Goal: Transaction & Acquisition: Purchase product/service

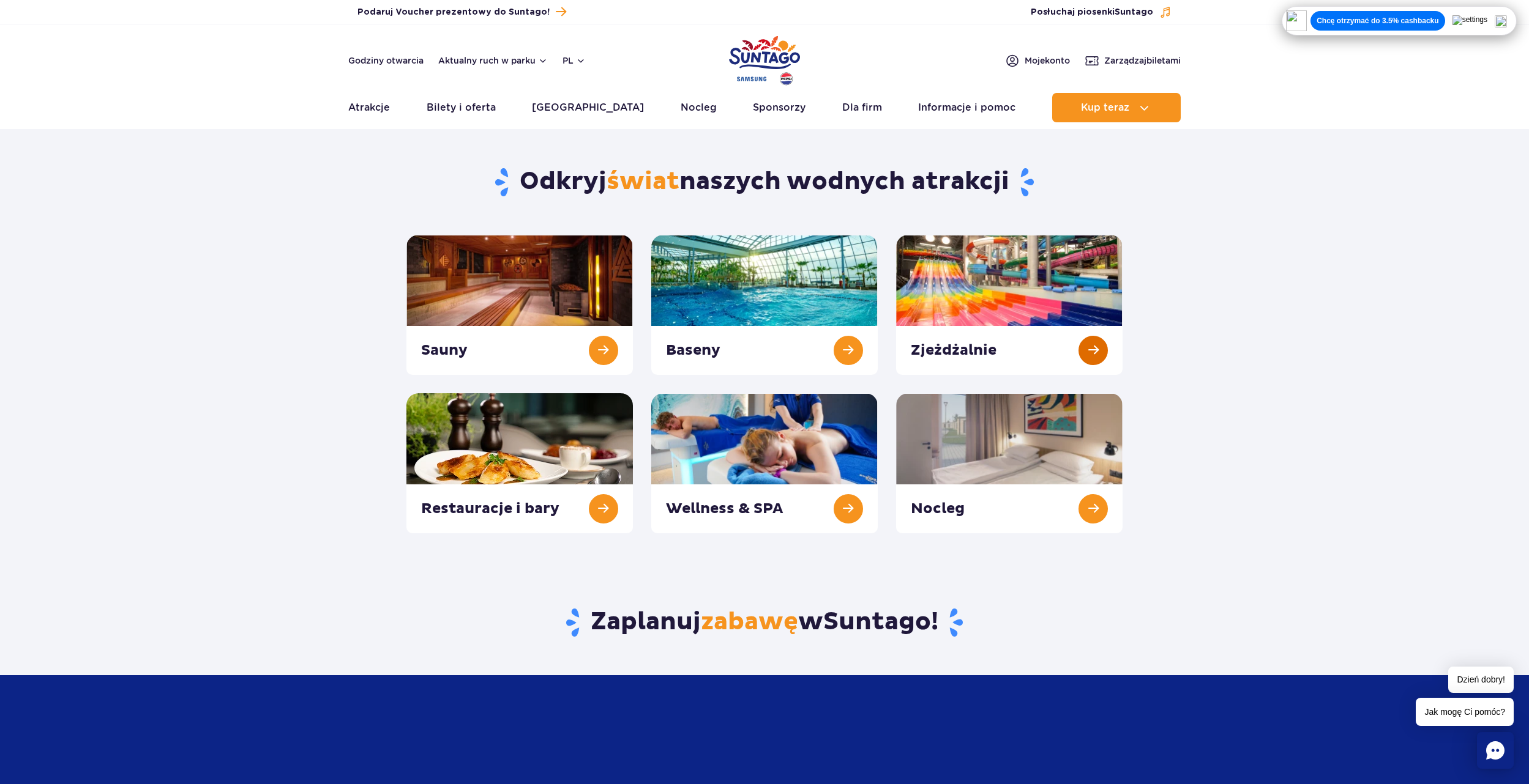
click at [1043, 298] on link at bounding box center [1009, 306] width 227 height 140
click at [437, 321] on link at bounding box center [520, 306] width 227 height 140
click at [810, 481] on link at bounding box center [765, 463] width 227 height 140
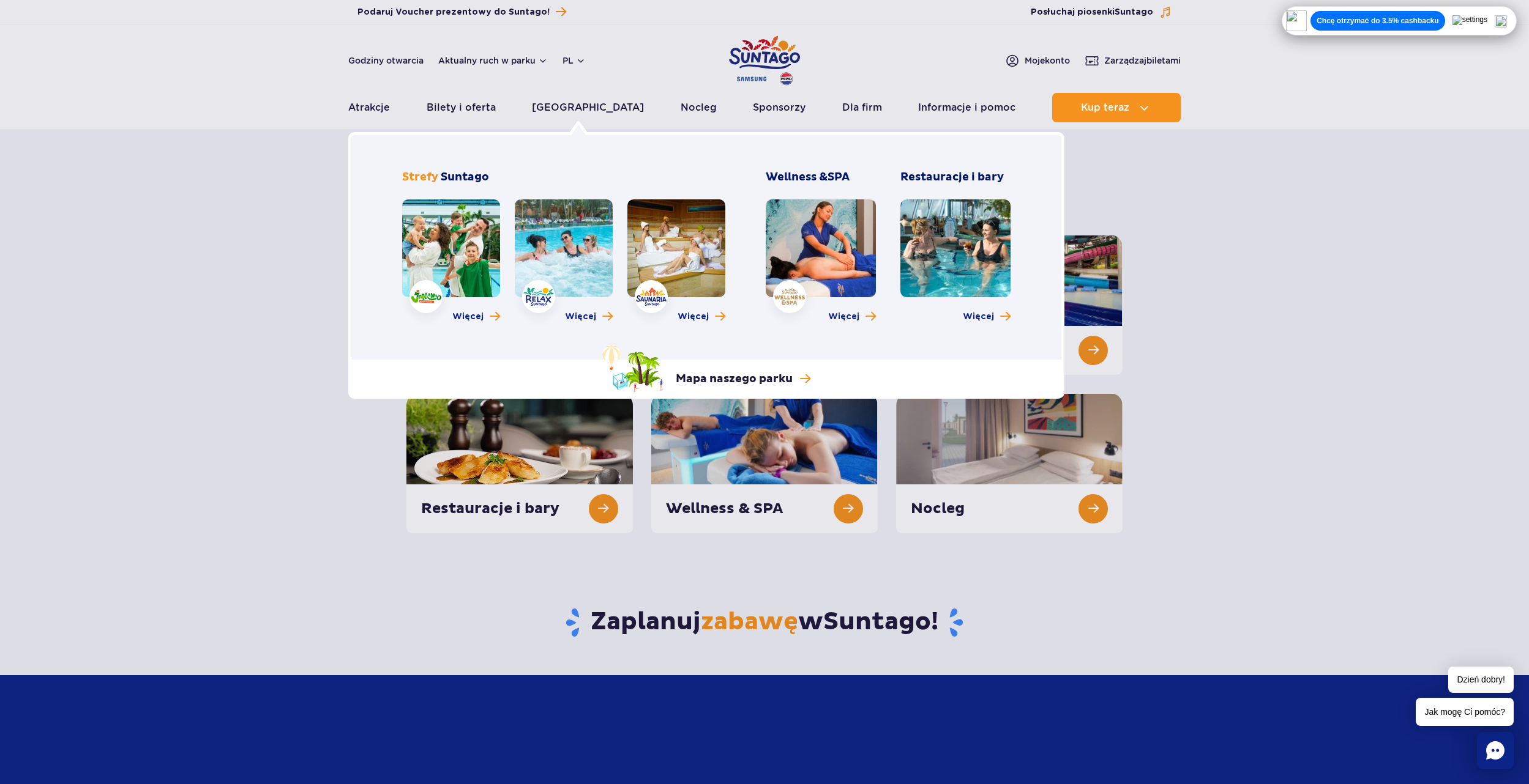
click at [567, 225] on link at bounding box center [564, 249] width 98 height 98
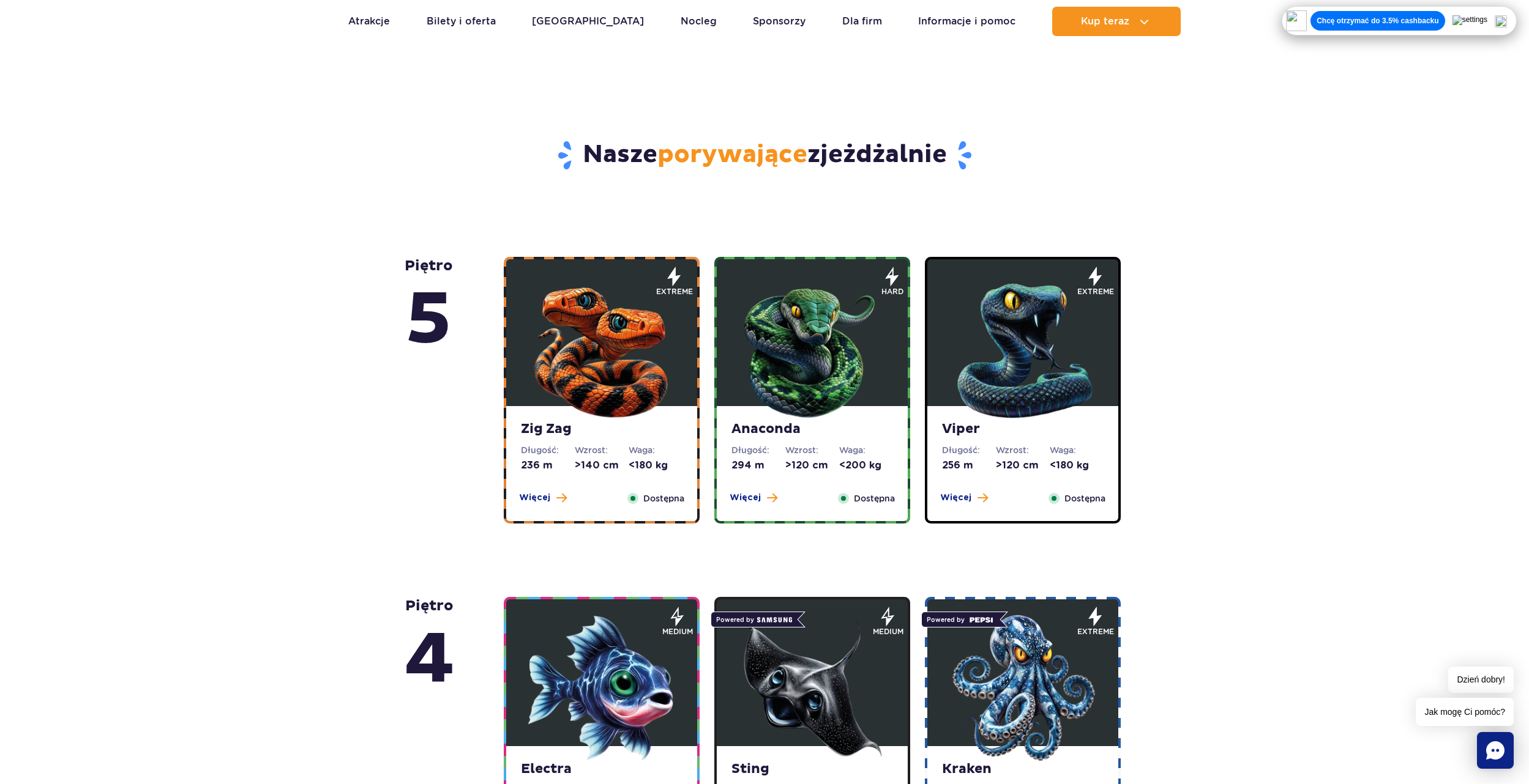
click at [559, 346] on img at bounding box center [602, 348] width 147 height 147
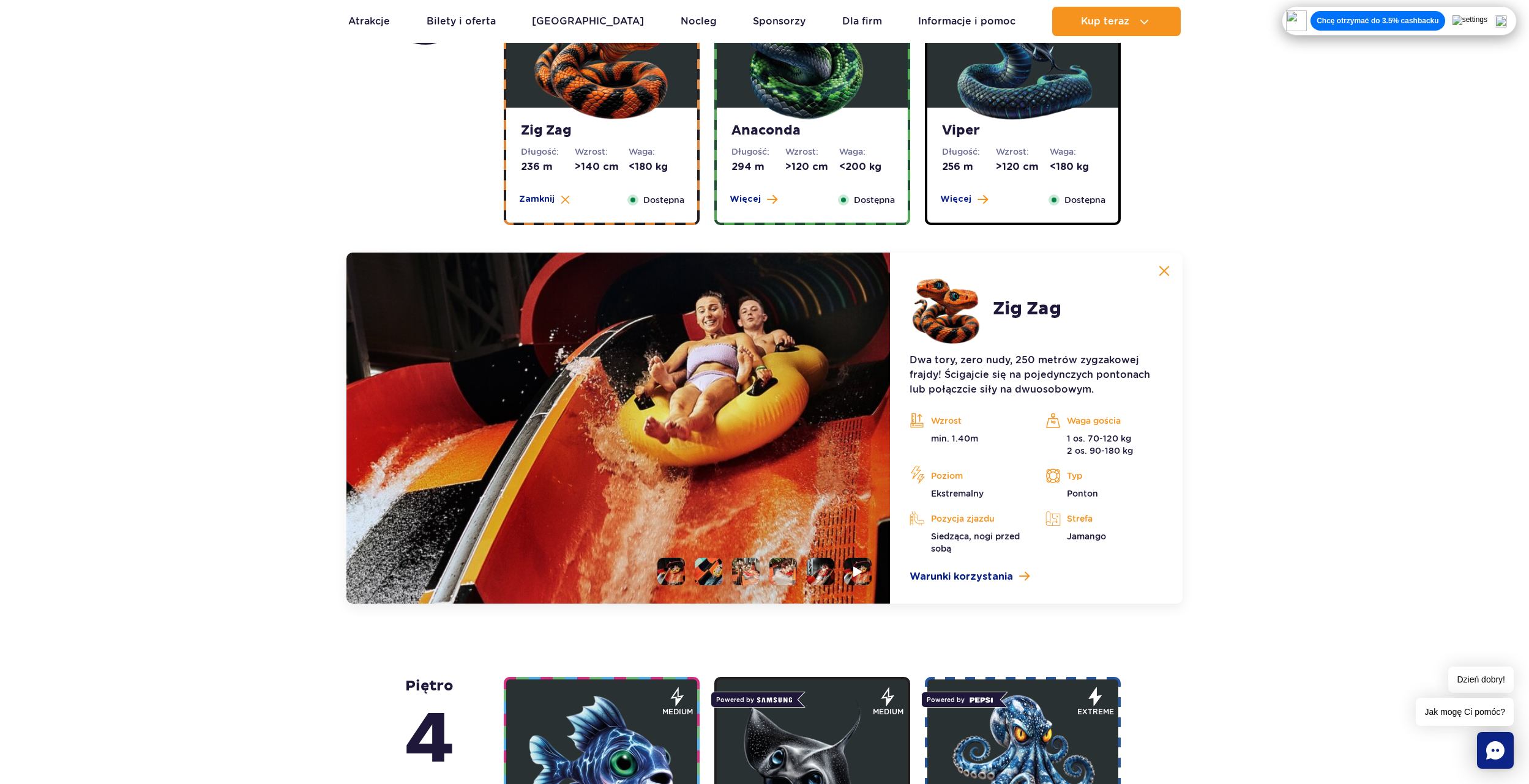
scroll to position [845, 0]
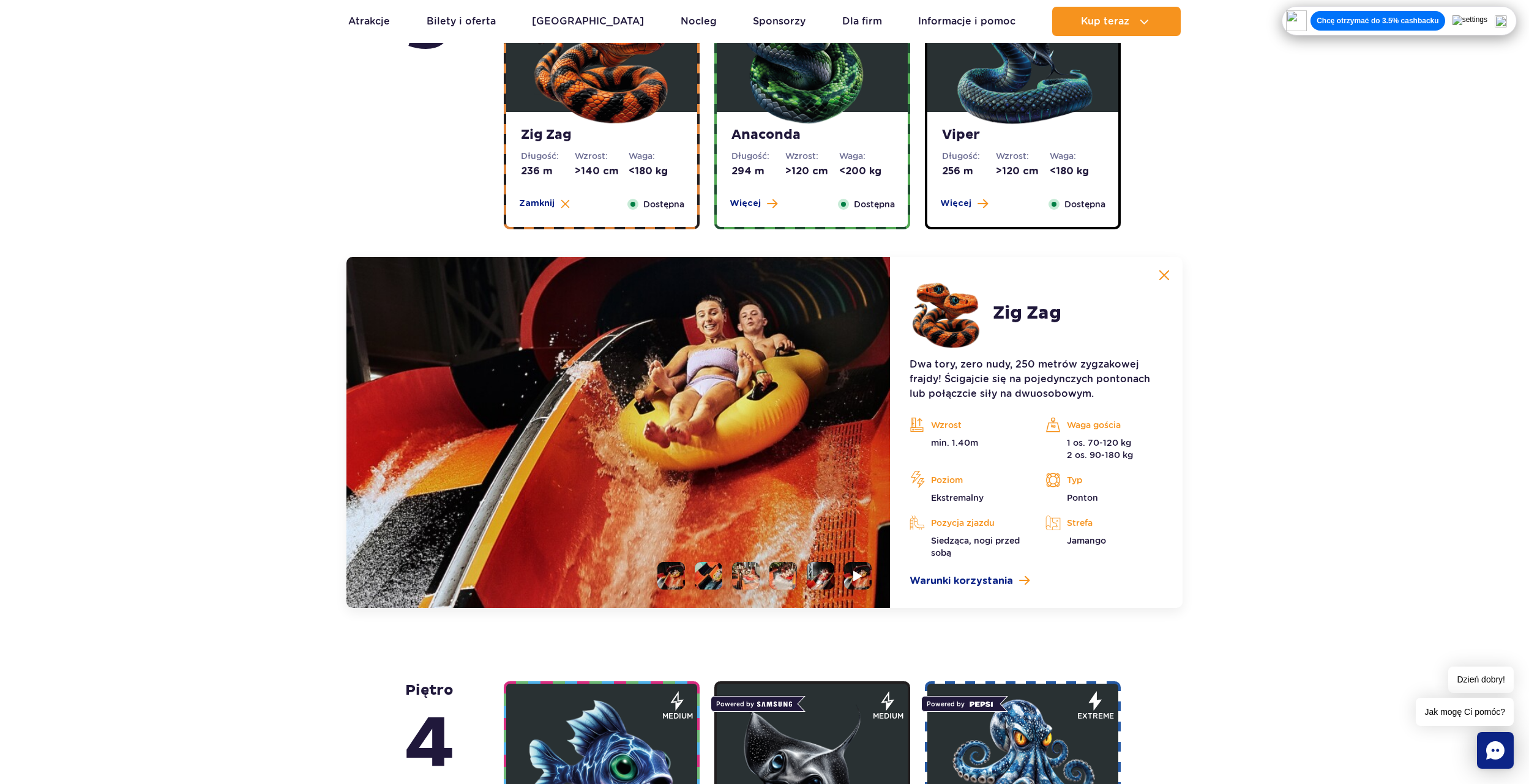
click at [791, 126] on img at bounding box center [812, 54] width 147 height 147
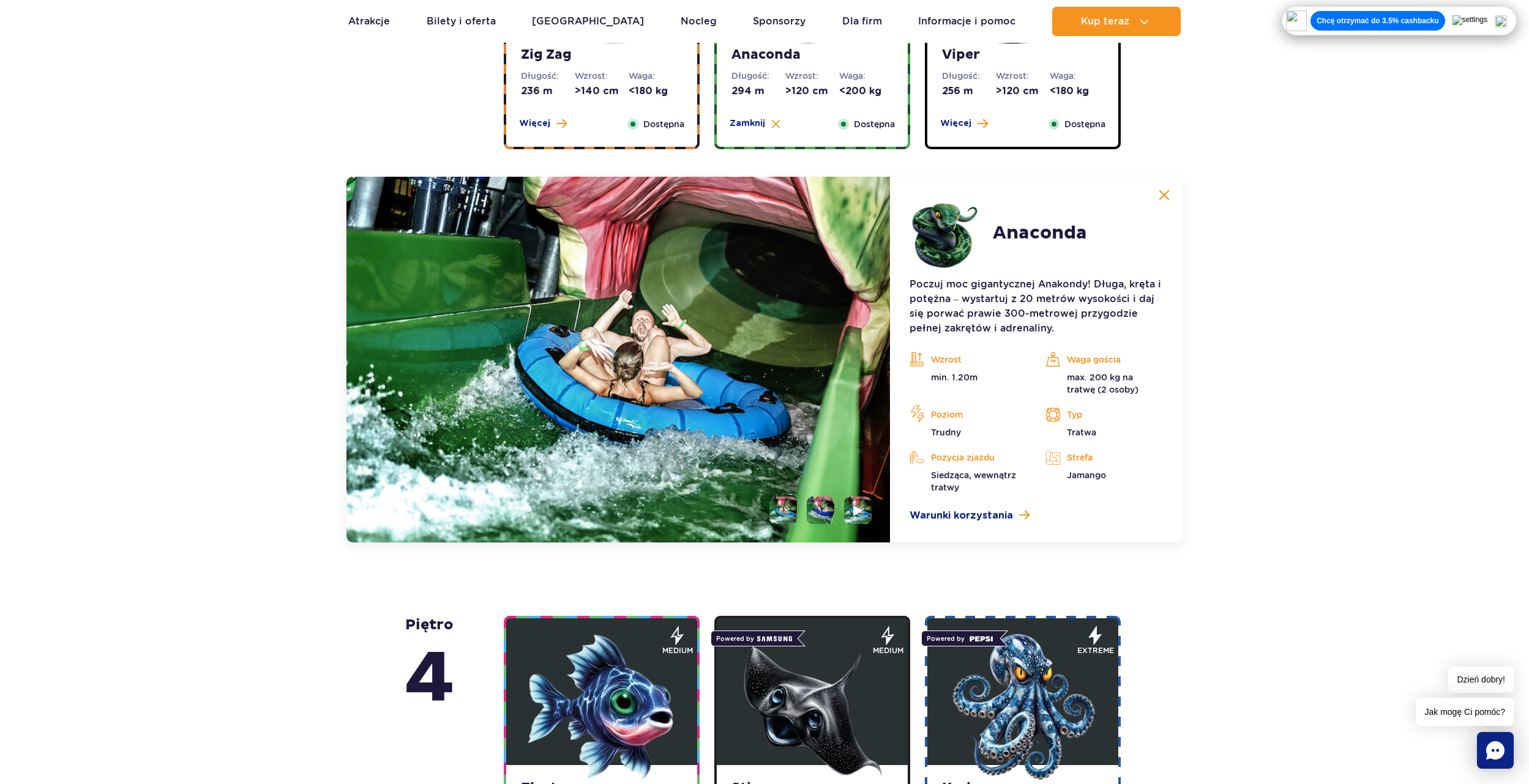
scroll to position [906, 0]
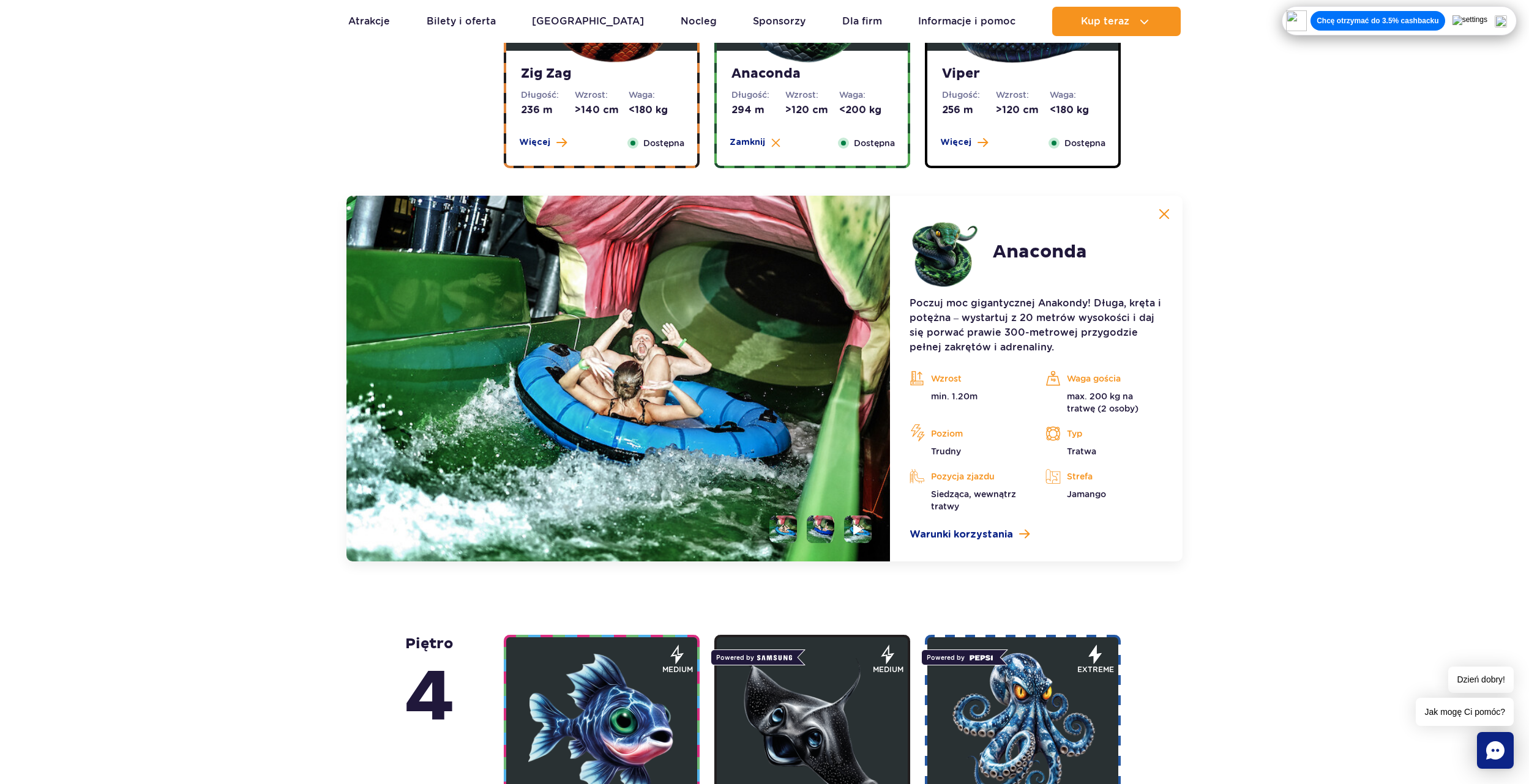
click at [1003, 100] on dt "Wzrost:" at bounding box center [1023, 94] width 54 height 12
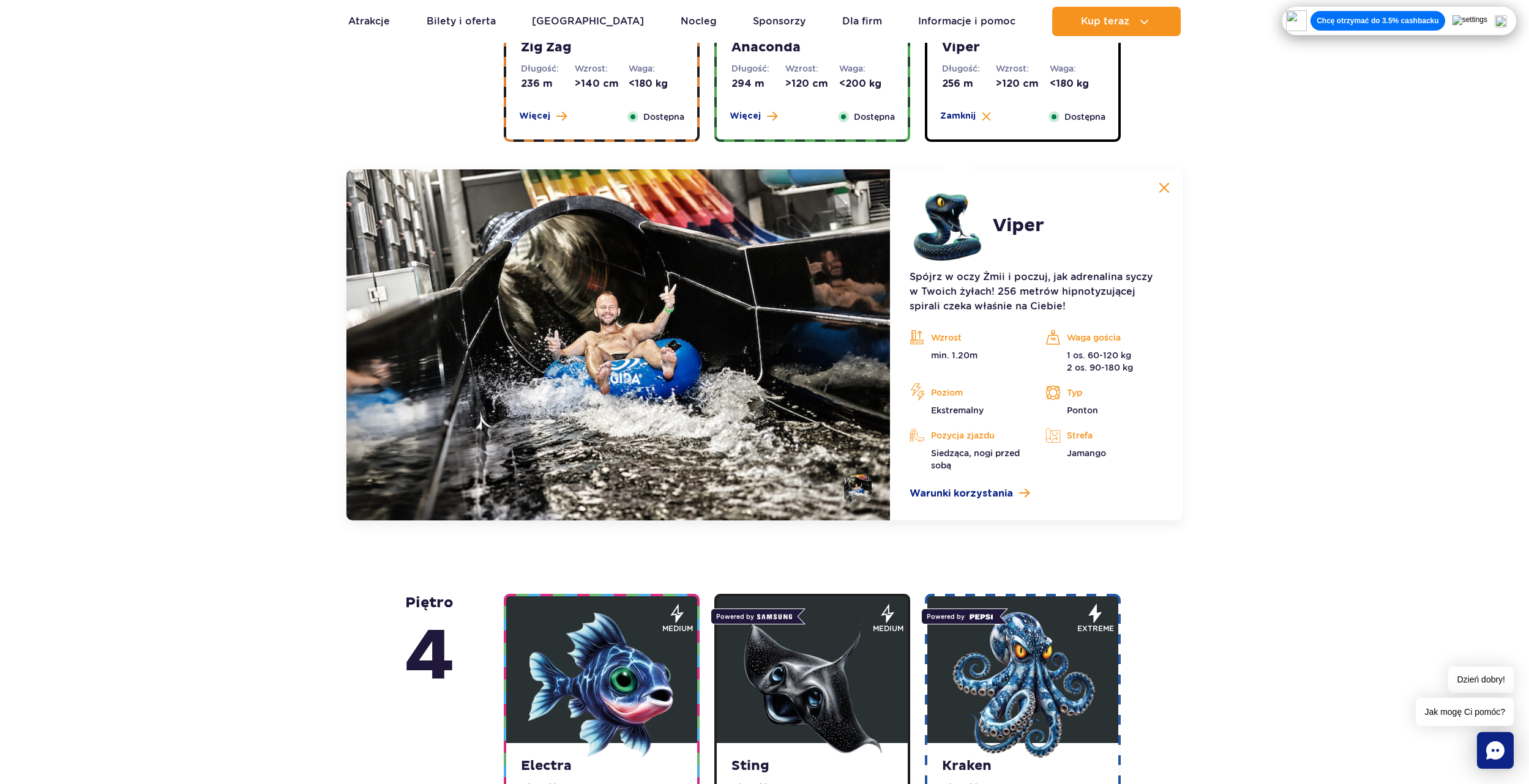
scroll to position [845, 0]
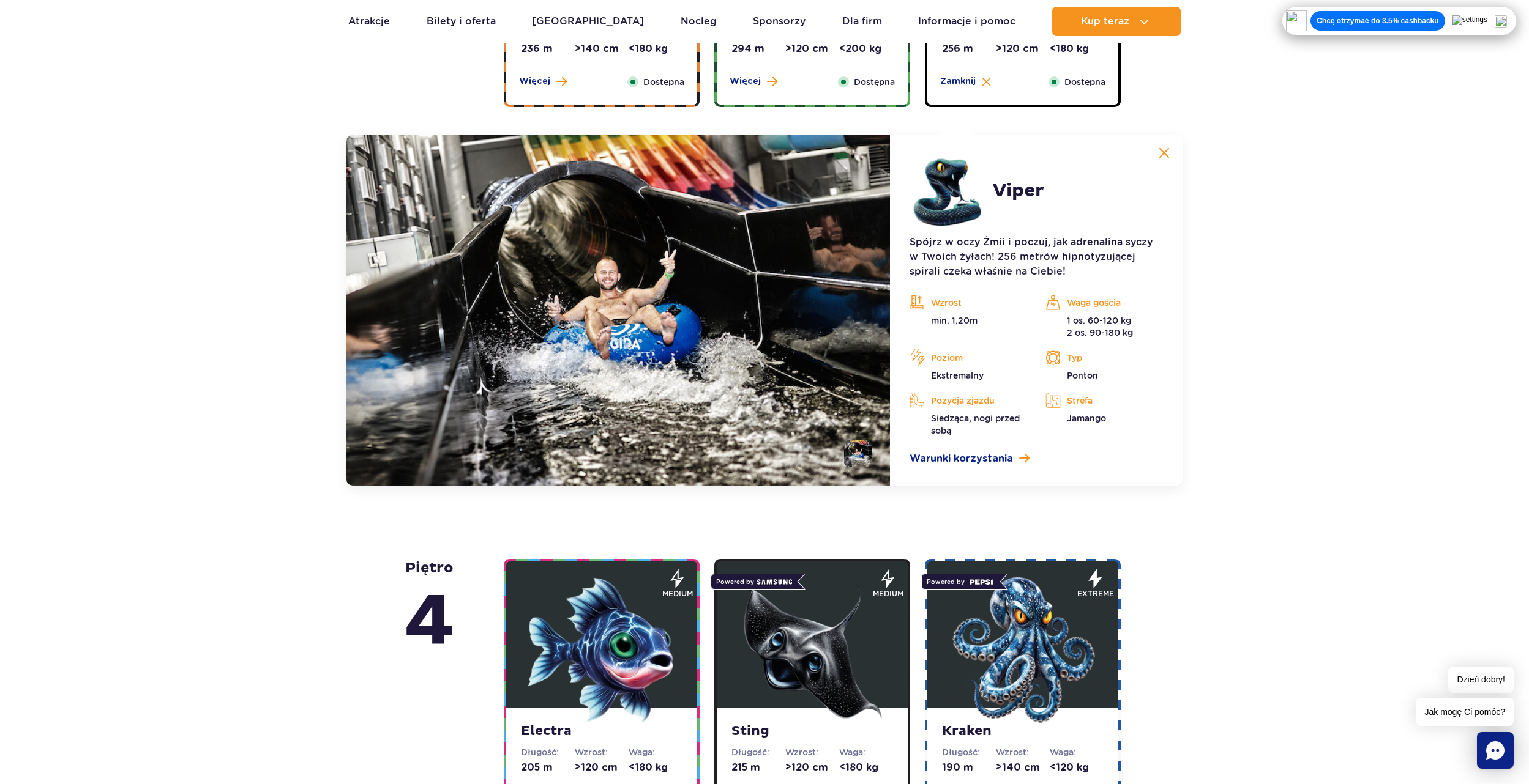
click at [633, 619] on img at bounding box center [602, 650] width 147 height 147
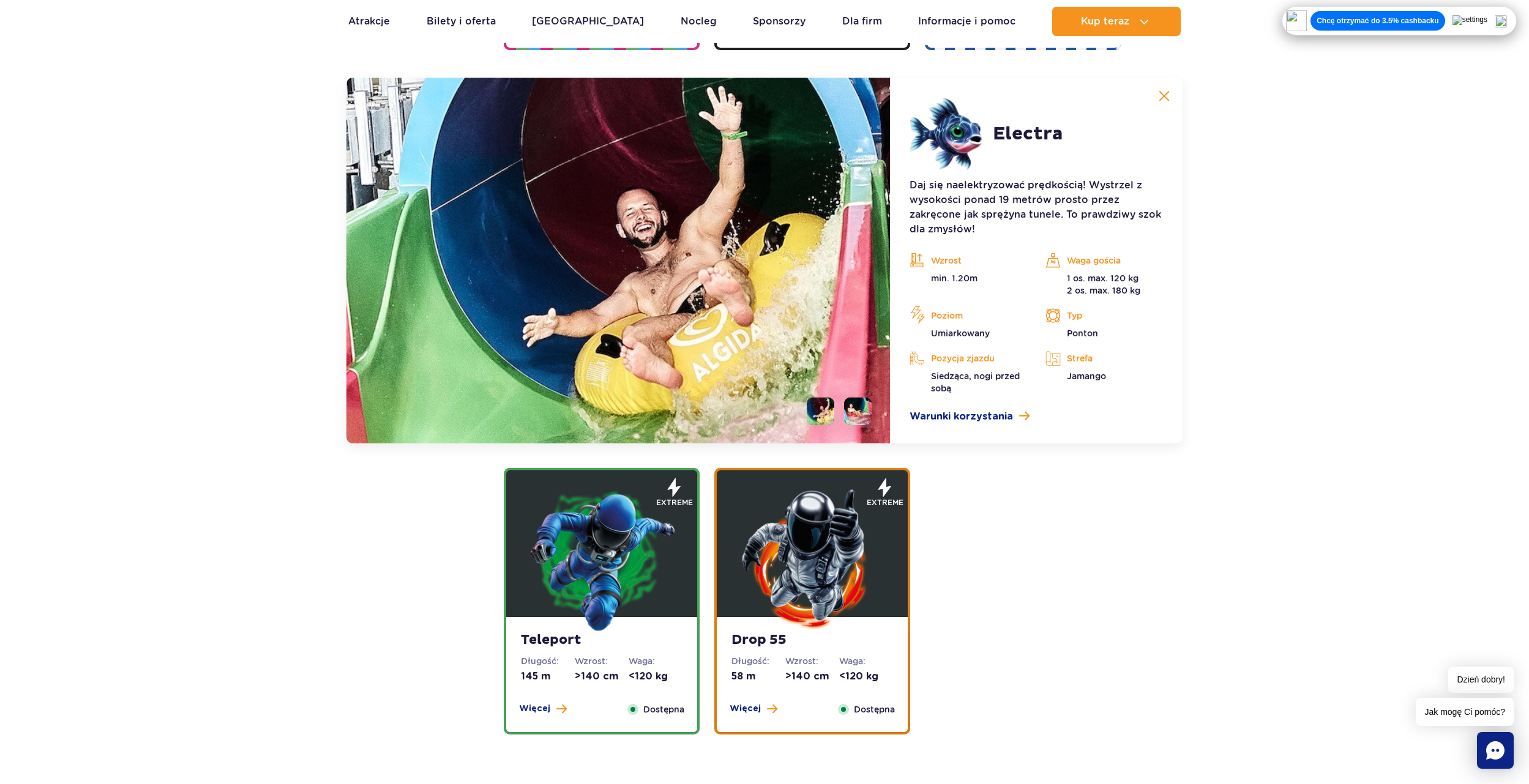
scroll to position [1369, 0]
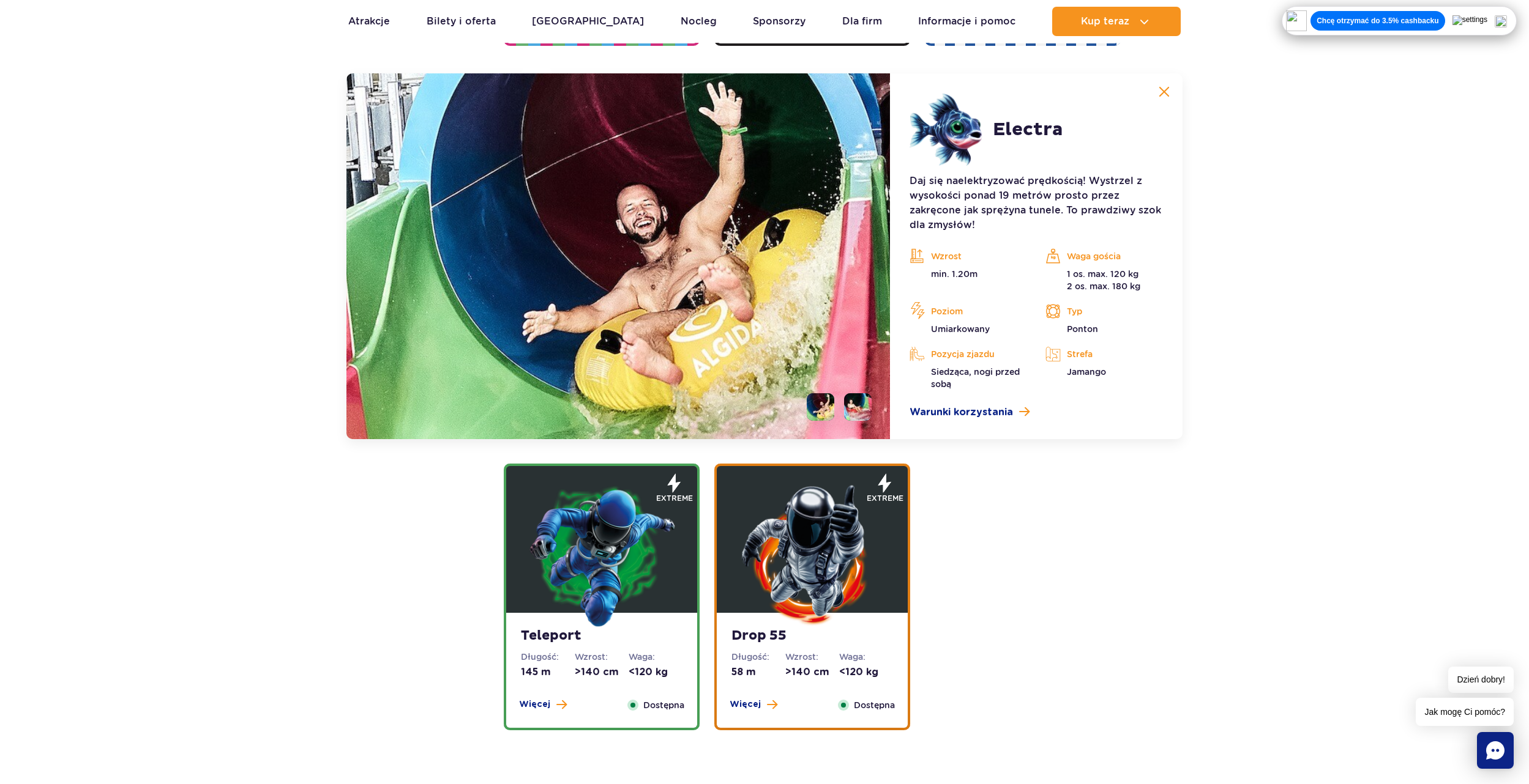
click at [599, 563] on img at bounding box center [602, 554] width 147 height 147
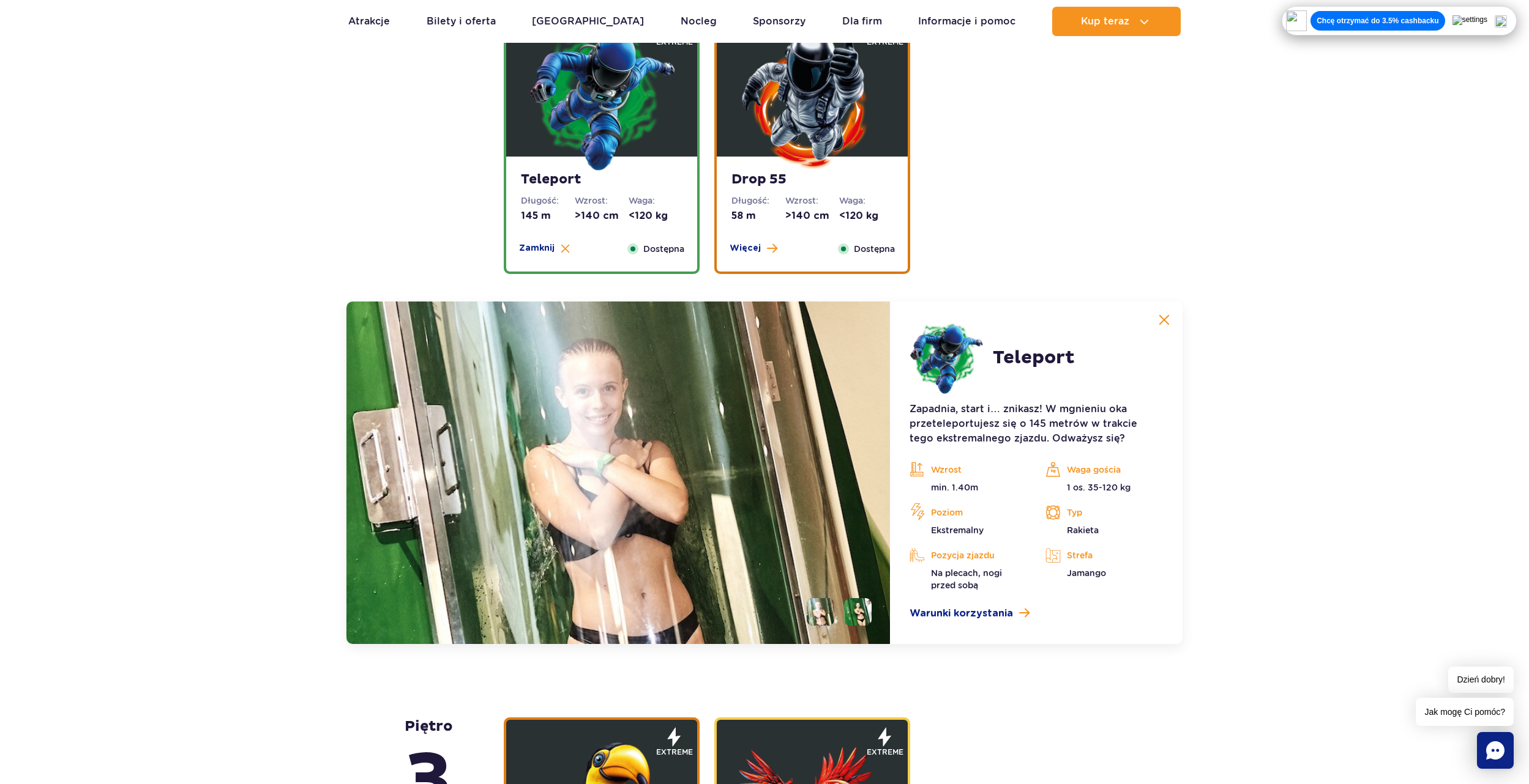
scroll to position [1415, 0]
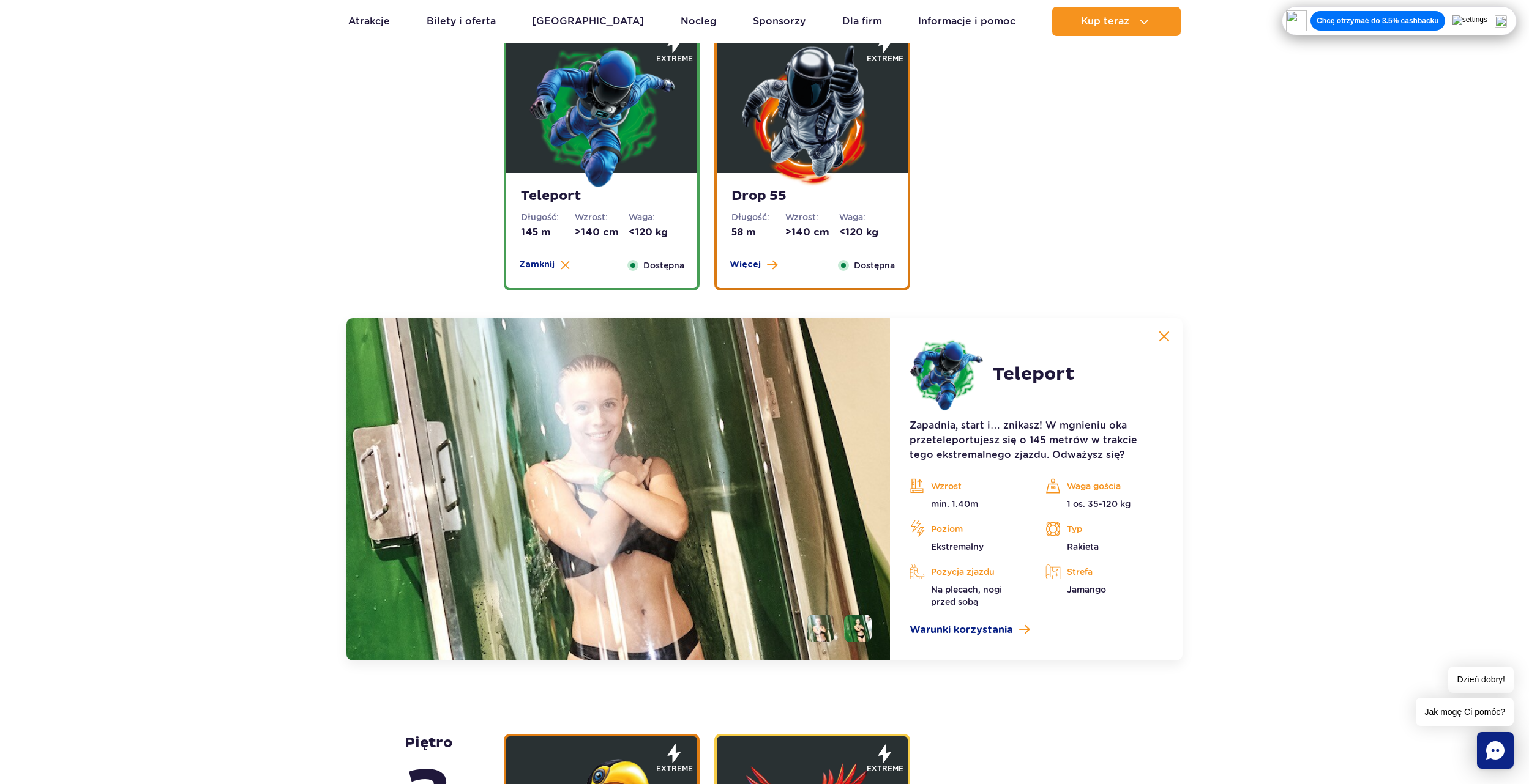
click at [797, 107] on img at bounding box center [812, 114] width 147 height 147
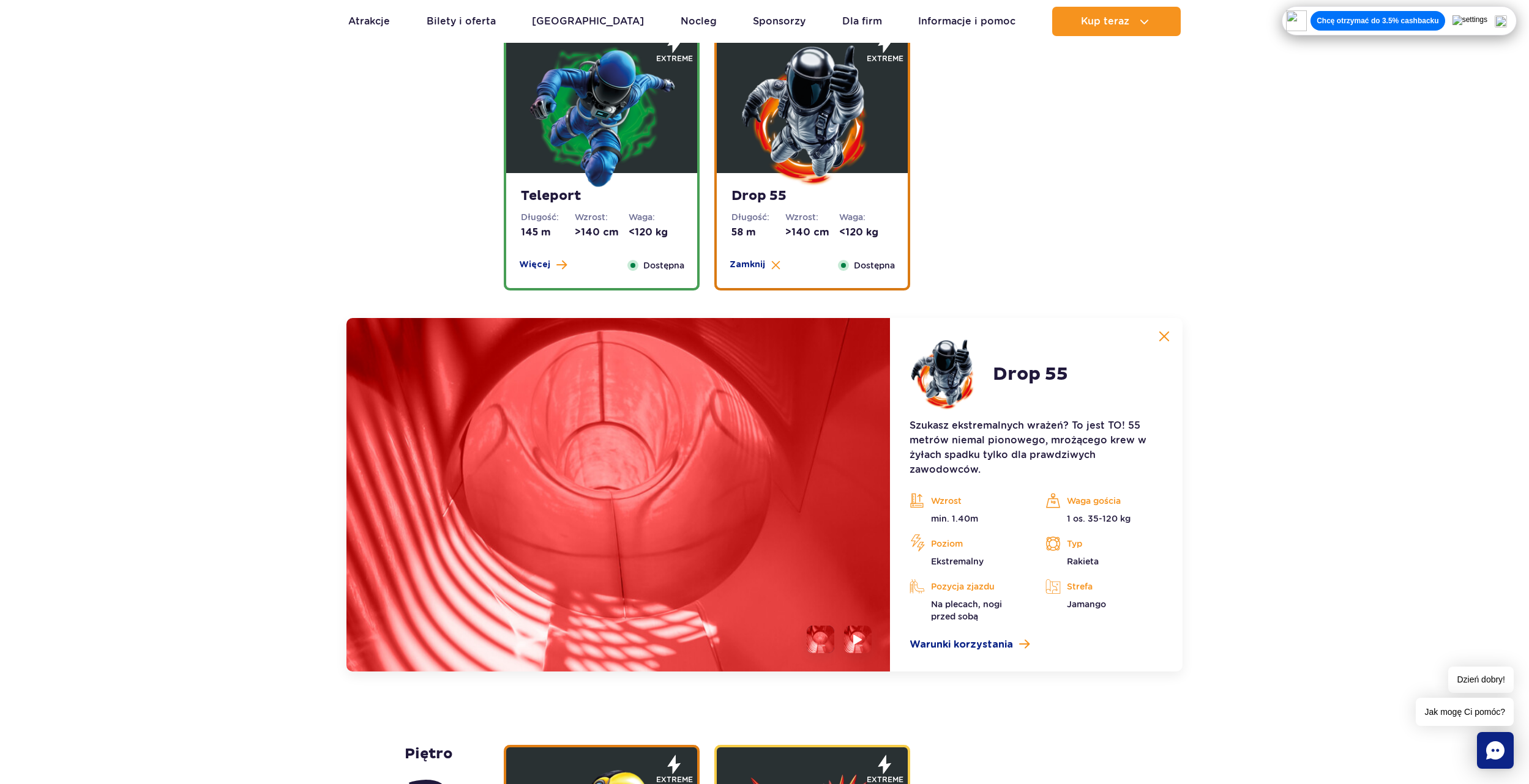
click at [635, 147] on img at bounding box center [602, 114] width 147 height 147
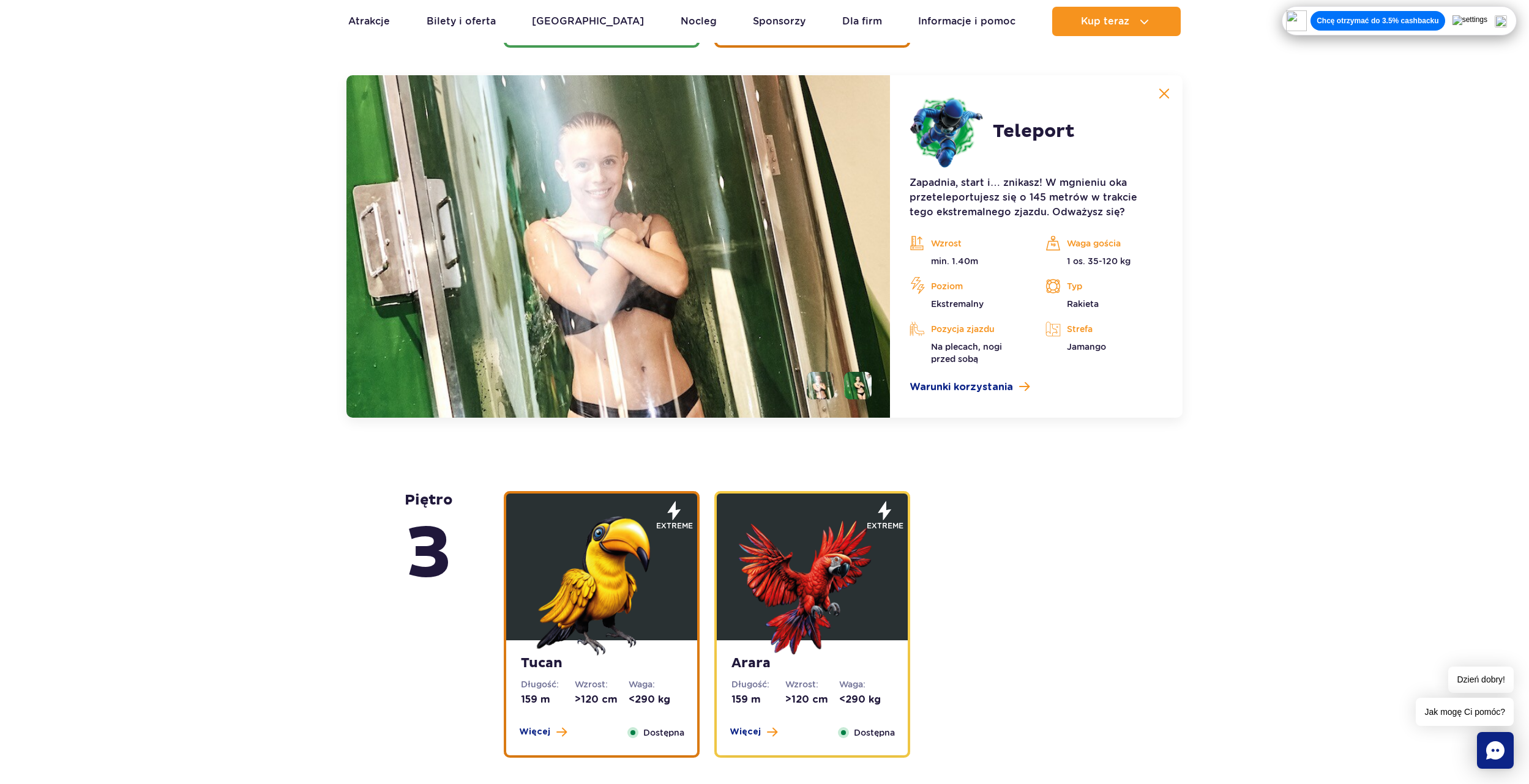
scroll to position [1660, 0]
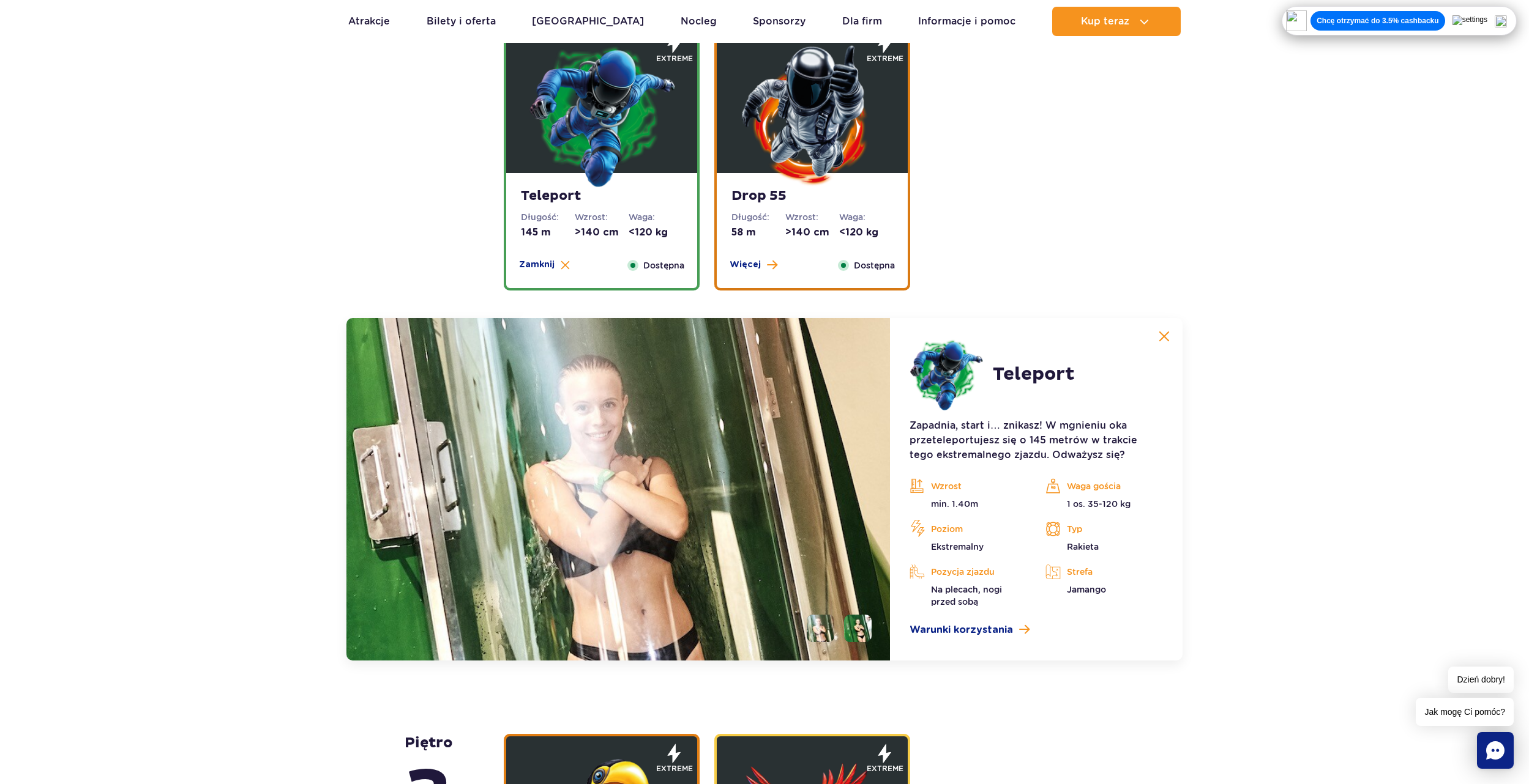
click at [784, 184] on img at bounding box center [812, 114] width 147 height 147
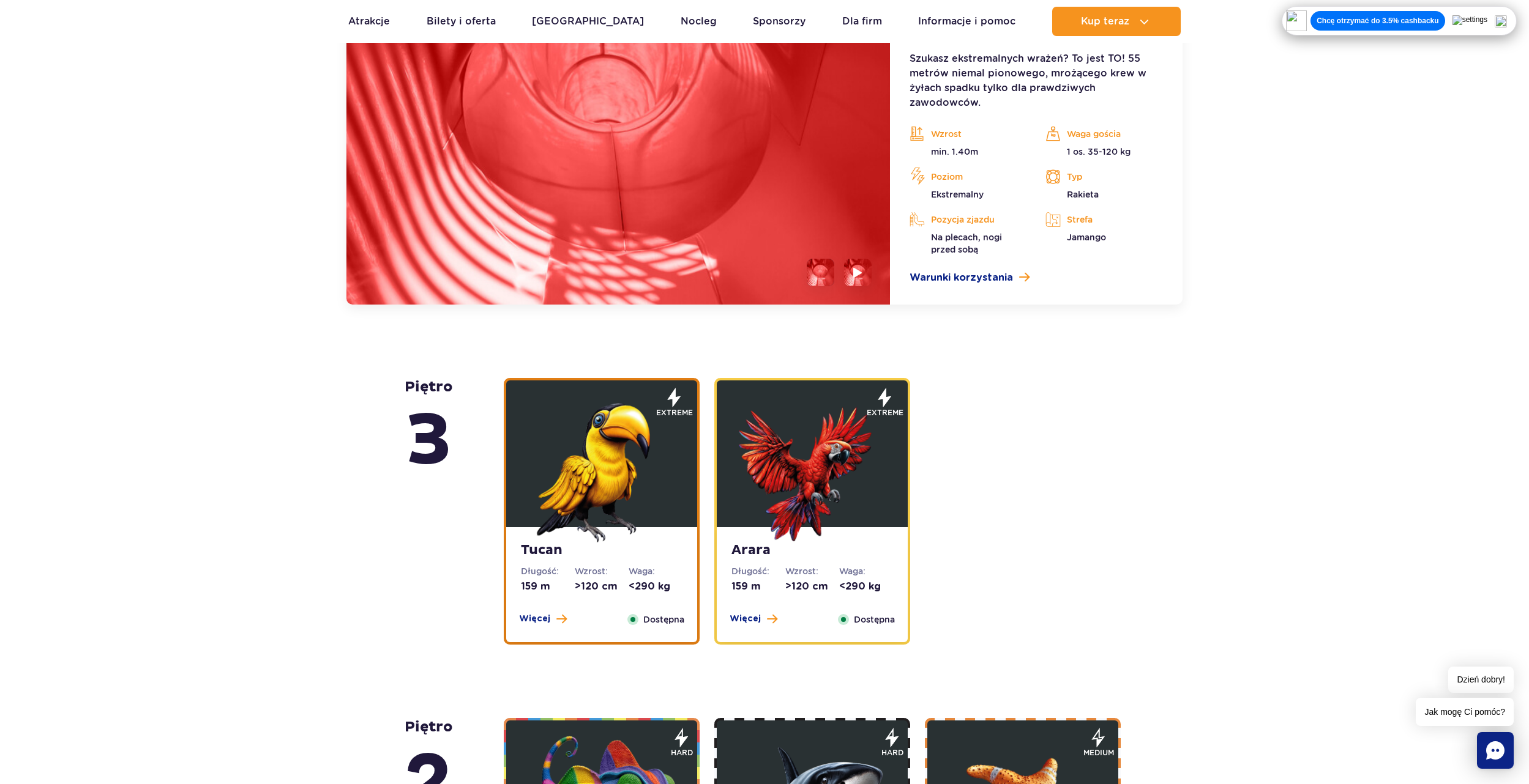
click at [570, 449] on img at bounding box center [602, 469] width 147 height 147
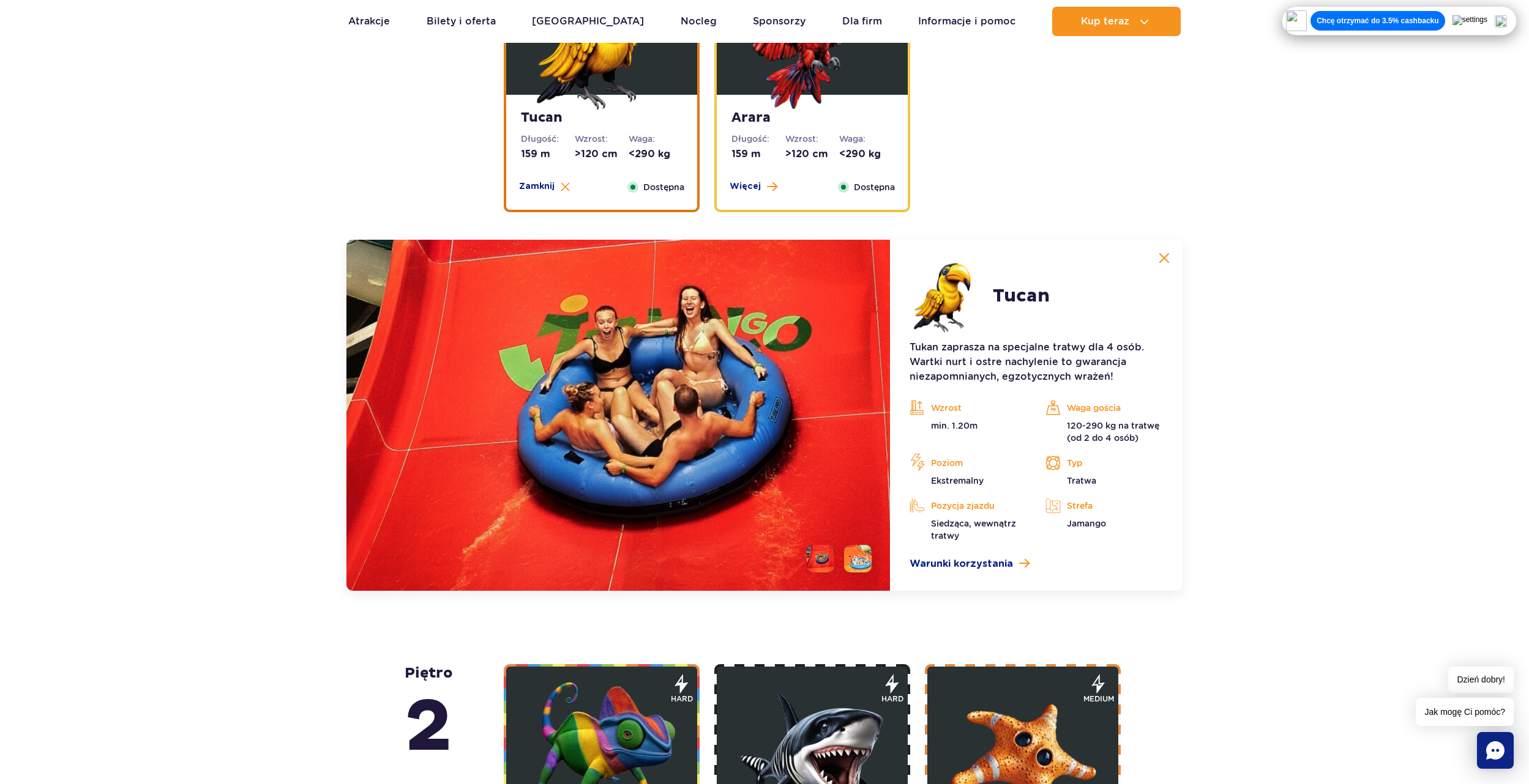
scroll to position [1755, 0]
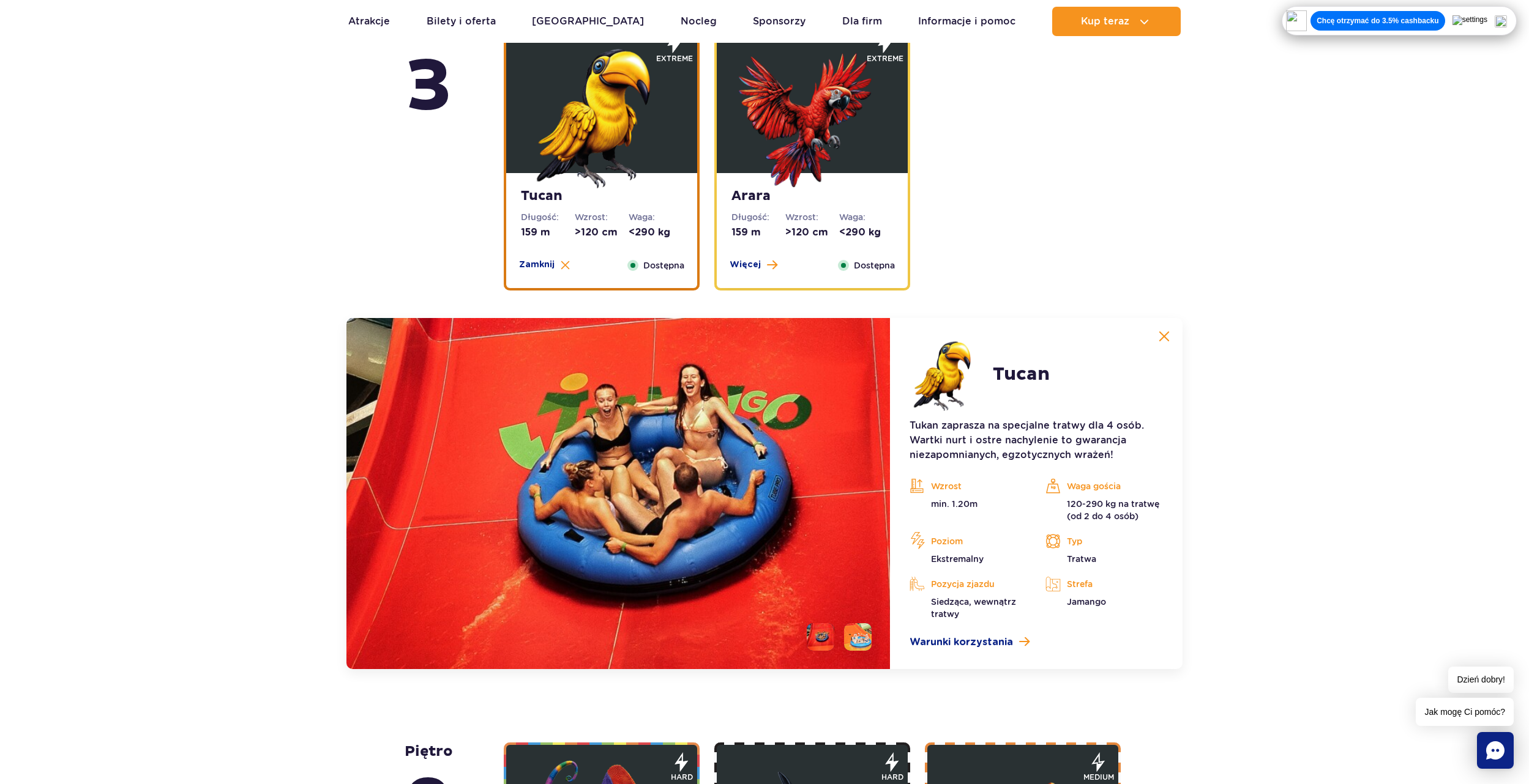
click at [777, 131] on img at bounding box center [812, 114] width 147 height 147
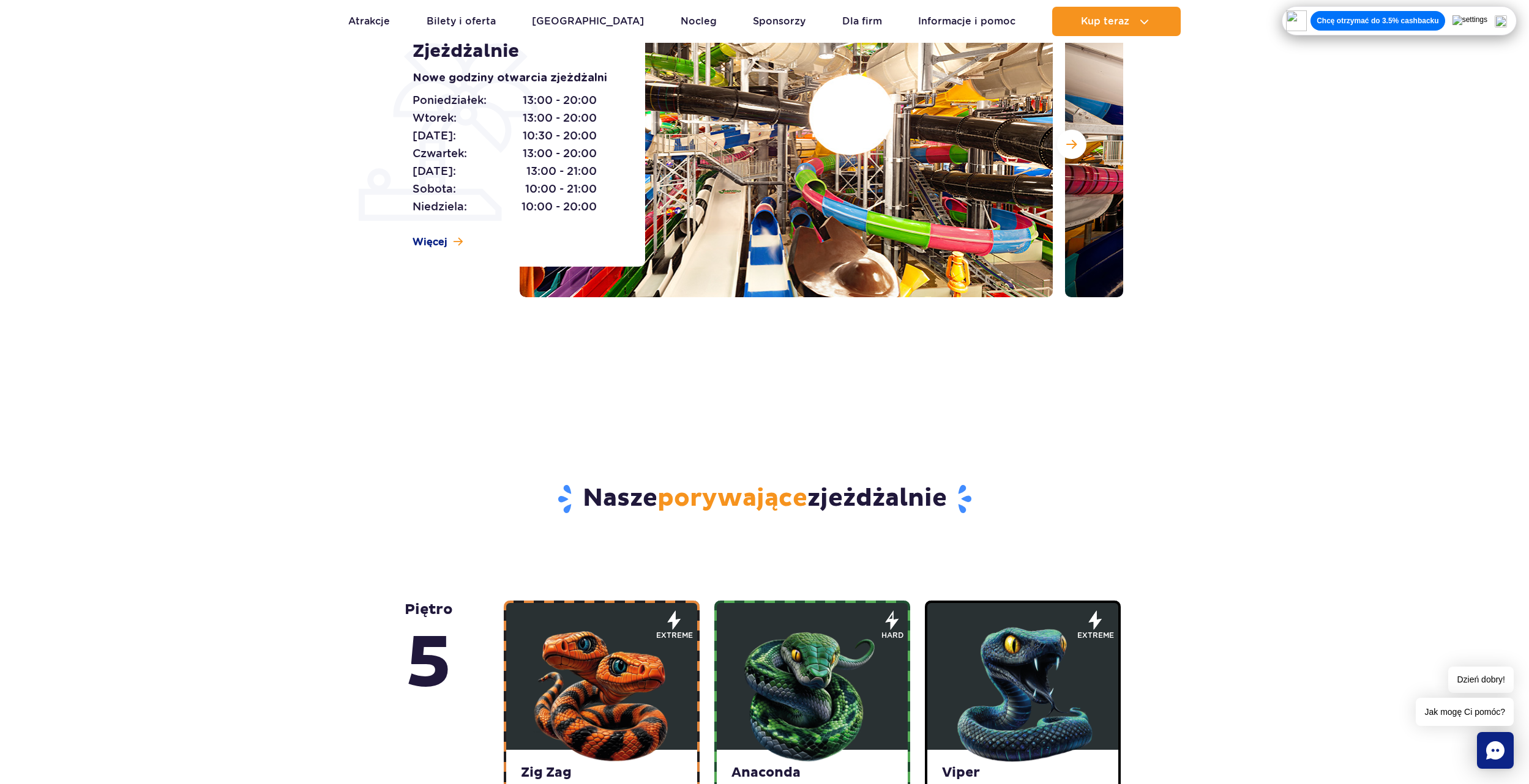
scroll to position [0, 0]
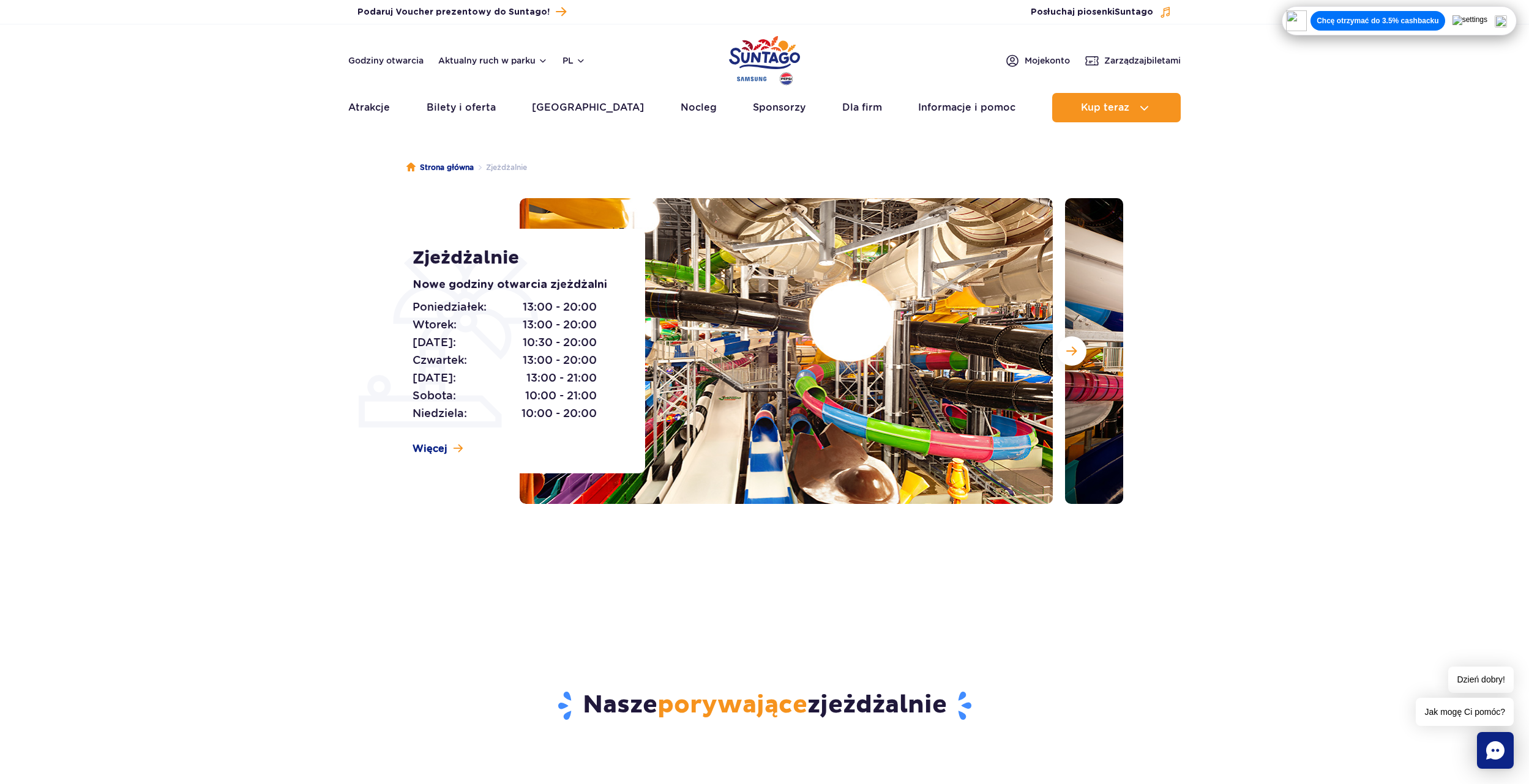
click at [1246, 434] on section "Zjeżdżalnie Nowe godziny otwarcia zjeżdżalni Poniedziałek: 13:00 - 20:00 Wtorek…" at bounding box center [764, 351] width 1529 height 306
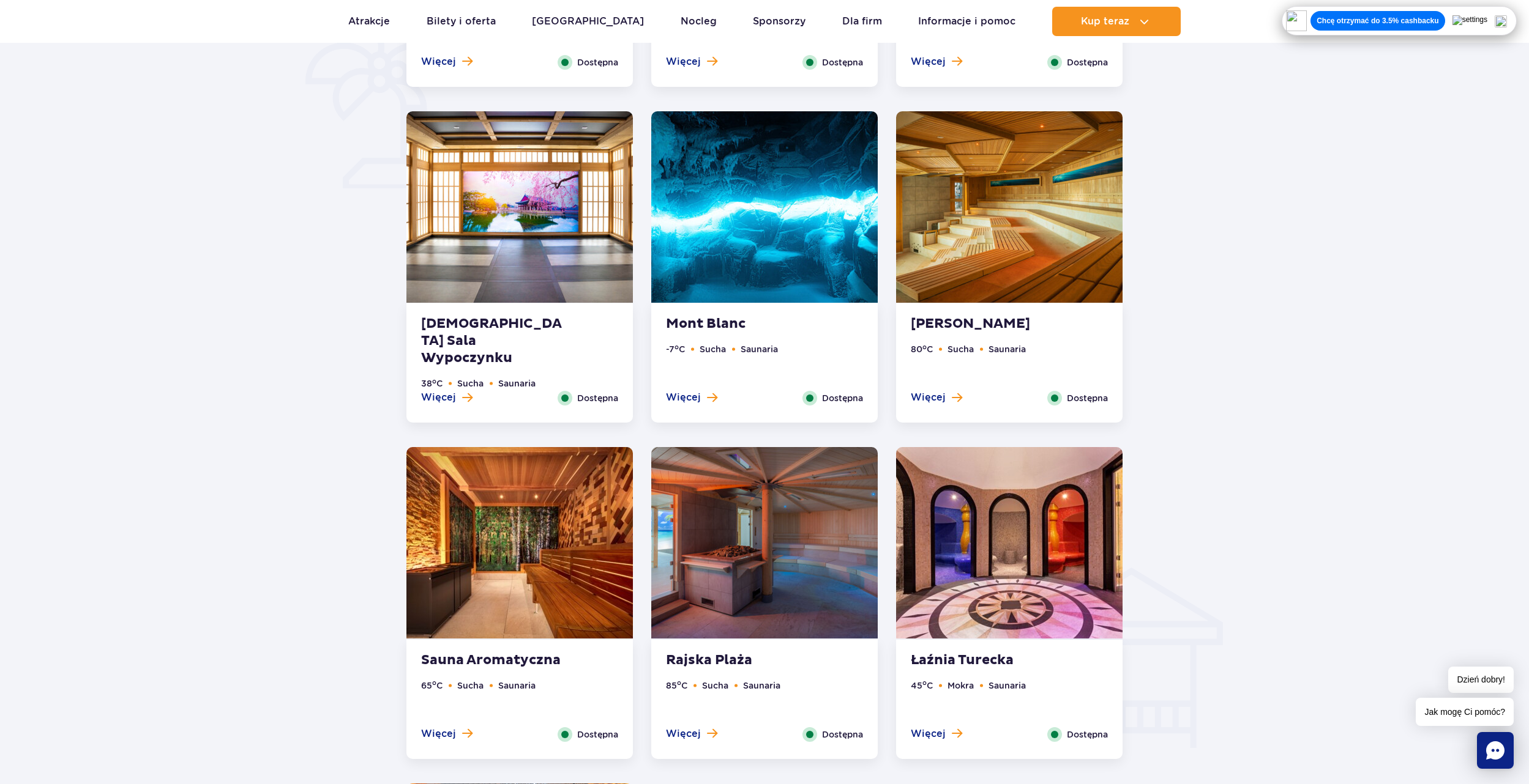
scroll to position [979, 0]
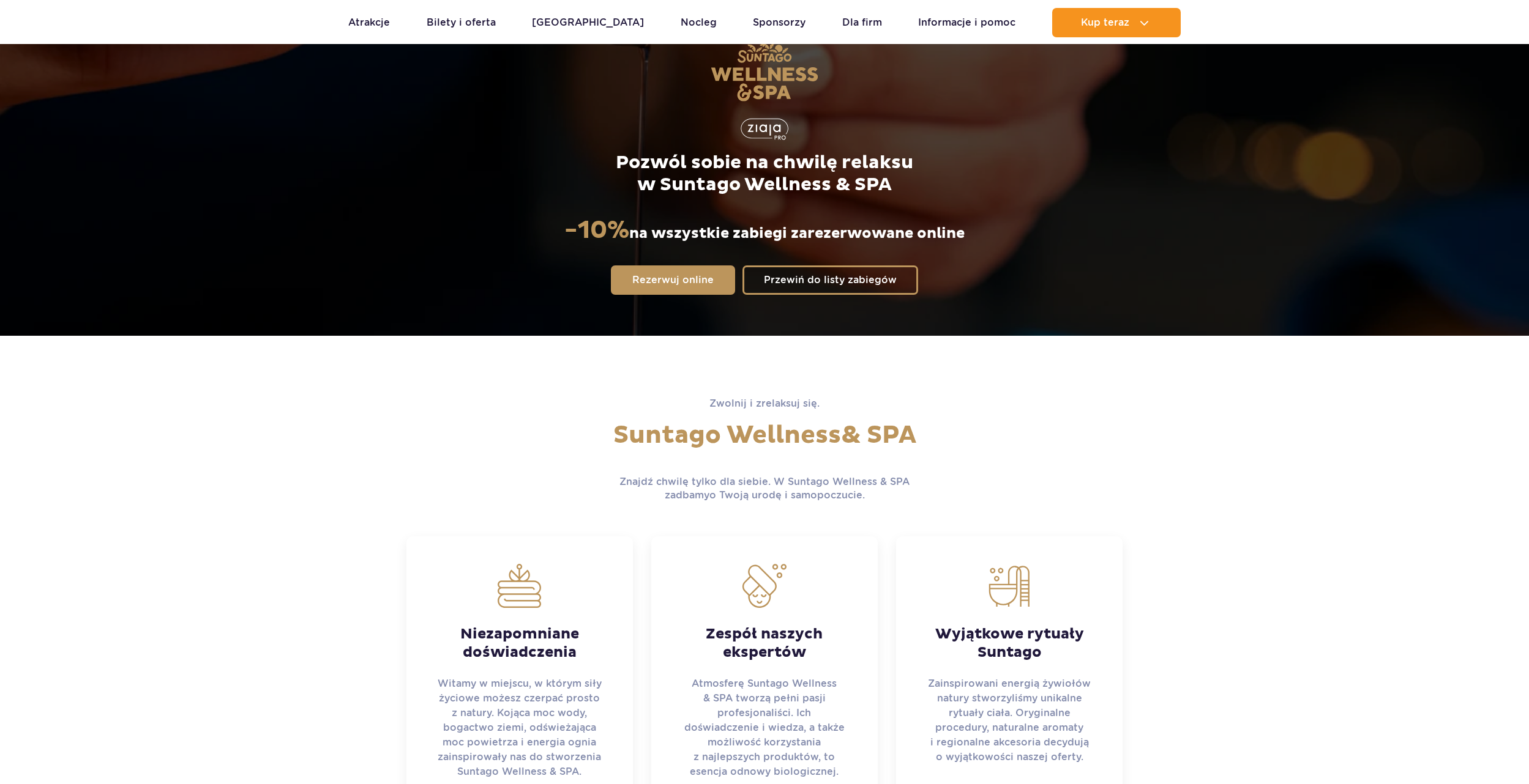
scroll to position [122, 0]
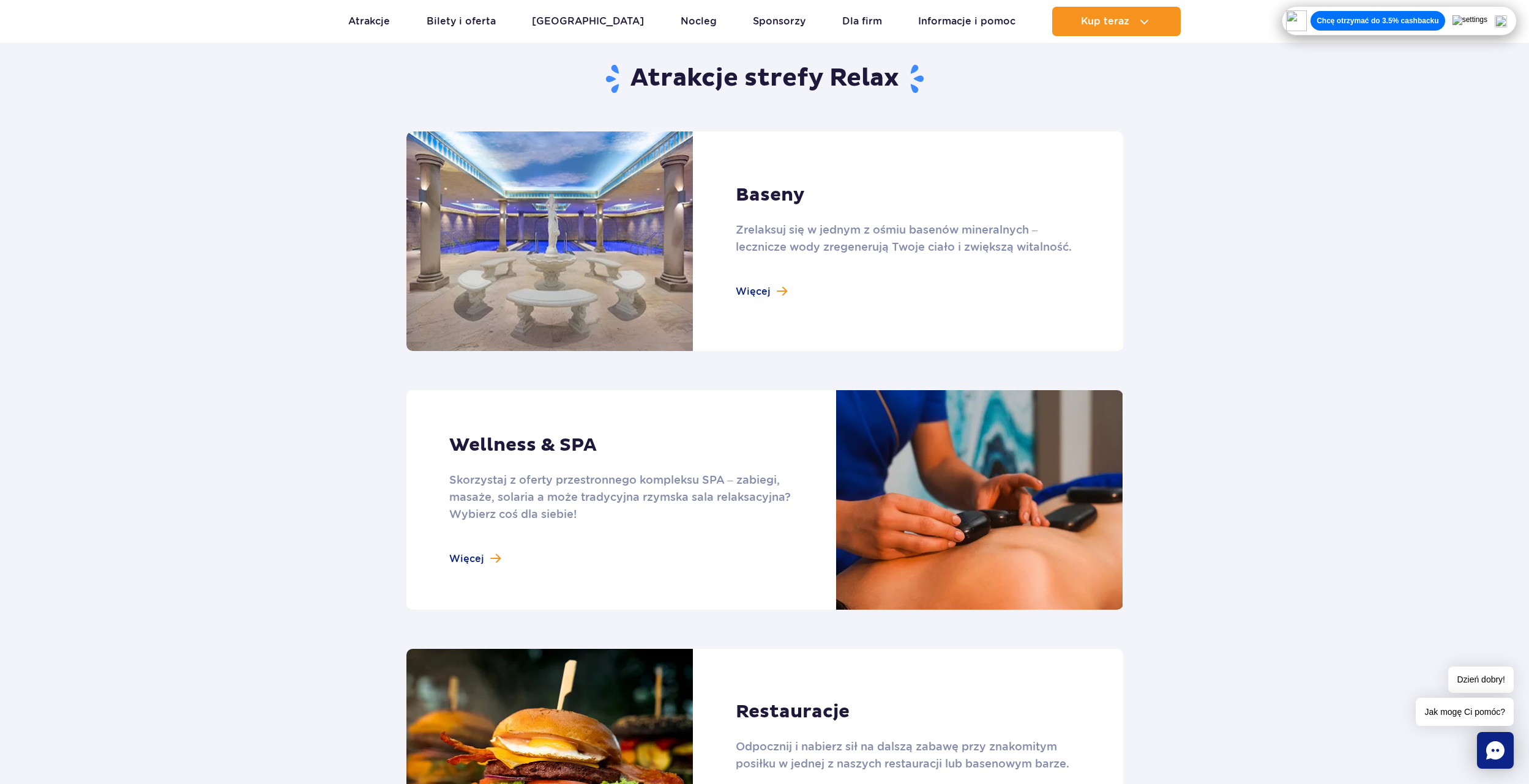
scroll to position [734, 0]
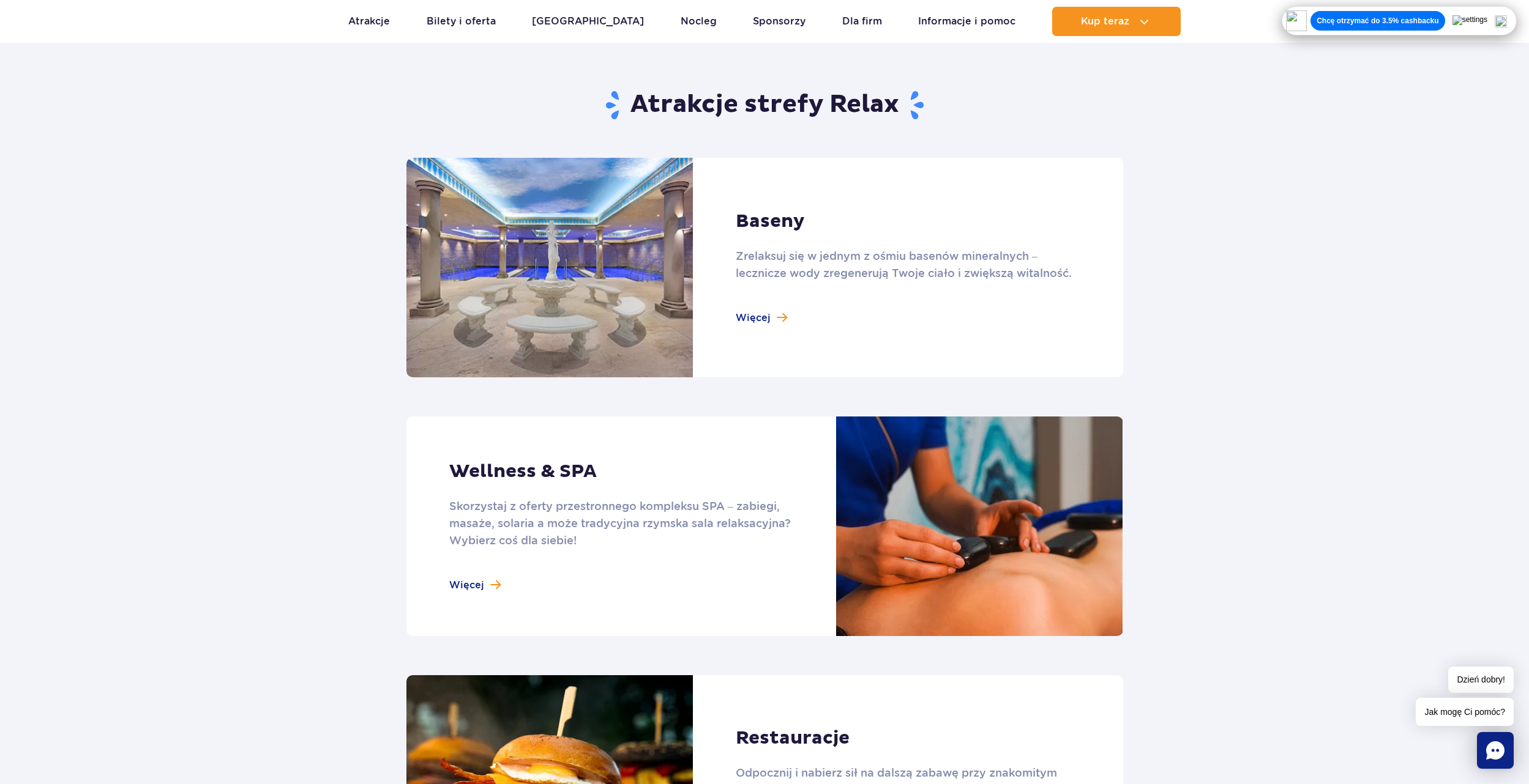
drag, startPoint x: 798, startPoint y: 312, endPoint x: 781, endPoint y: 321, distance: 19.2
click at [741, 321] on link at bounding box center [765, 267] width 717 height 220
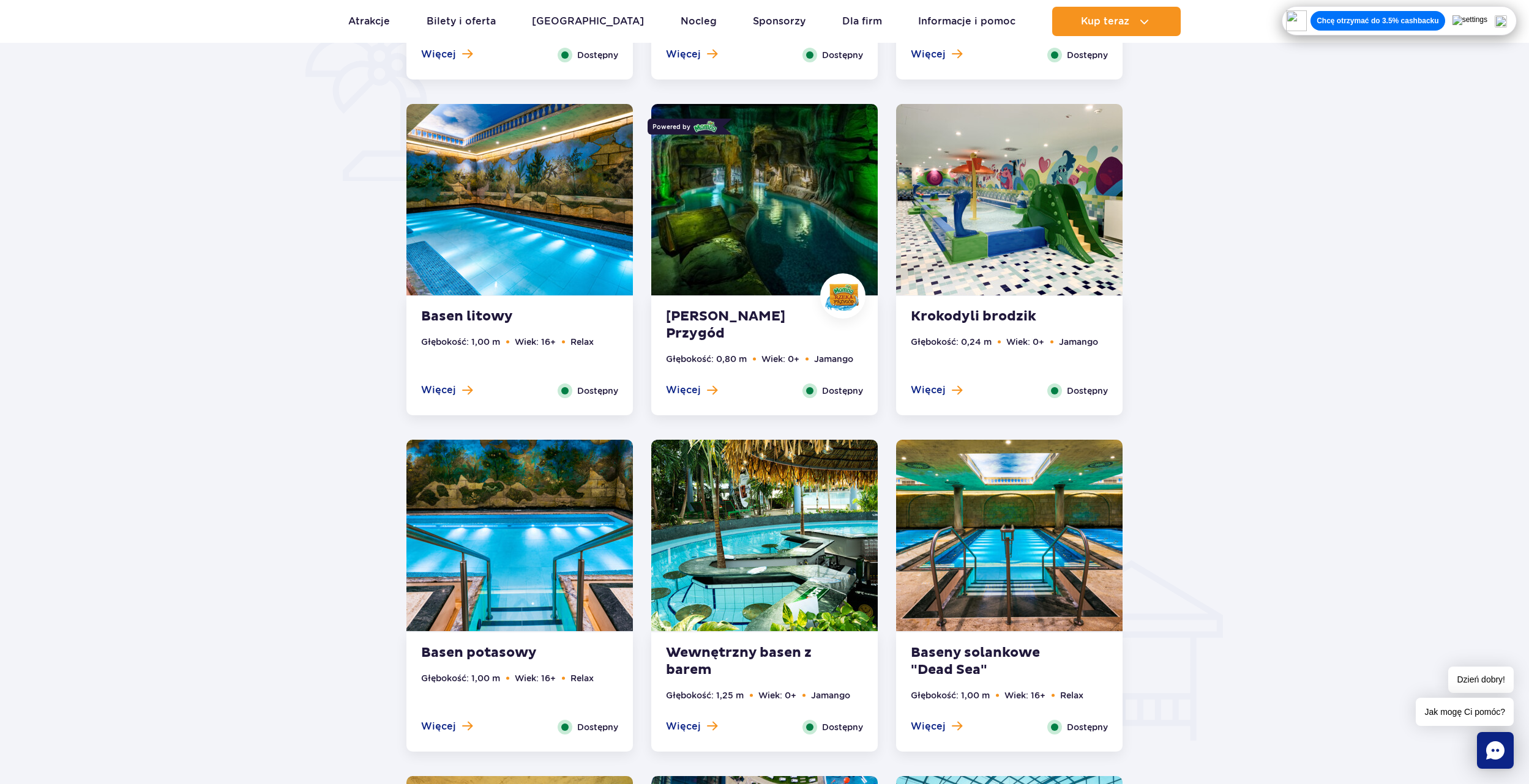
scroll to position [1101, 0]
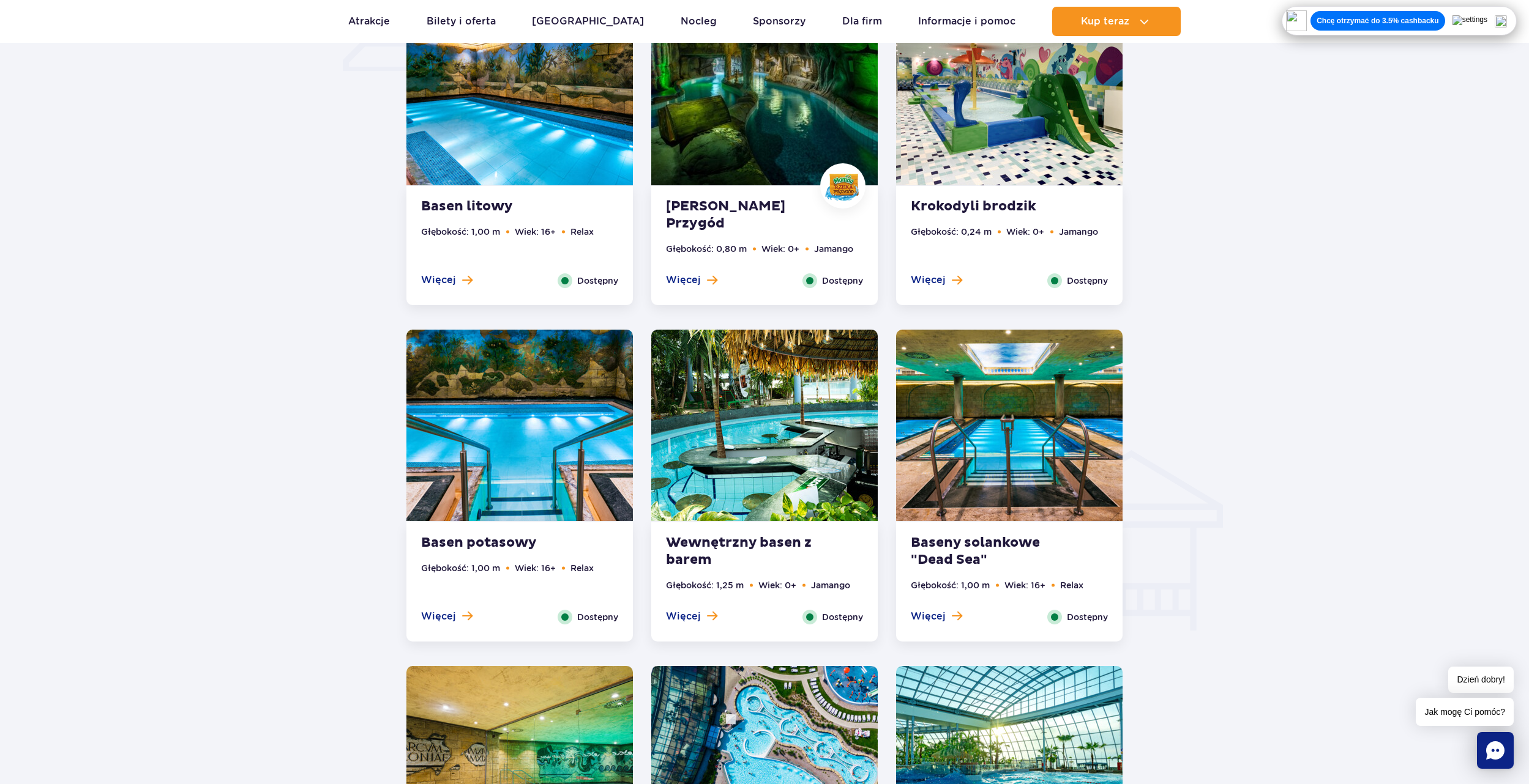
click at [777, 452] on img at bounding box center [765, 425] width 227 height 191
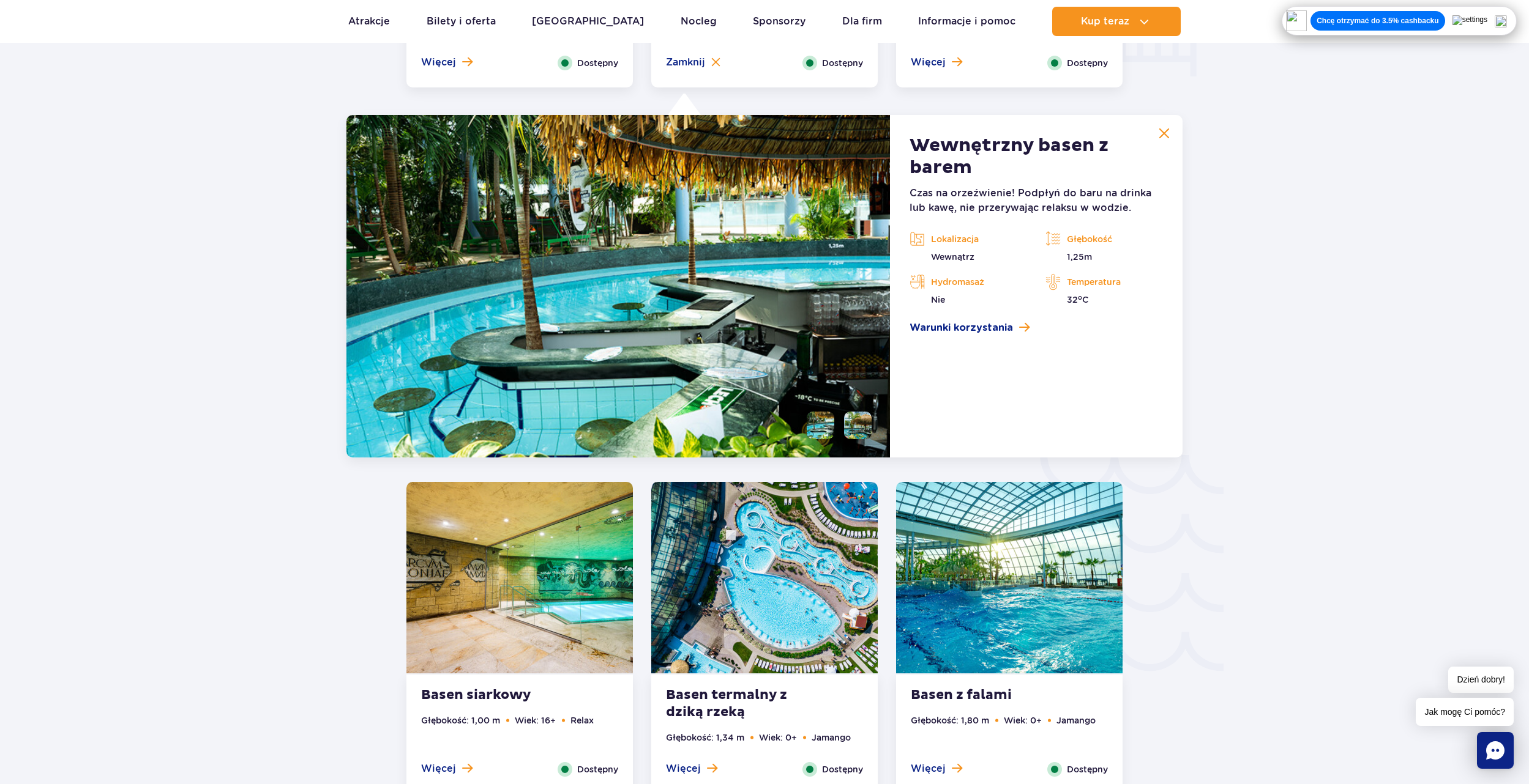
scroll to position [1698, 0]
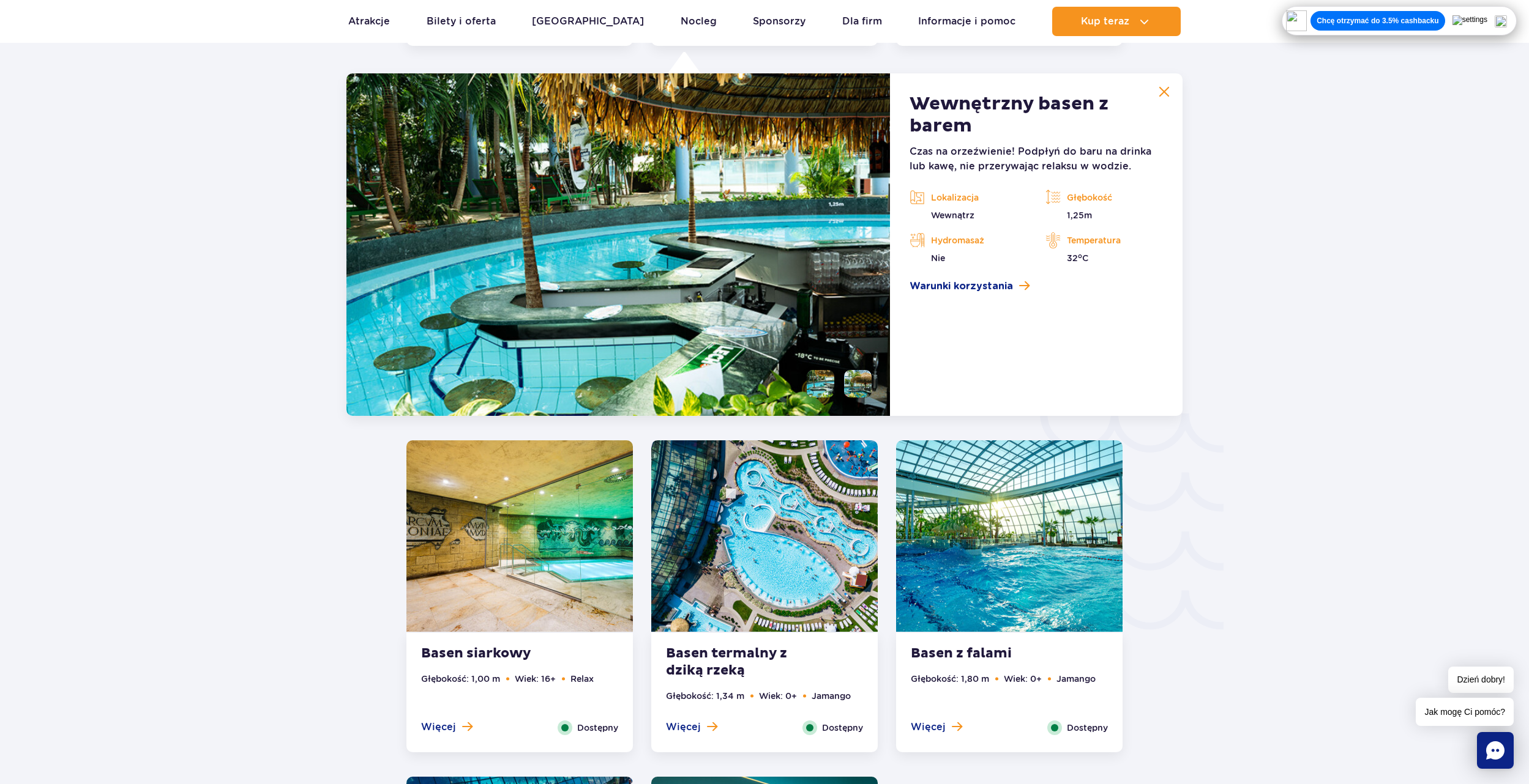
click at [1333, 307] on div at bounding box center [764, 15] width 1682 height 2193
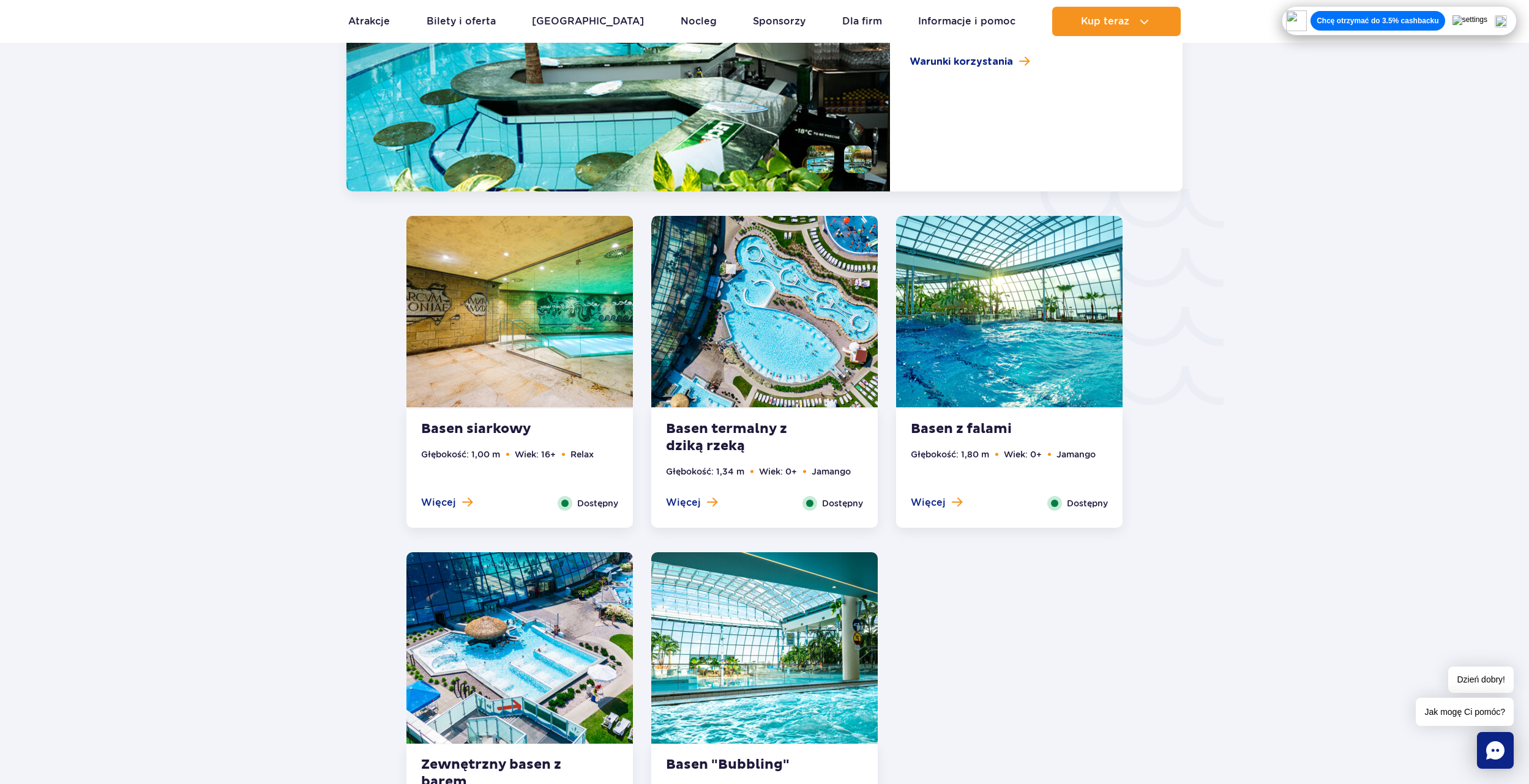
scroll to position [1942, 0]
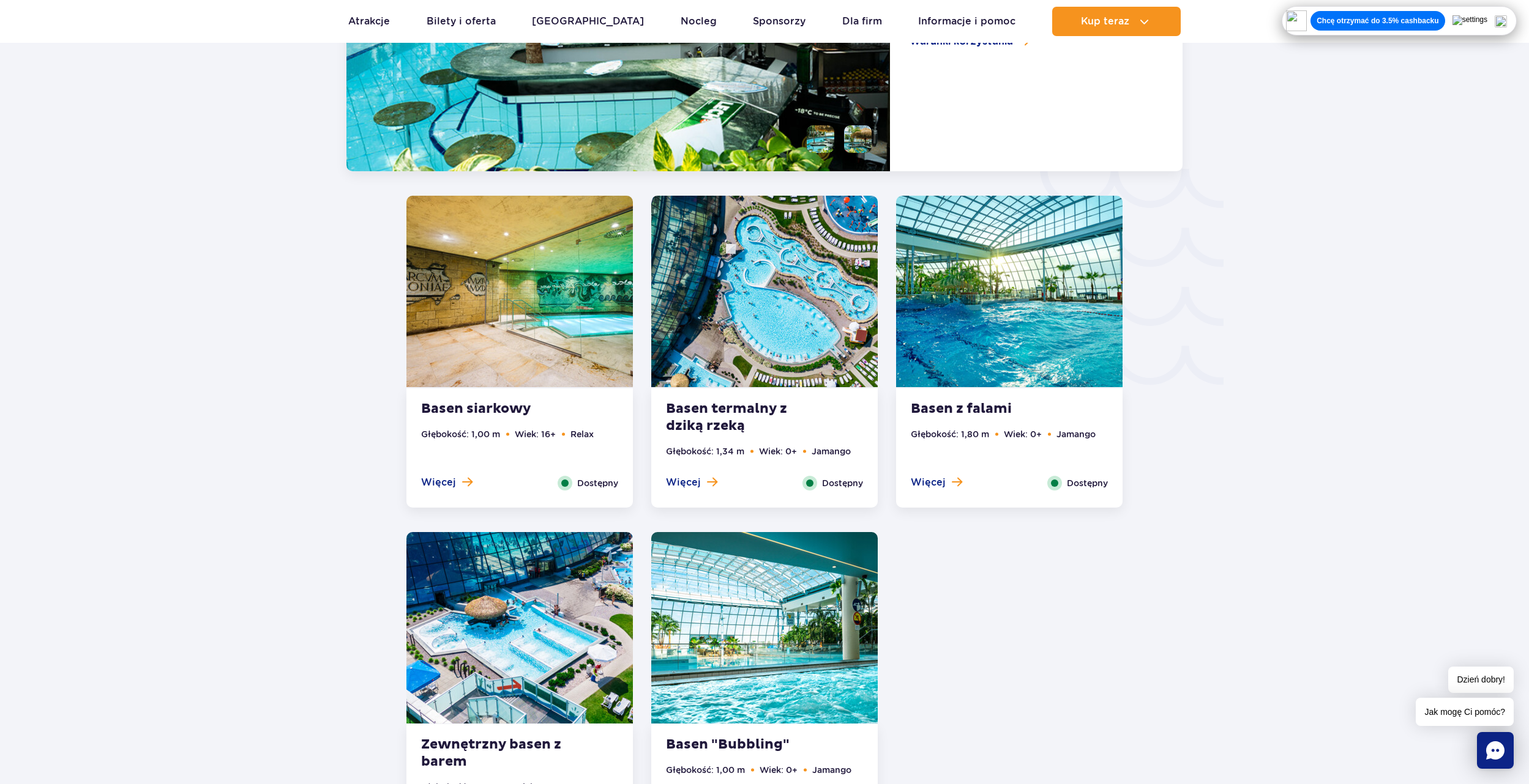
click at [1005, 307] on img at bounding box center [1009, 291] width 227 height 191
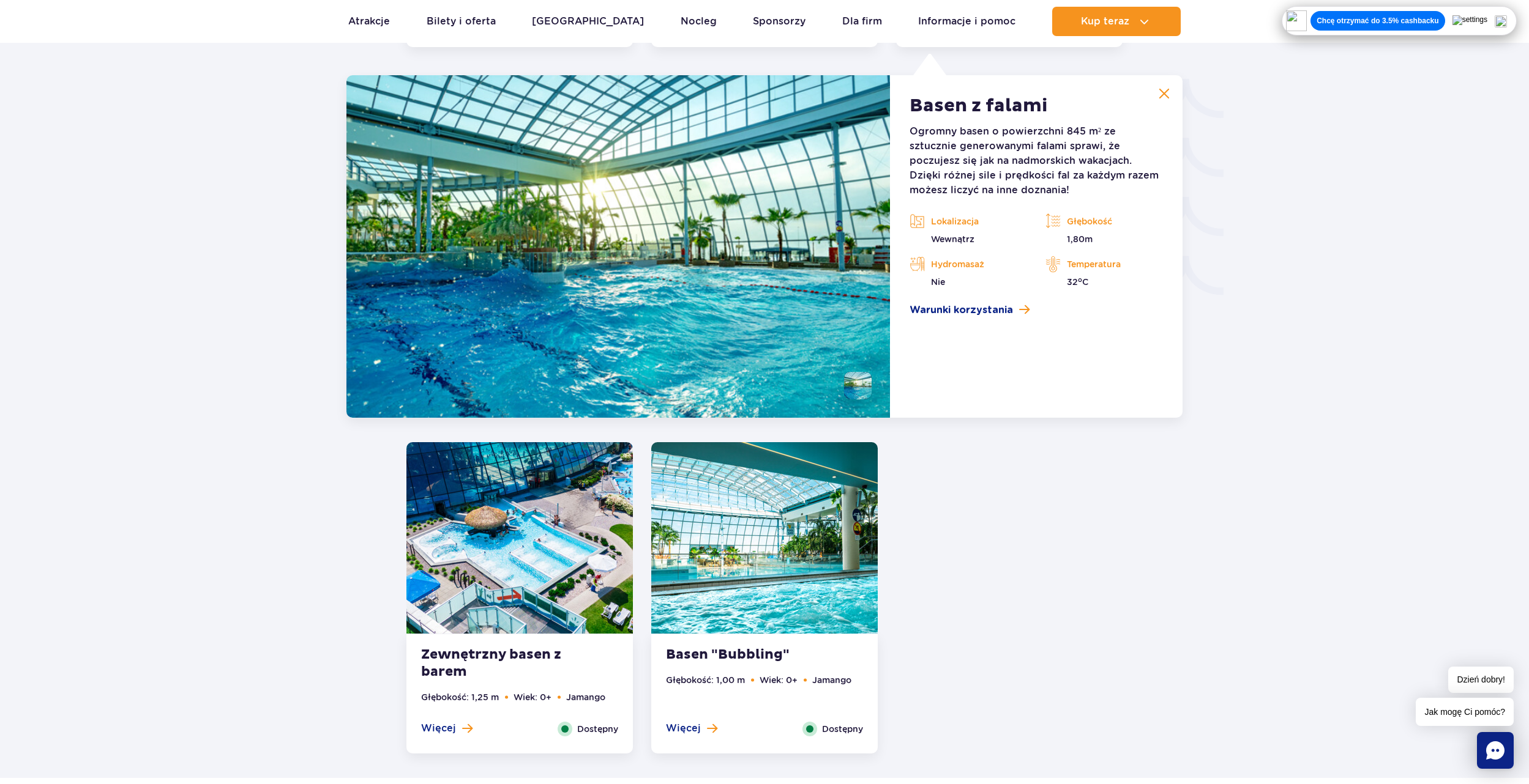
scroll to position [2033, 0]
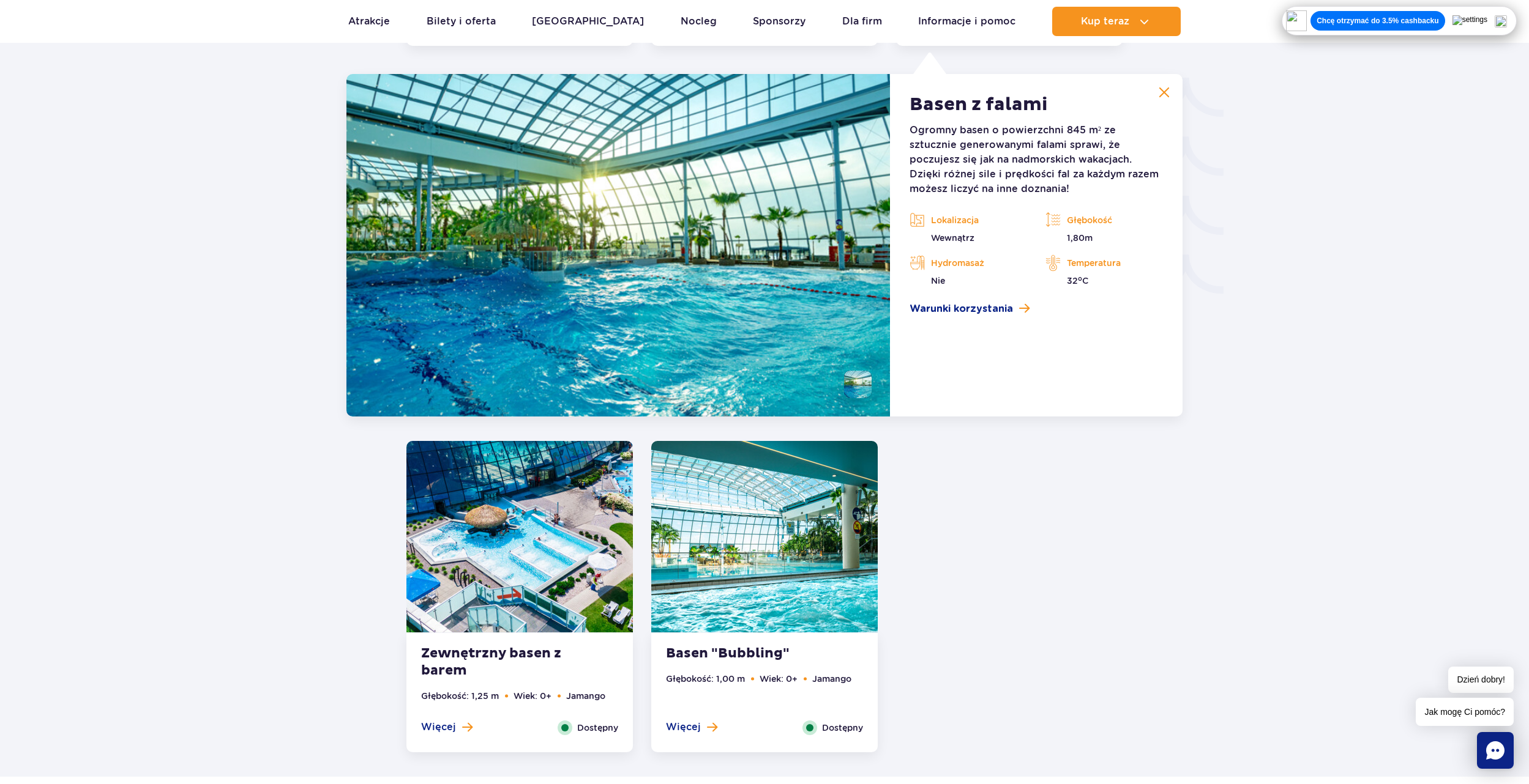
click at [787, 527] on img at bounding box center [765, 536] width 227 height 191
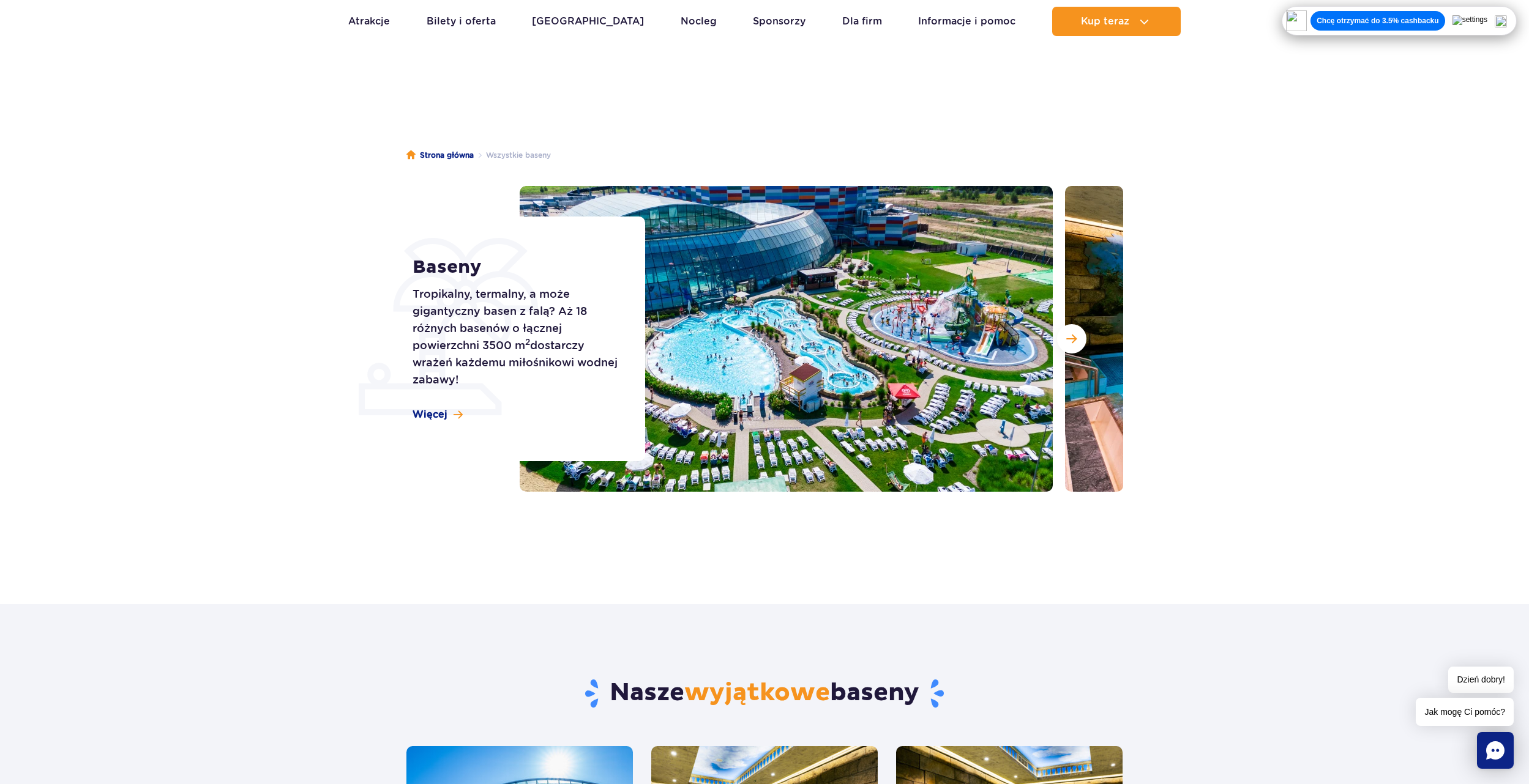
scroll to position [0, 0]
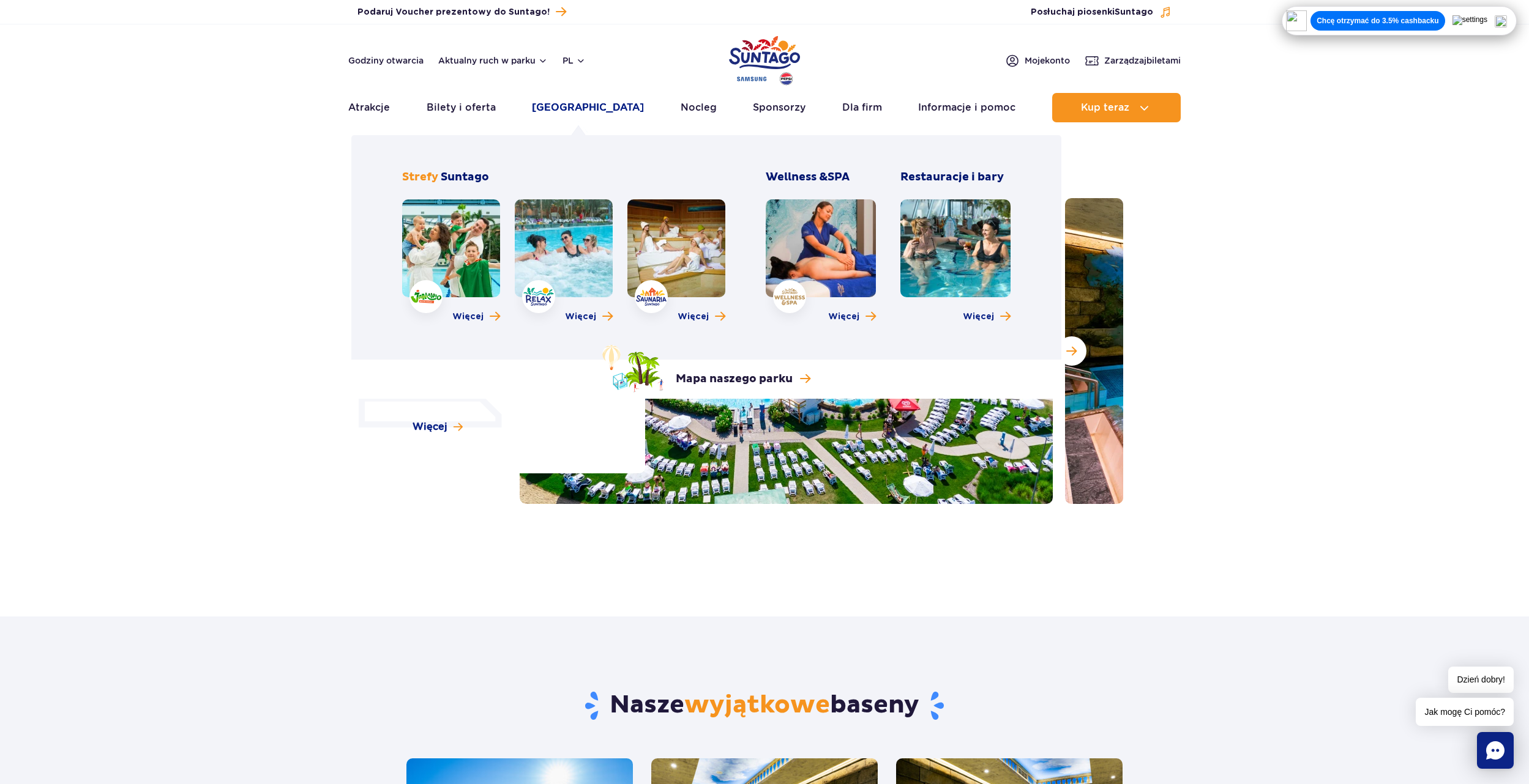
click at [589, 104] on link "[GEOGRAPHIC_DATA]" at bounding box center [587, 108] width 112 height 30
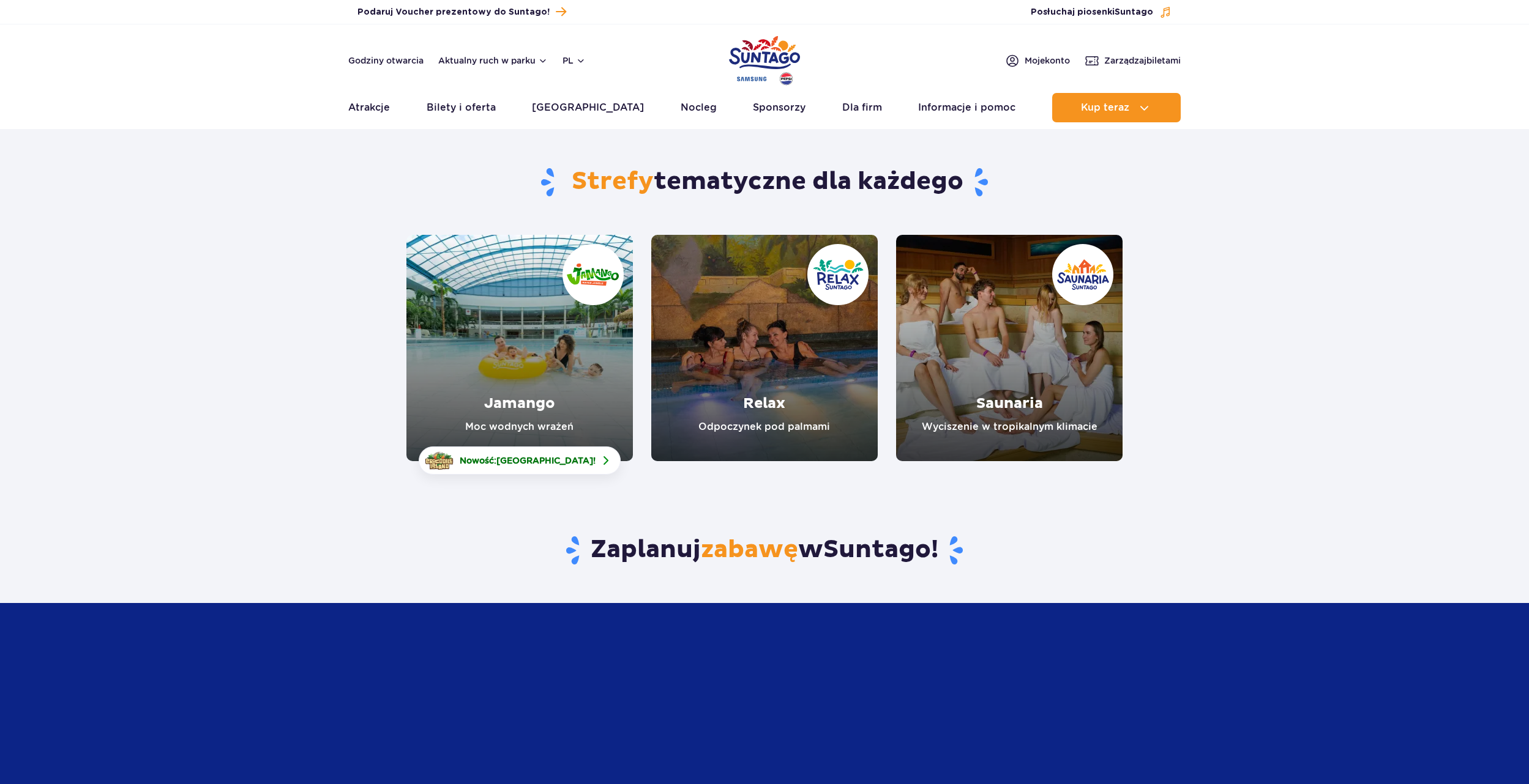
click at [744, 390] on link "Relax" at bounding box center [765, 349] width 227 height 227
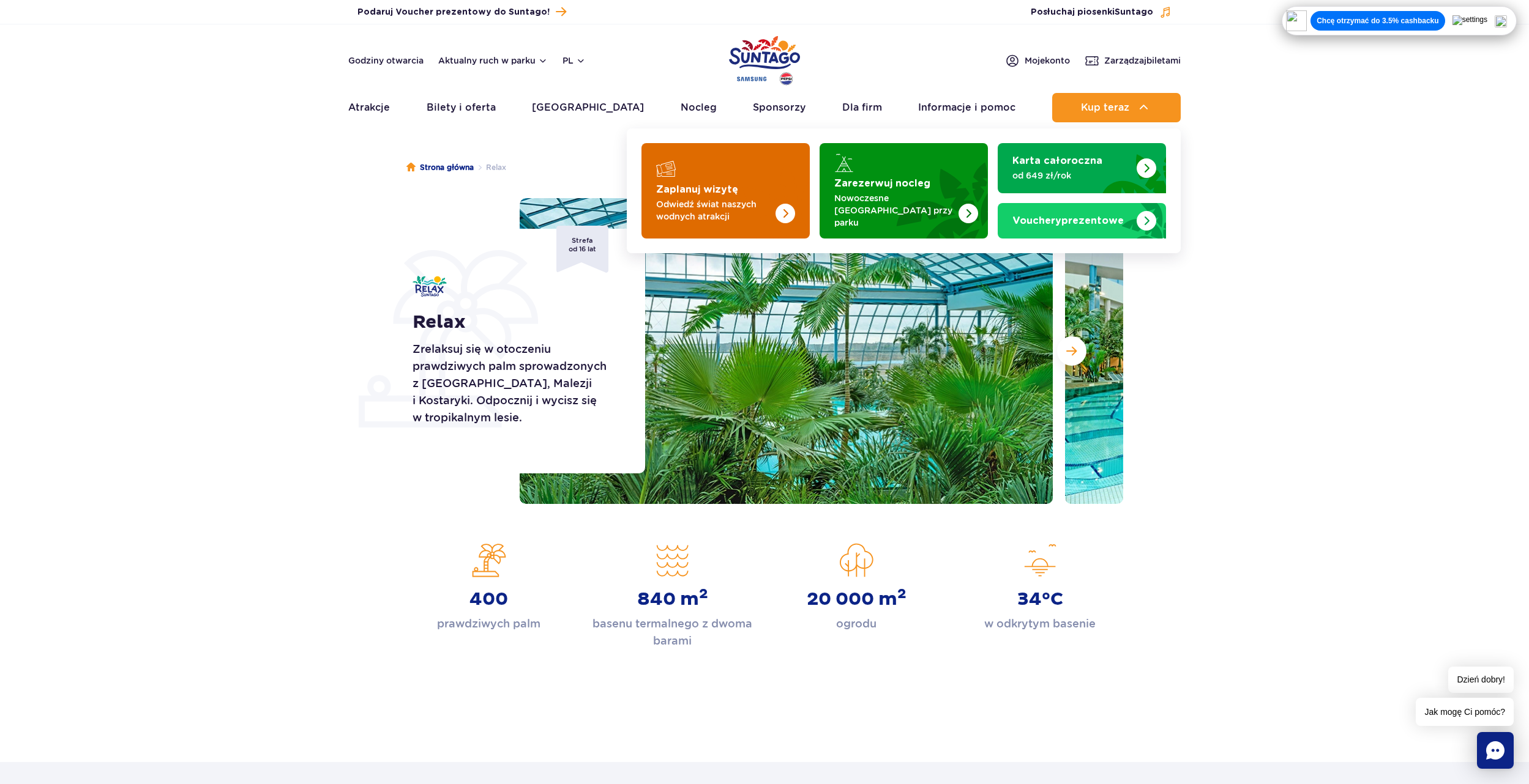
click at [742, 198] on p "Odwiedź świat naszych wodnych atrakcji" at bounding box center [716, 209] width 119 height 24
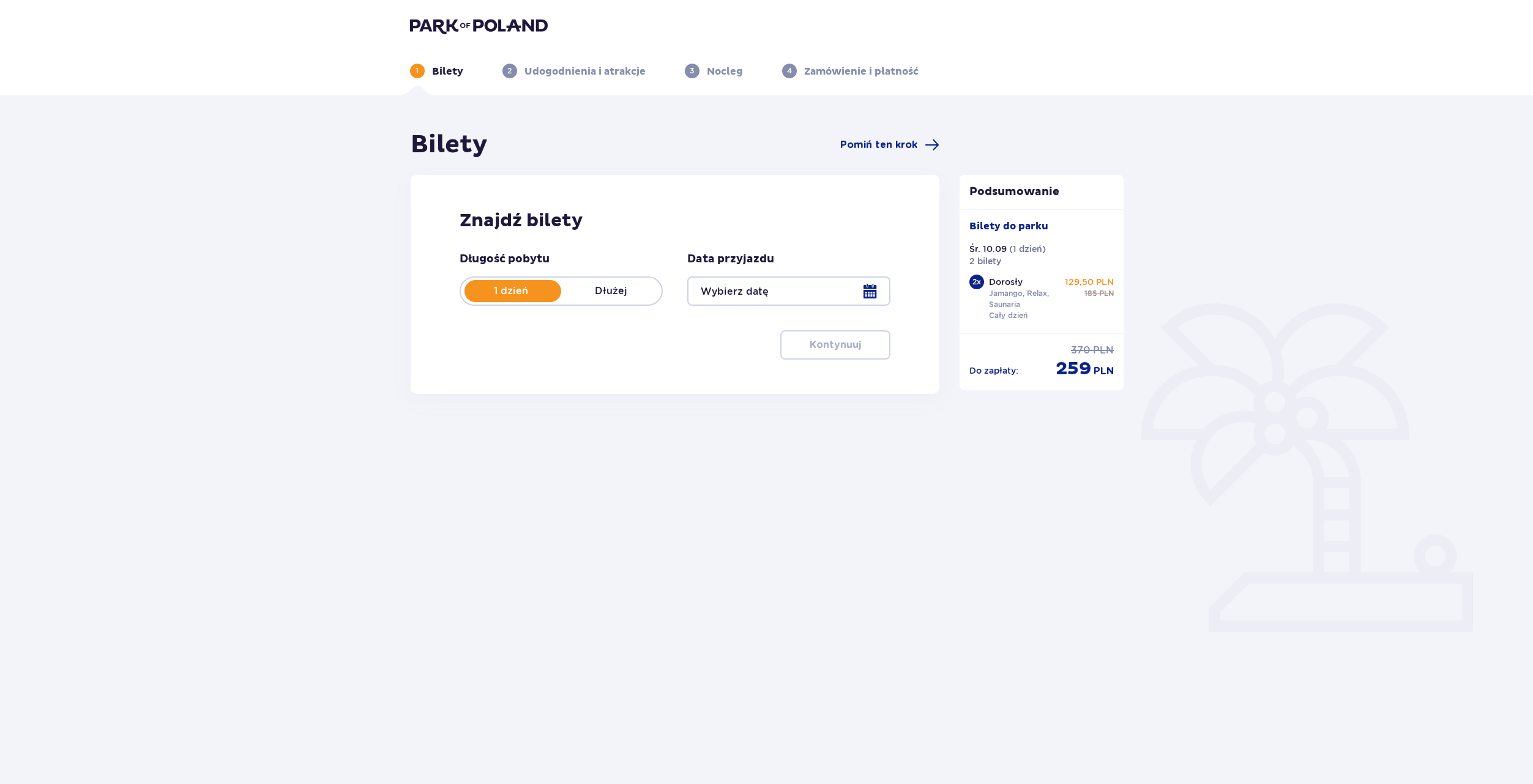
type input "[DATE]"
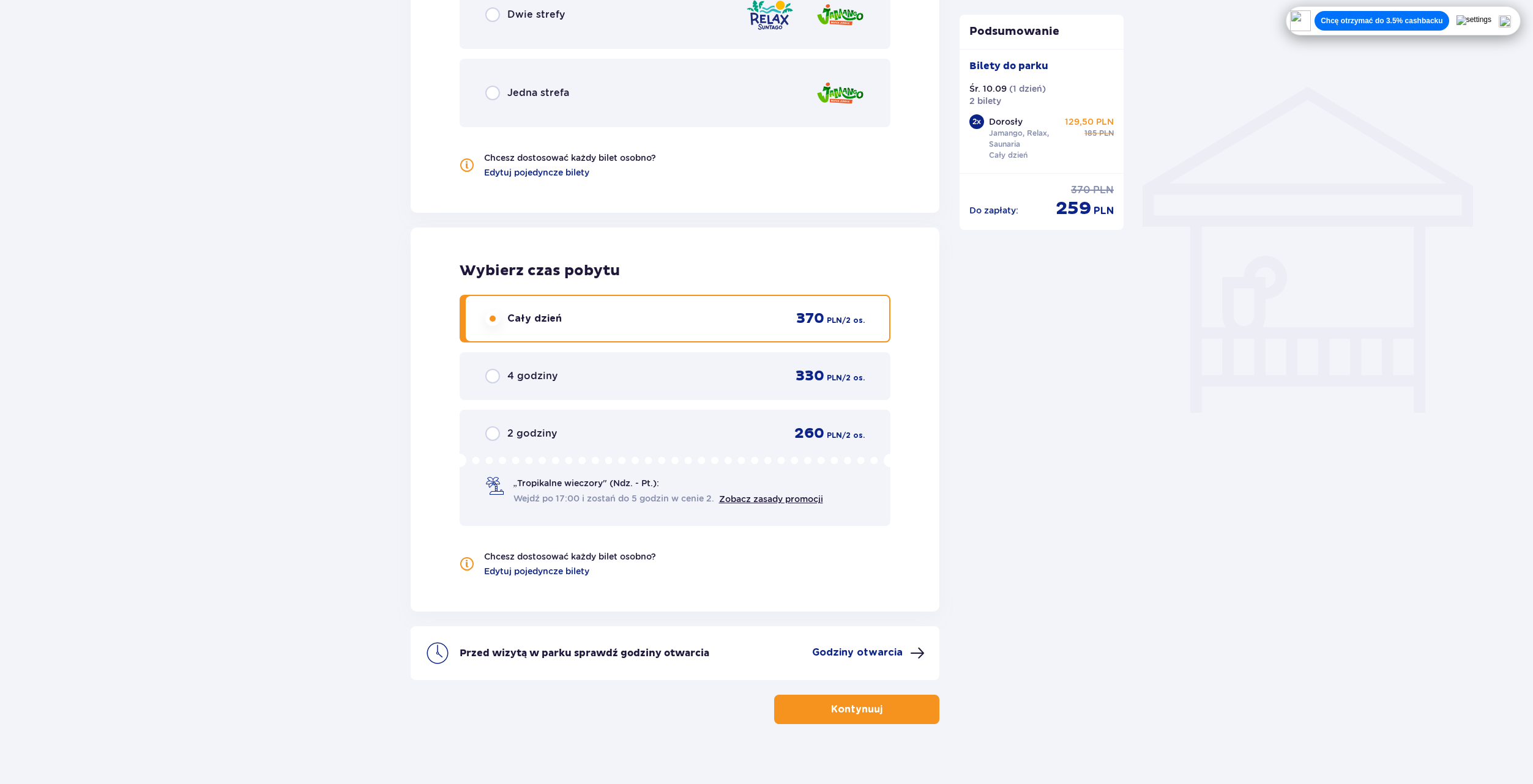
scroll to position [920, 0]
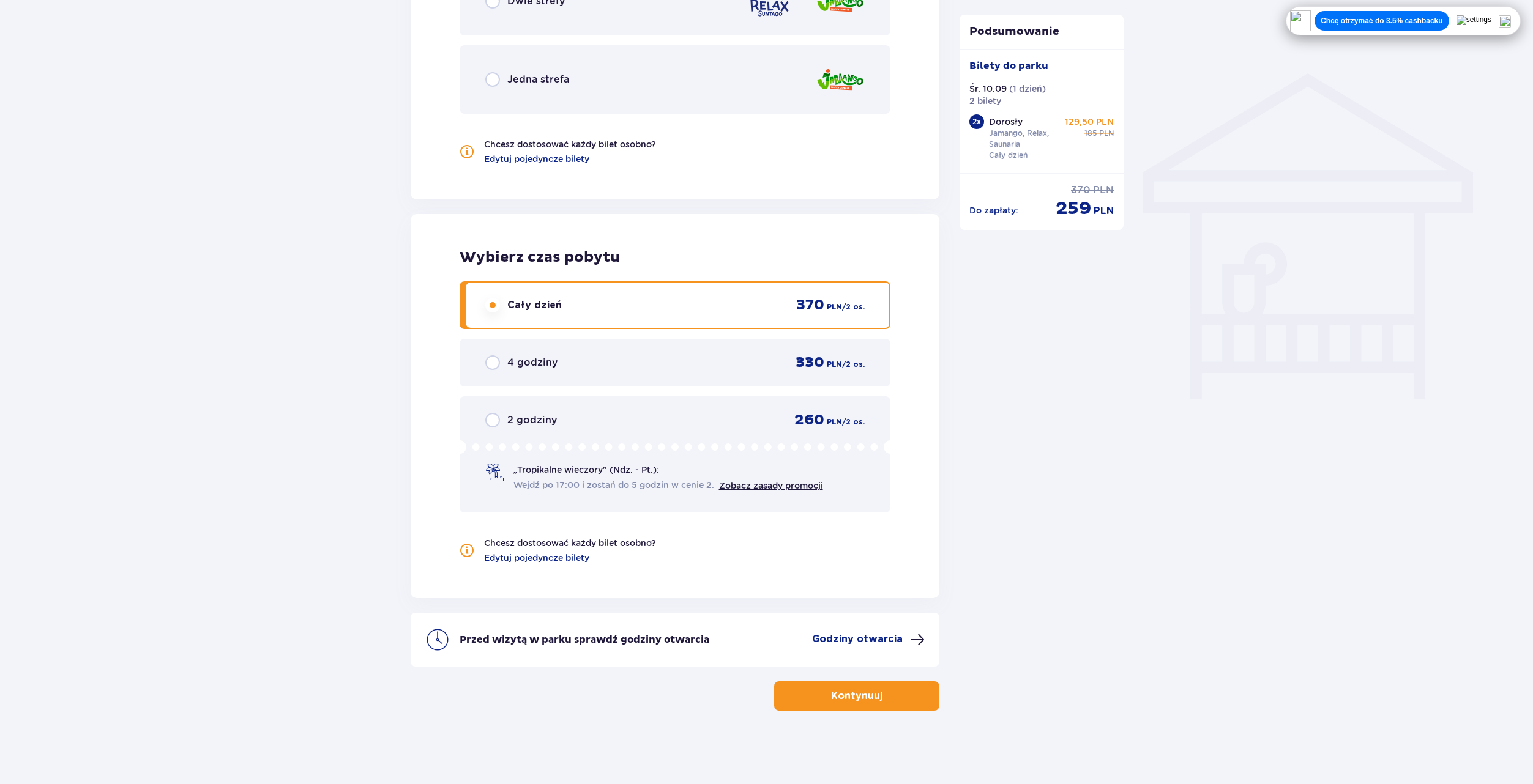
click at [867, 681] on div "Kontynuuj" at bounding box center [675, 689] width 530 height 44
click at [860, 699] on p "Kontynuuj" at bounding box center [856, 697] width 51 height 13
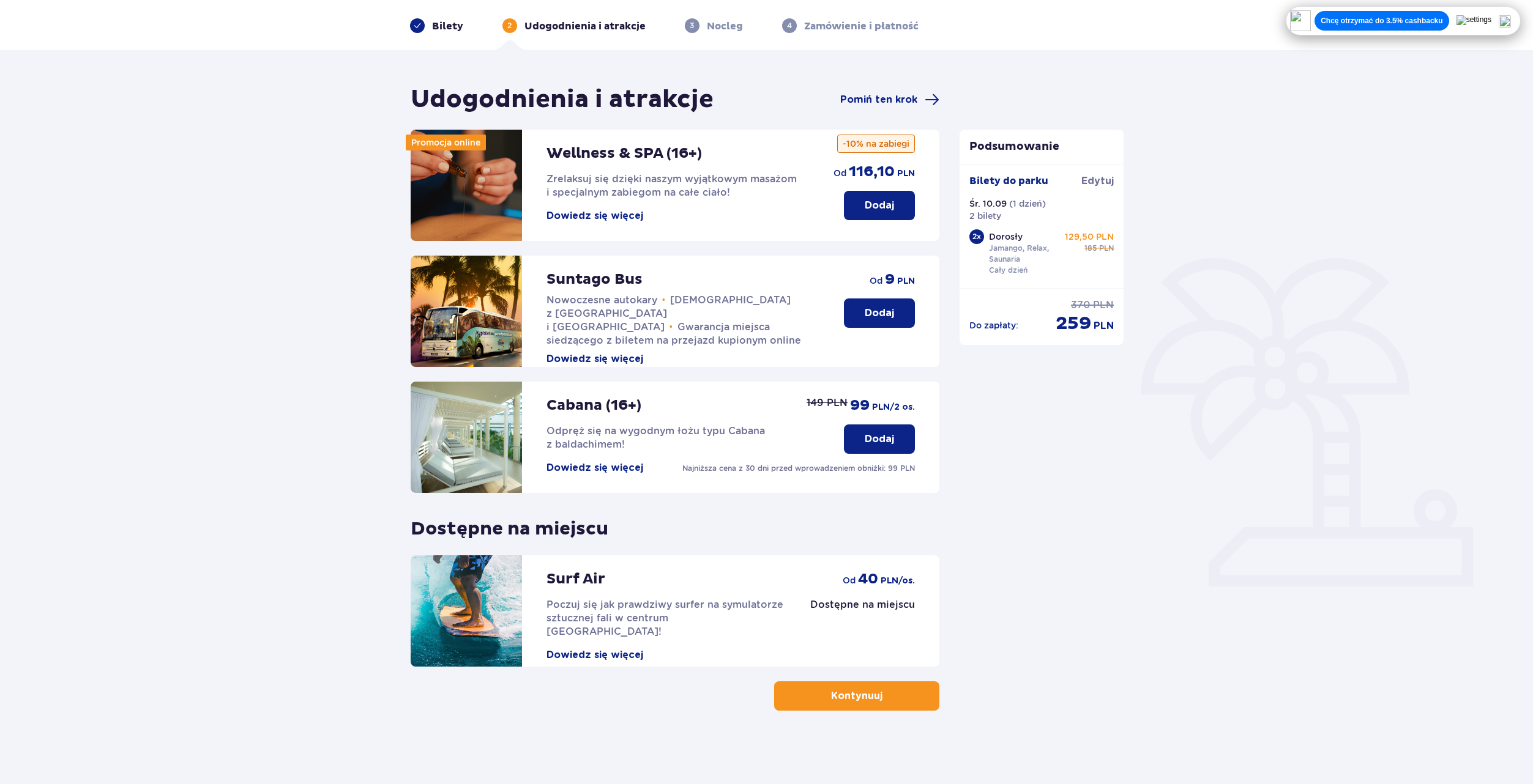
click at [838, 706] on button "Kontynuuj" at bounding box center [857, 696] width 165 height 30
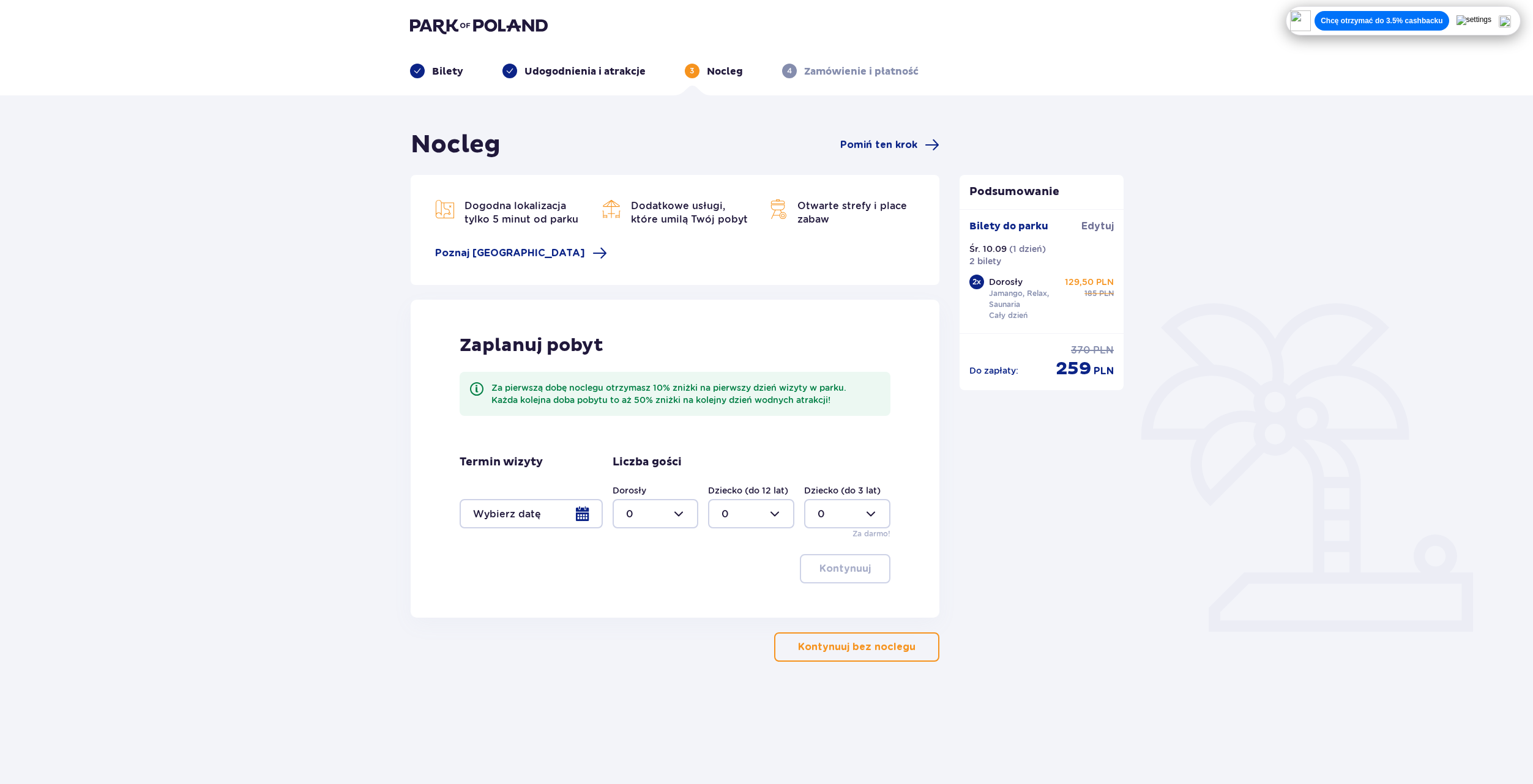
click at [653, 496] on div "Dorosły 0" at bounding box center [655, 506] width 87 height 44
click at [650, 511] on div at bounding box center [655, 514] width 87 height 30
click at [524, 506] on div at bounding box center [531, 514] width 143 height 30
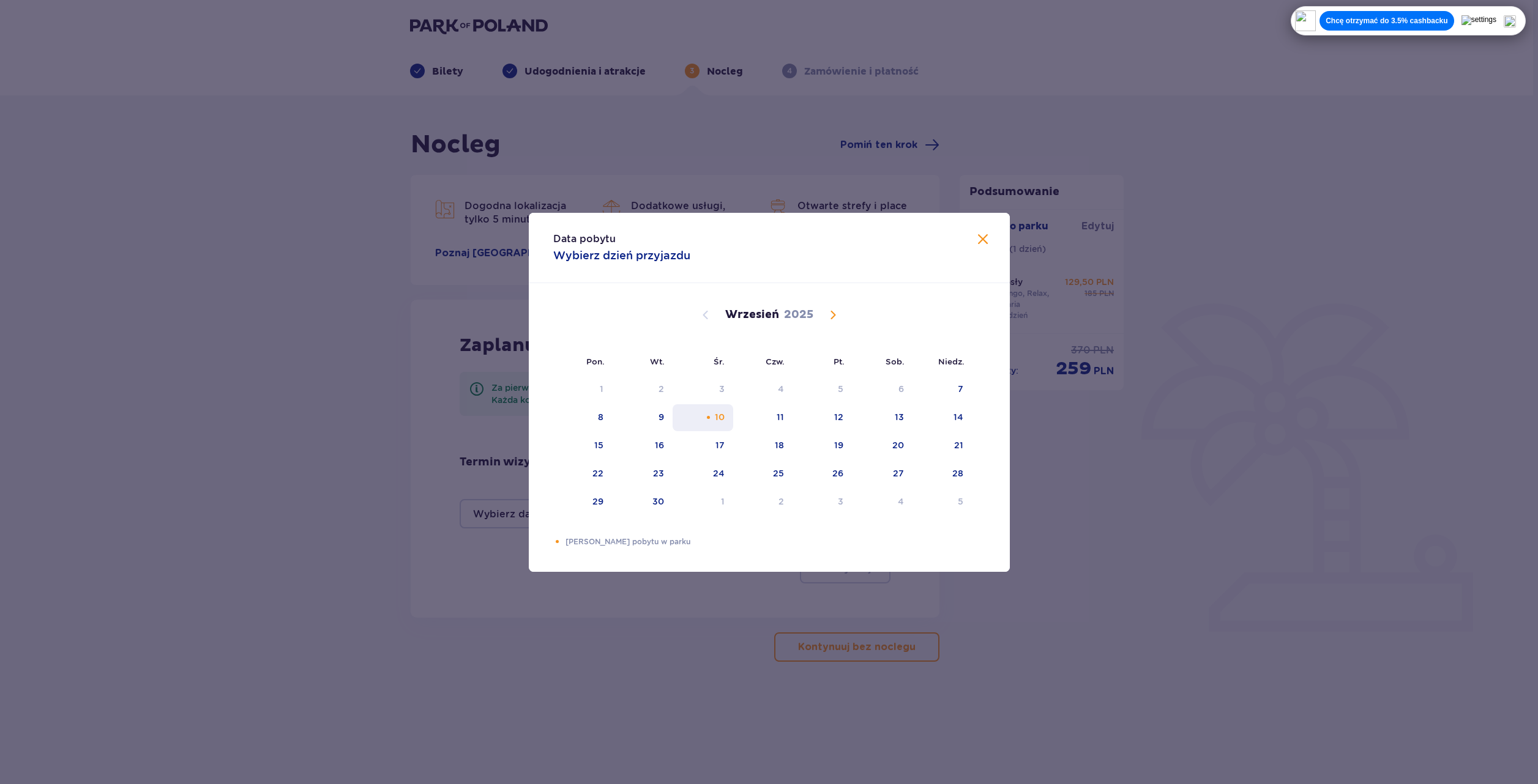
click at [706, 422] on div "10" at bounding box center [703, 418] width 61 height 27
click at [983, 229] on div "Data pobytu Wybierz dzień przyjazdu" at bounding box center [769, 248] width 482 height 70
click at [985, 254] on div "Data pobytu Wybierz dzień przyjazdu" at bounding box center [769, 248] width 482 height 70
click at [987, 247] on button at bounding box center [982, 240] width 14 height 15
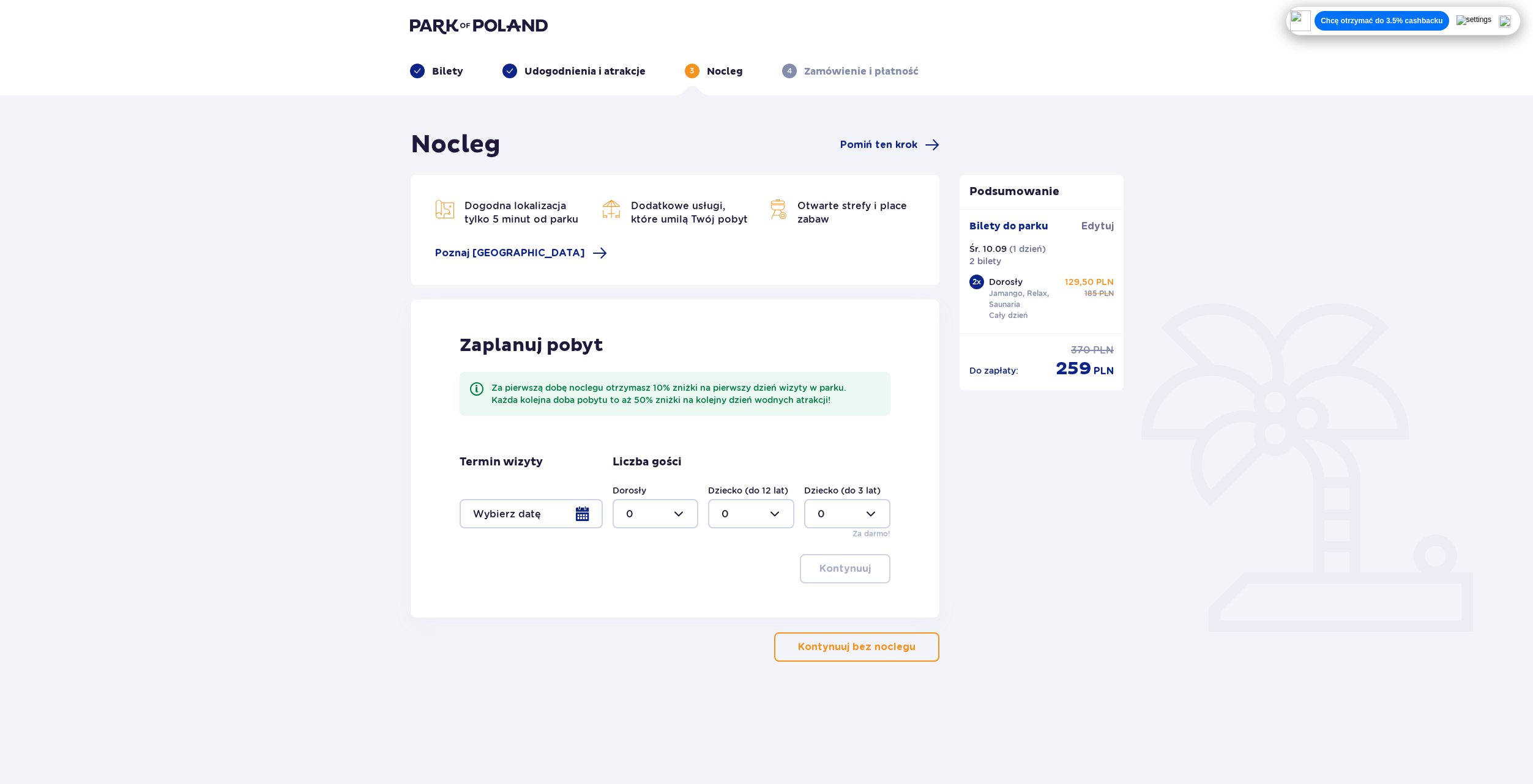
click at [866, 645] on p "Kontynuuj bez noclegu" at bounding box center [856, 648] width 117 height 13
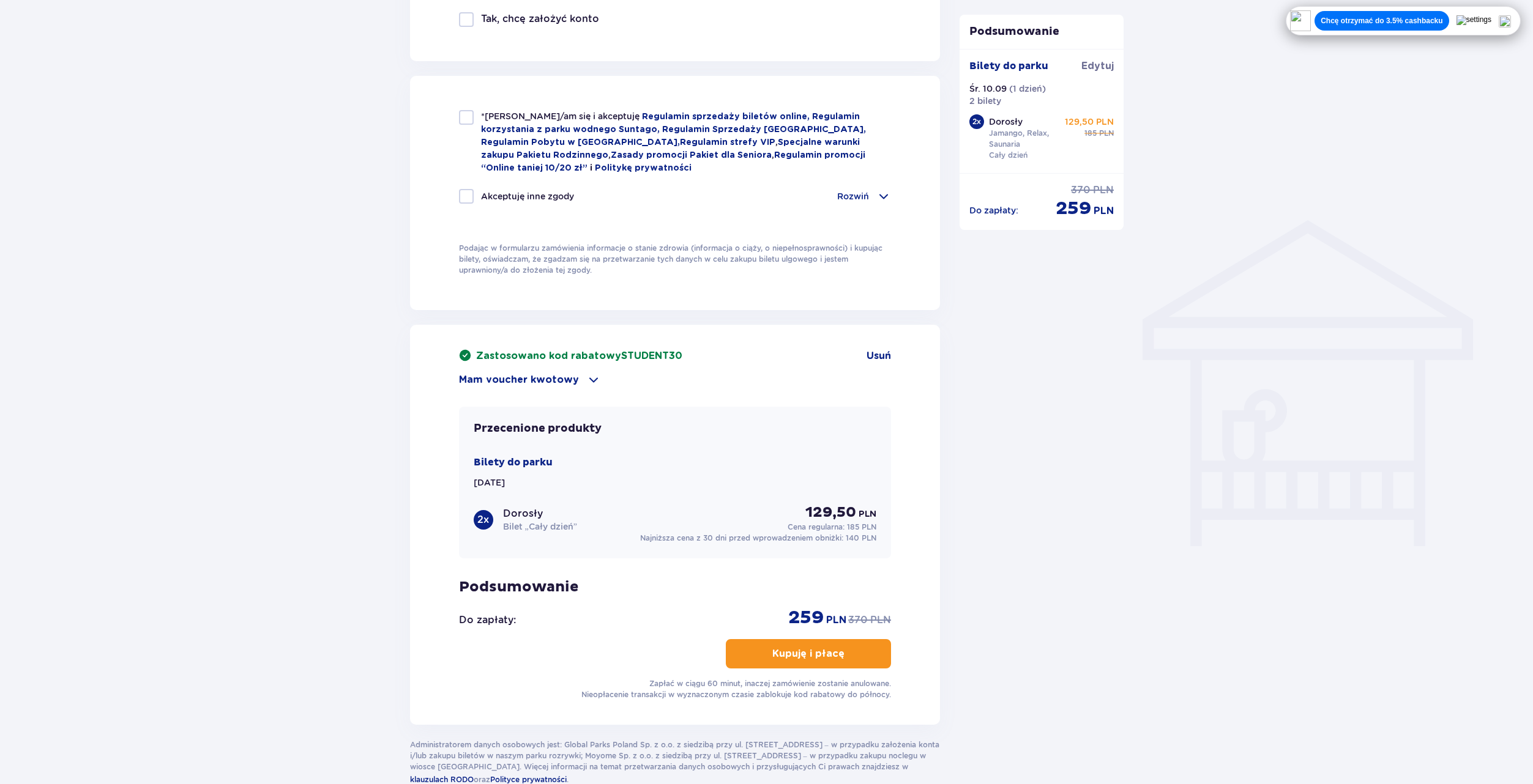
scroll to position [845, 0]
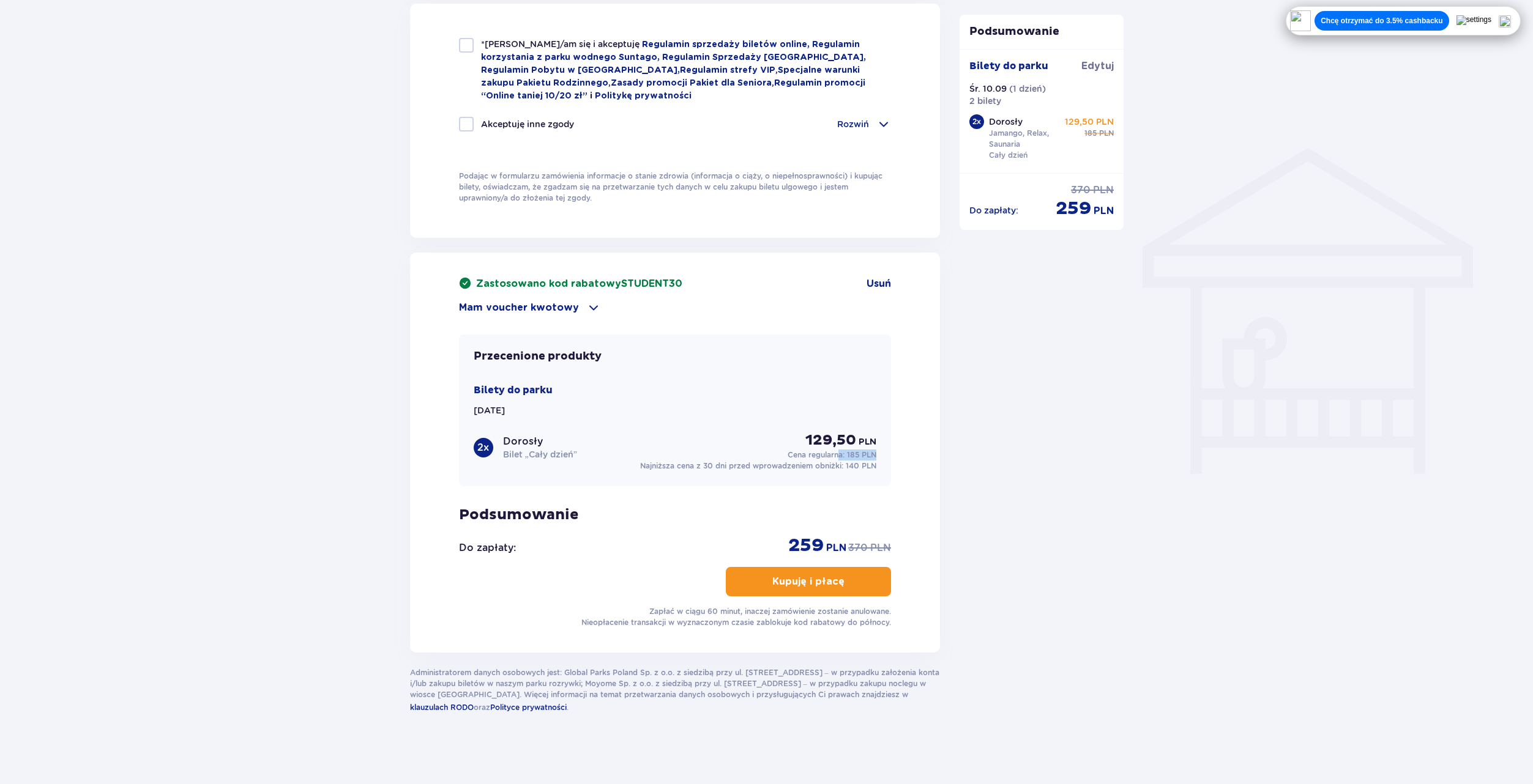
drag, startPoint x: 840, startPoint y: 449, endPoint x: 882, endPoint y: 453, distance: 42.2
click at [882, 453] on div "Przecenione produkty Bilety do parku Śr. 10.09.25 2 x Dorosły Bilet „Cały dzień…" at bounding box center [676, 410] width 433 height 152
click at [876, 452] on span "185 PLN" at bounding box center [861, 455] width 30 height 10
drag, startPoint x: 879, startPoint y: 439, endPoint x: 790, endPoint y: 431, distance: 89.4
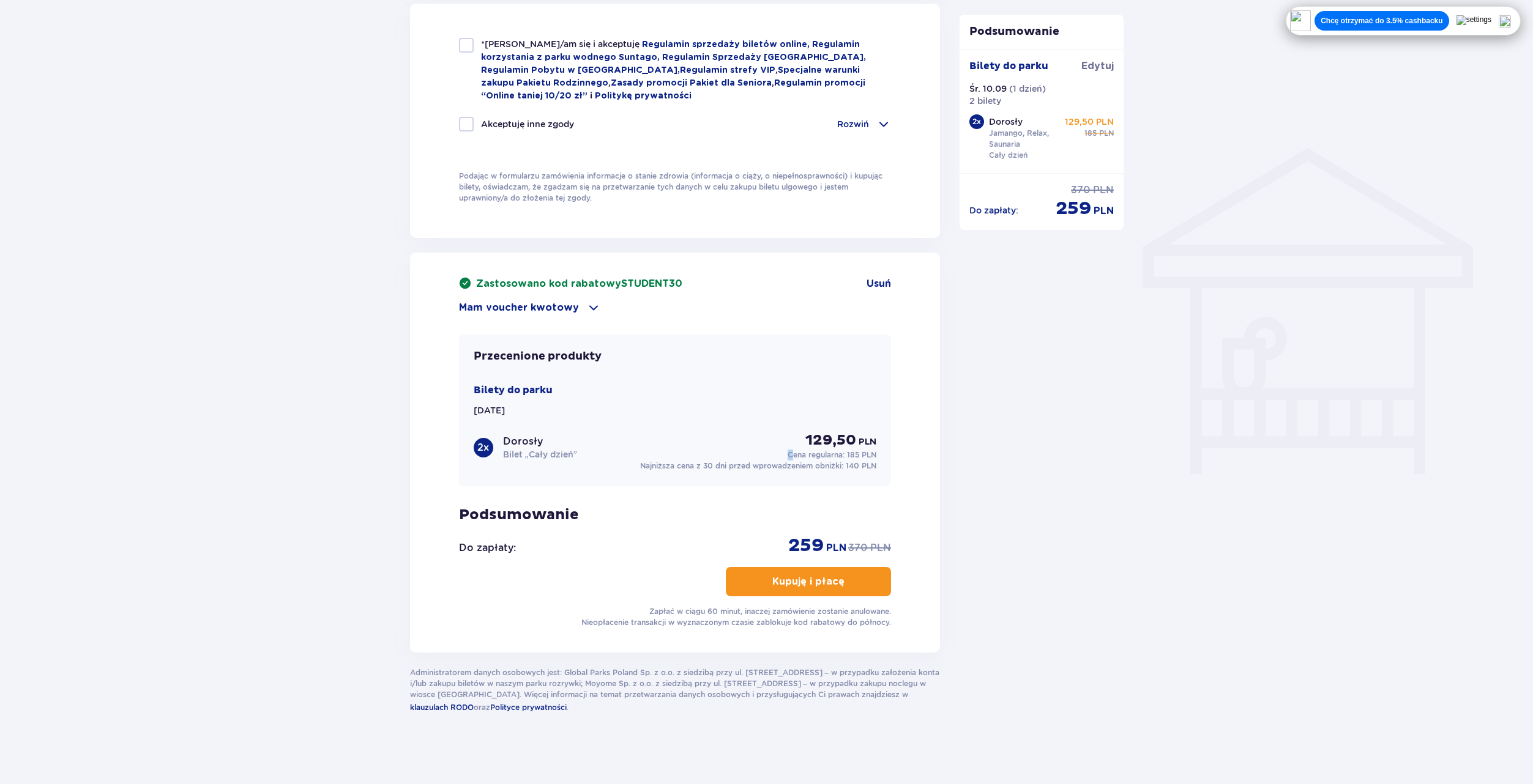
click at [790, 431] on div "Przecenione produkty Bilety do parku Śr. 10.09.25 2 x Dorosły Bilet „Cały dzień…" at bounding box center [676, 410] width 433 height 152
click at [792, 431] on div "129,50 PLN Cena regularna: 185 PLN" at bounding box center [822, 446] width 109 height 30
drag, startPoint x: 803, startPoint y: 433, endPoint x: 854, endPoint y: 430, distance: 51.1
click at [854, 431] on div "129,50 PLN Cena regularna: 185 PLN" at bounding box center [822, 446] width 109 height 30
click at [853, 451] on span "185 PLN" at bounding box center [861, 455] width 30 height 10
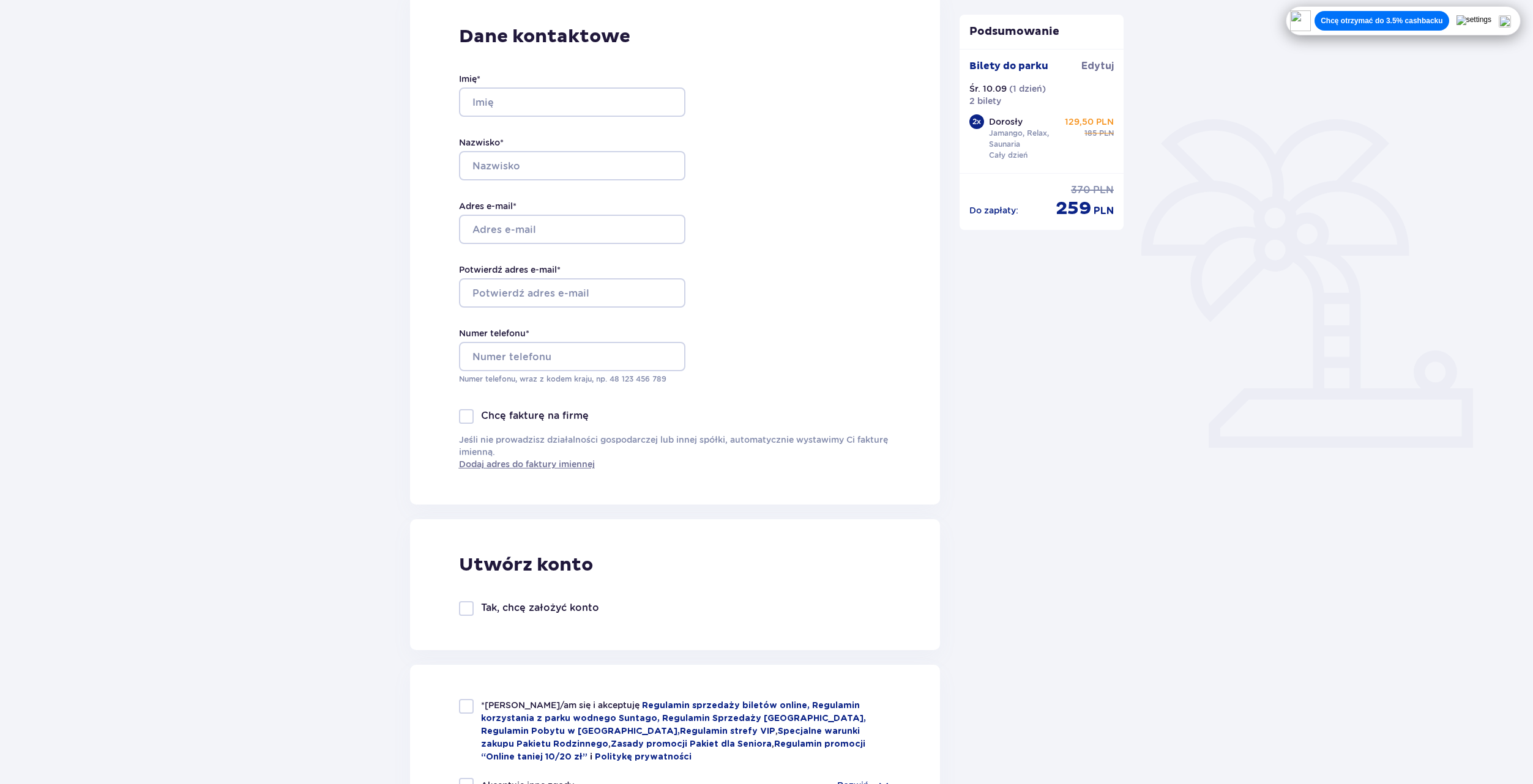
scroll to position [0, 0]
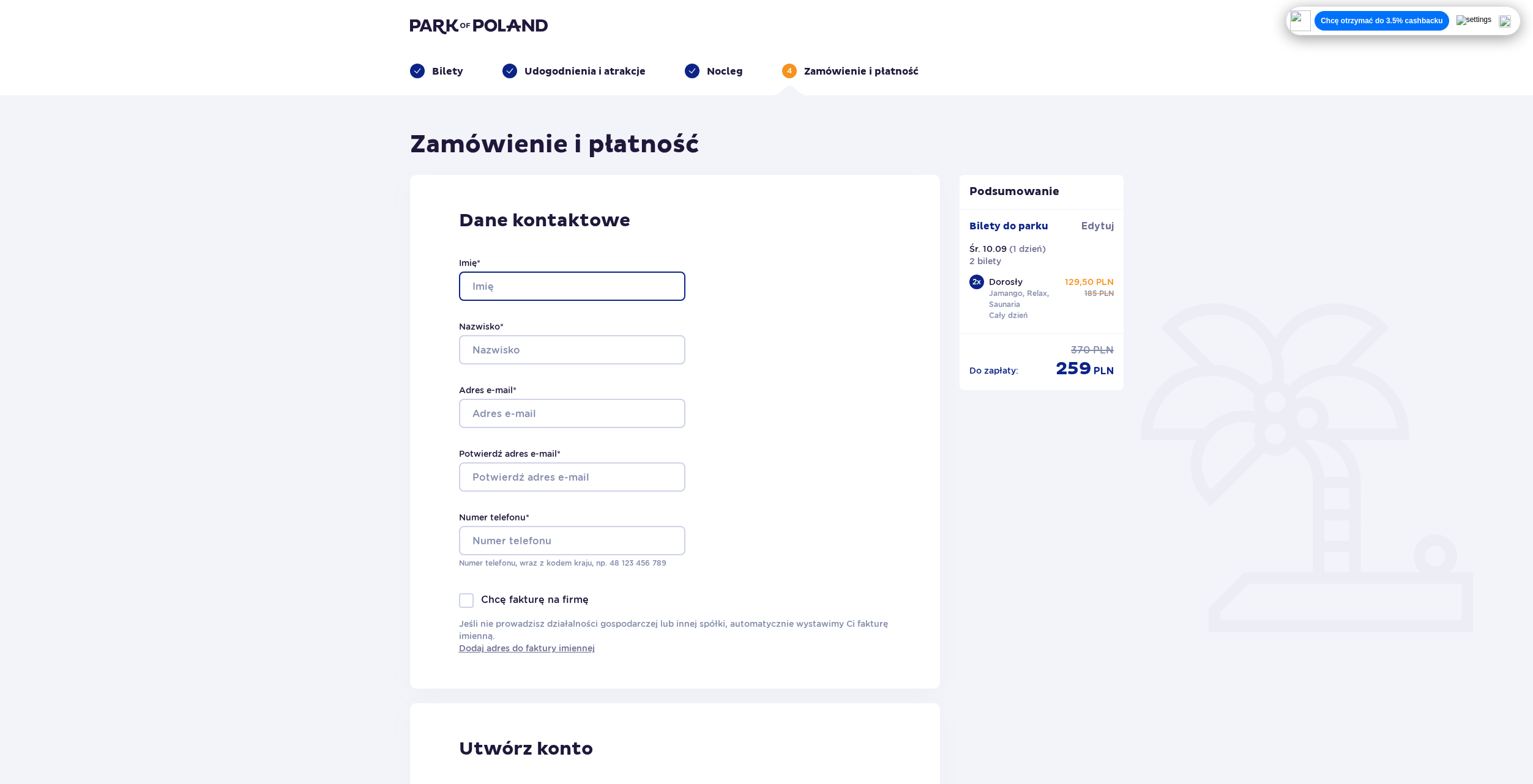
drag, startPoint x: 576, startPoint y: 274, endPoint x: 579, endPoint y: 285, distance: 11.4
click at [576, 276] on input "Imię *" at bounding box center [573, 286] width 227 height 30
click at [604, 303] on div "Imię * Krystian Zajączkowski Nazwisko * Adres e-mail * Potwierdź adres e-mail *…" at bounding box center [573, 413] width 227 height 361
click at [606, 291] on input "Krystian Zajączkowski" at bounding box center [573, 286] width 227 height 30
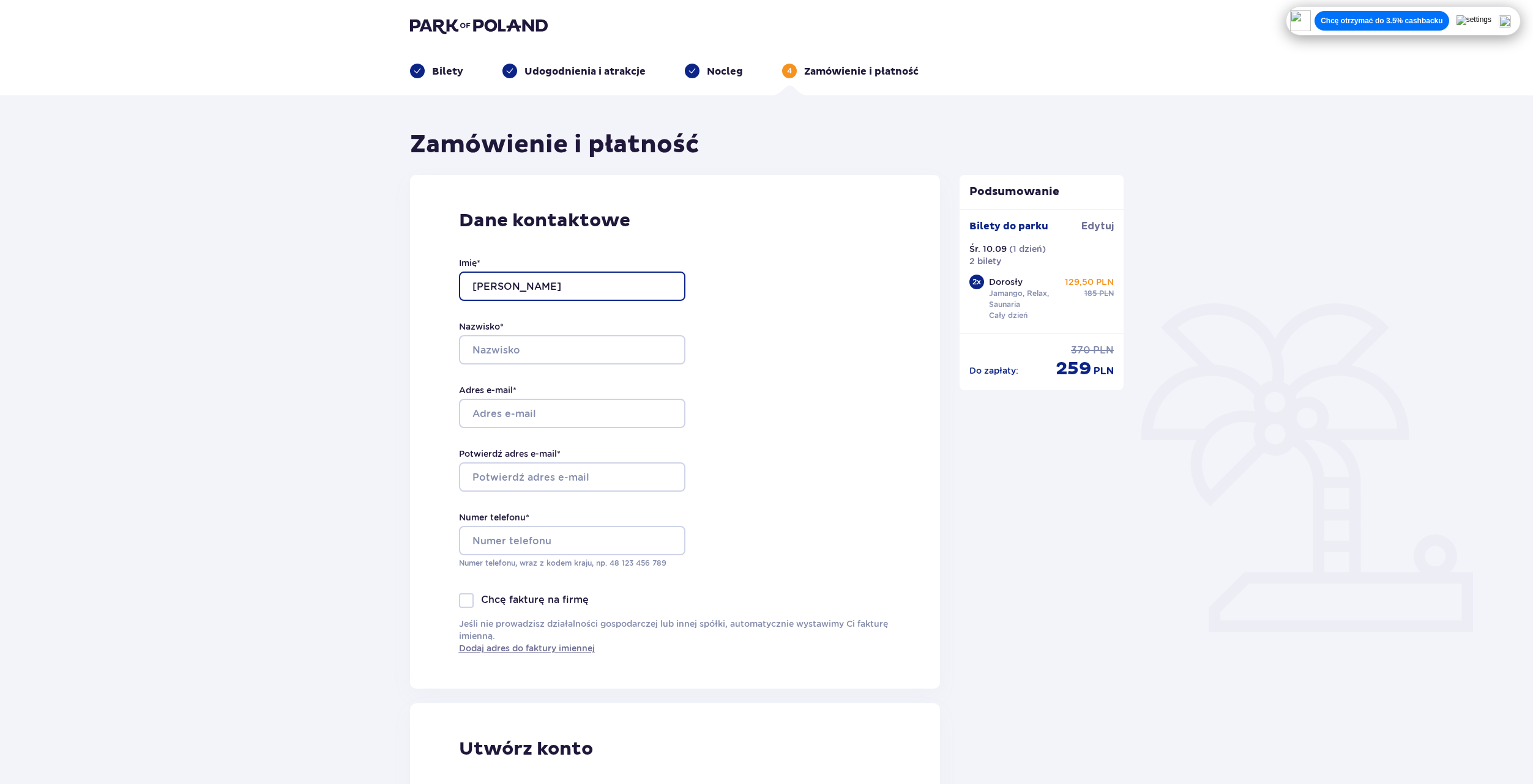
type input "Krystian"
click at [531, 353] on input "Zajączkowsski" at bounding box center [573, 350] width 227 height 30
type input "Zajączkowski"
type input "krystian.lukasz.zajaczkowski@onet.pl"
click at [619, 410] on input "krystian.lukasz.zajaczkowski@onet.pl" at bounding box center [573, 413] width 227 height 30
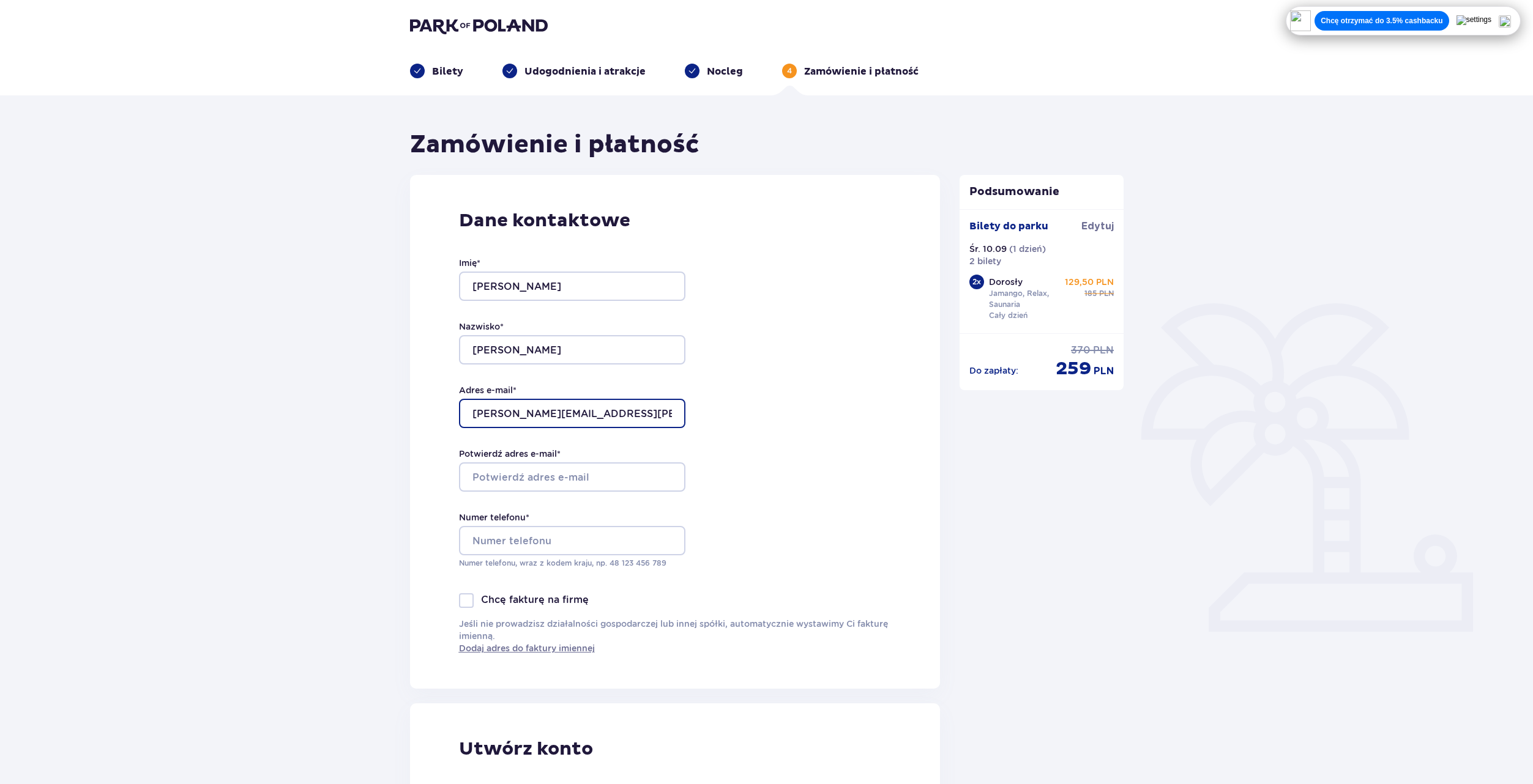
click at [619, 410] on input "krystian.lukasz.zajaczkowski@onet.pl" at bounding box center [573, 413] width 227 height 30
click at [587, 459] on div "Potwierdź adres e-mail *" at bounding box center [573, 470] width 227 height 44
click at [578, 484] on input "Potwierdź adres e-mail *" at bounding box center [573, 477] width 227 height 30
paste input "krystian.lukasz.zajaczkowski@onet.pl"
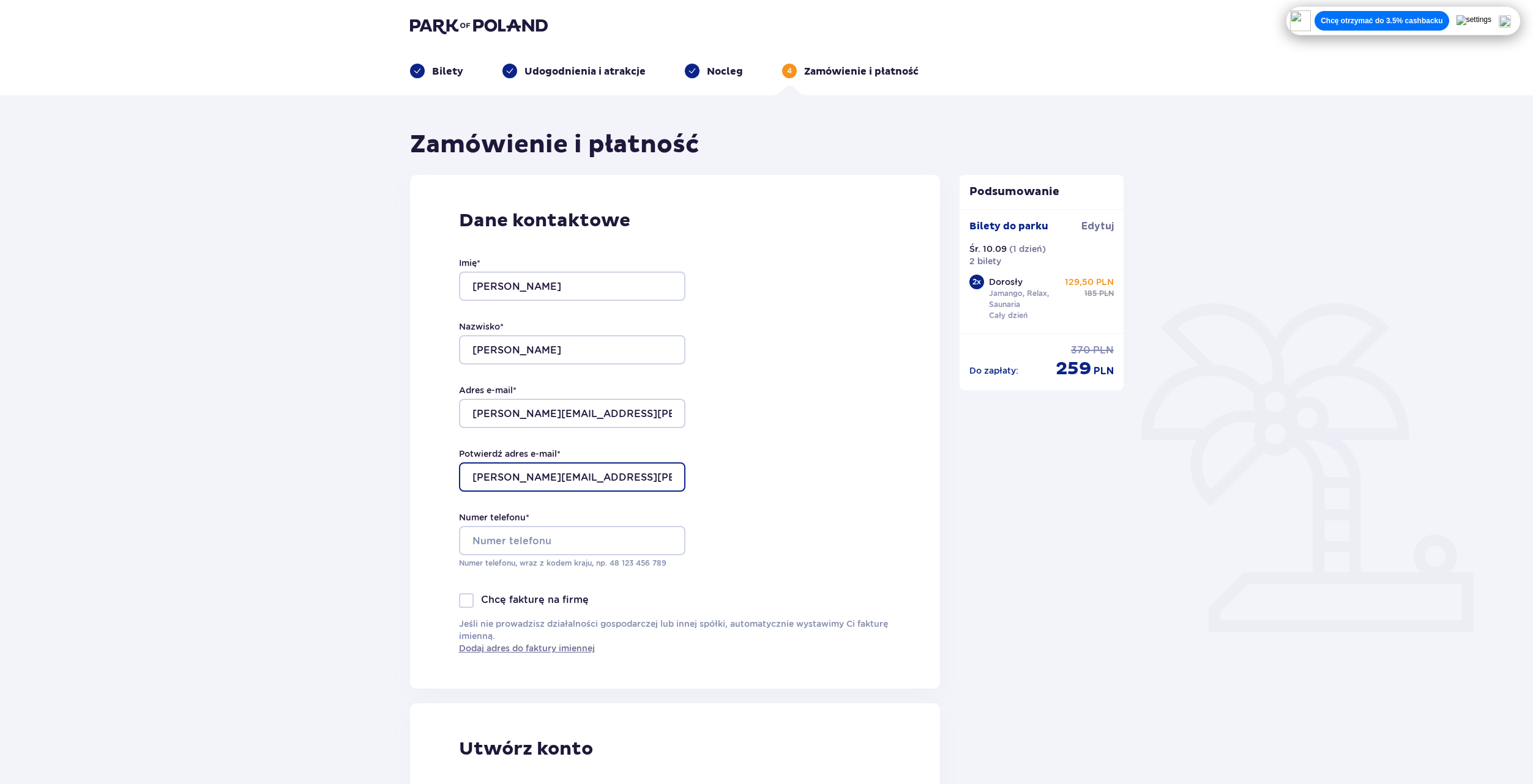
type input "krystian.lukasz.zajaczkowski@onet.pl"
click at [570, 529] on input "Numer telefonu *" at bounding box center [573, 541] width 227 height 30
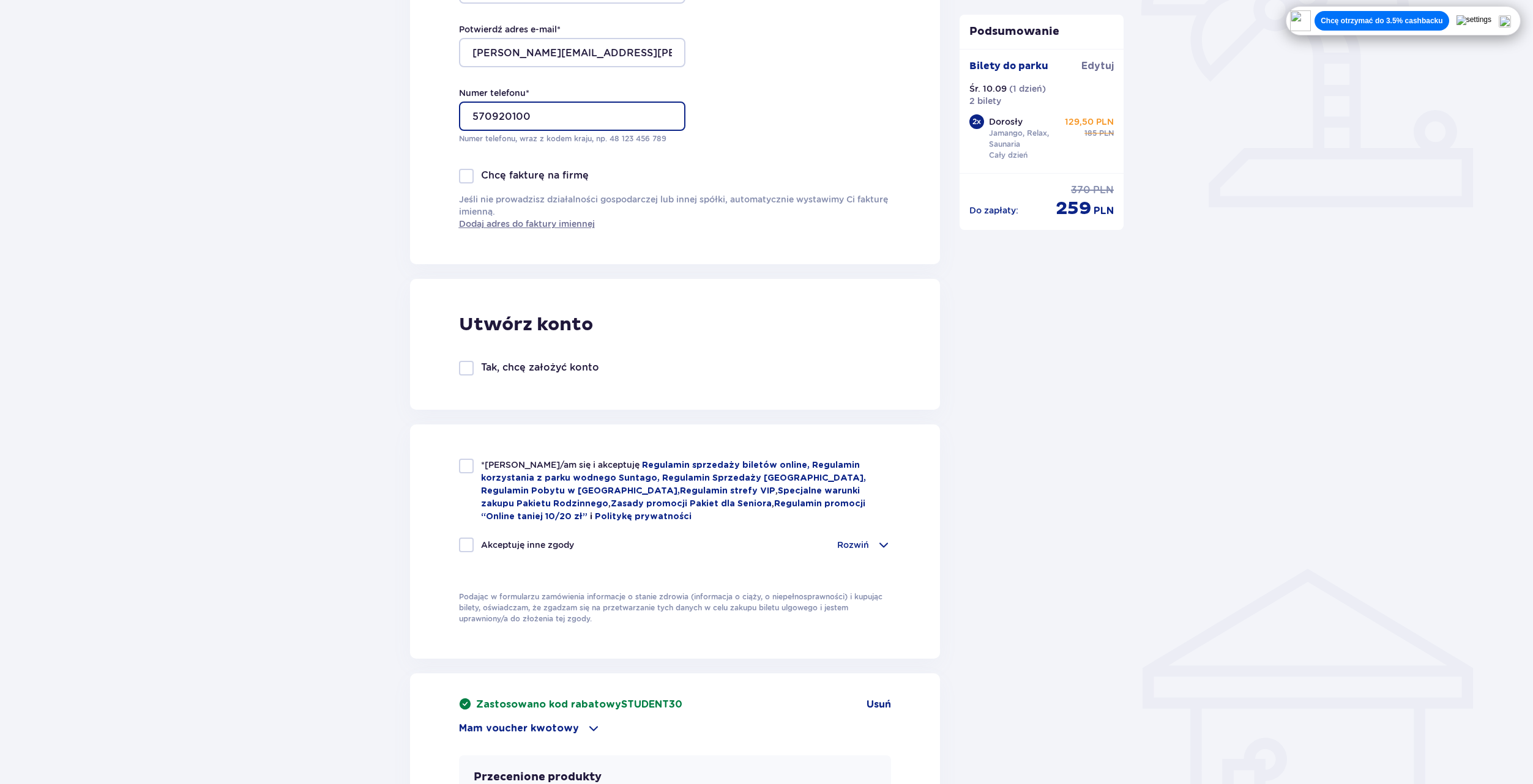
scroll to position [429, 0]
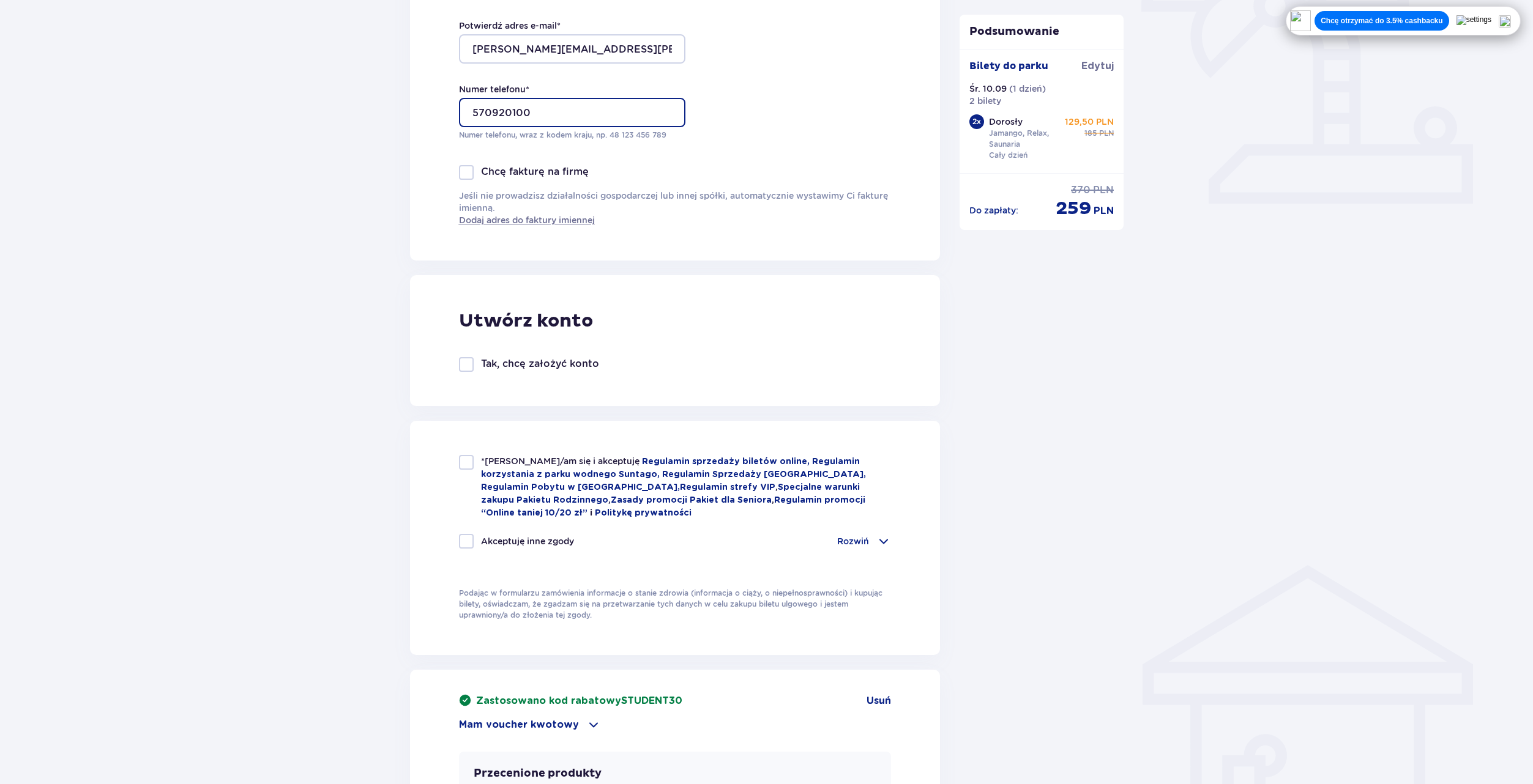
type input "570920100"
click at [562, 463] on span "*Zapoznałem/am się i akceptuję" at bounding box center [561, 461] width 161 height 10
checkbox input "true"
click at [543, 545] on p "Akceptuję inne zgody" at bounding box center [528, 541] width 93 height 12
checkbox input "true"
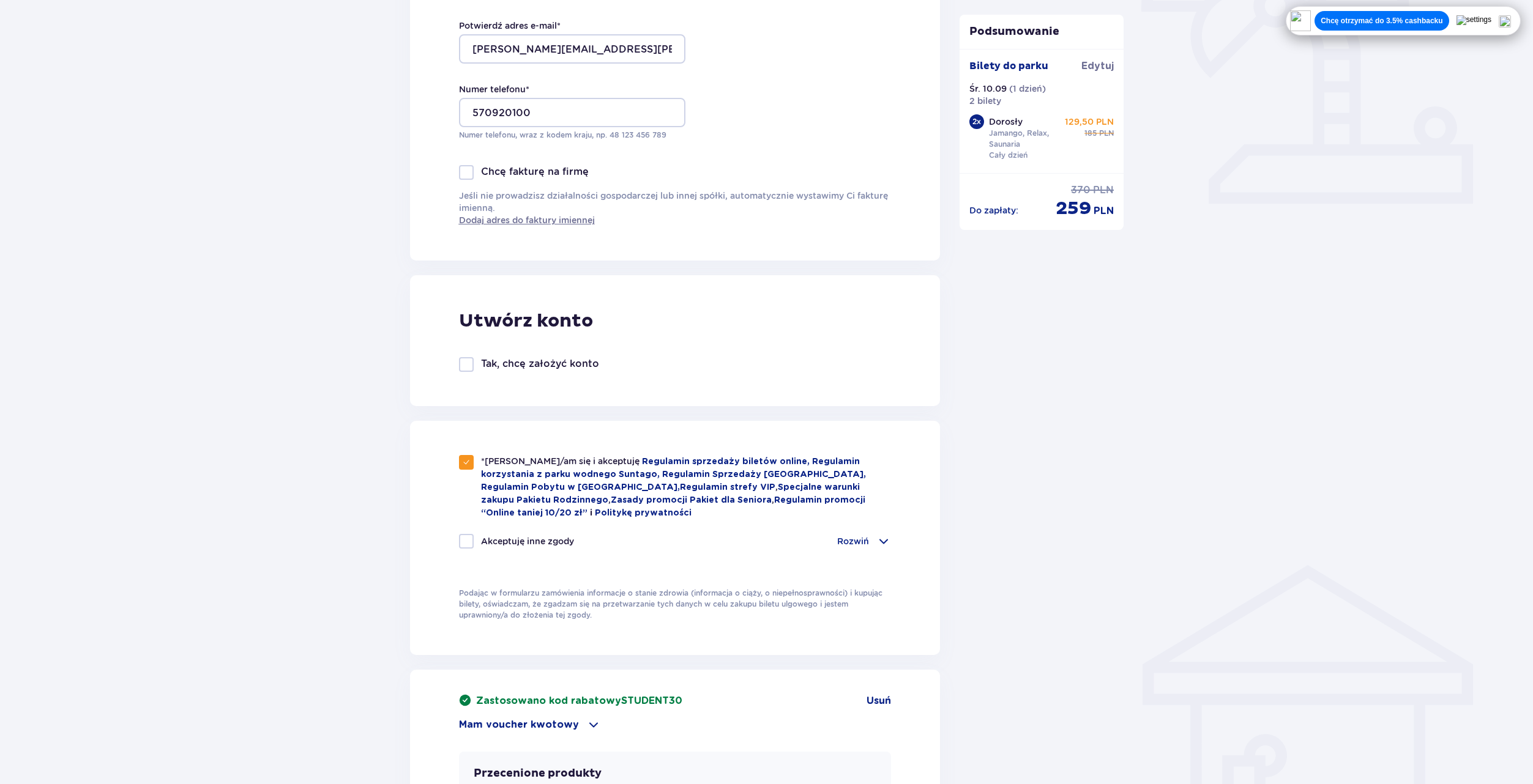
checkbox input "true"
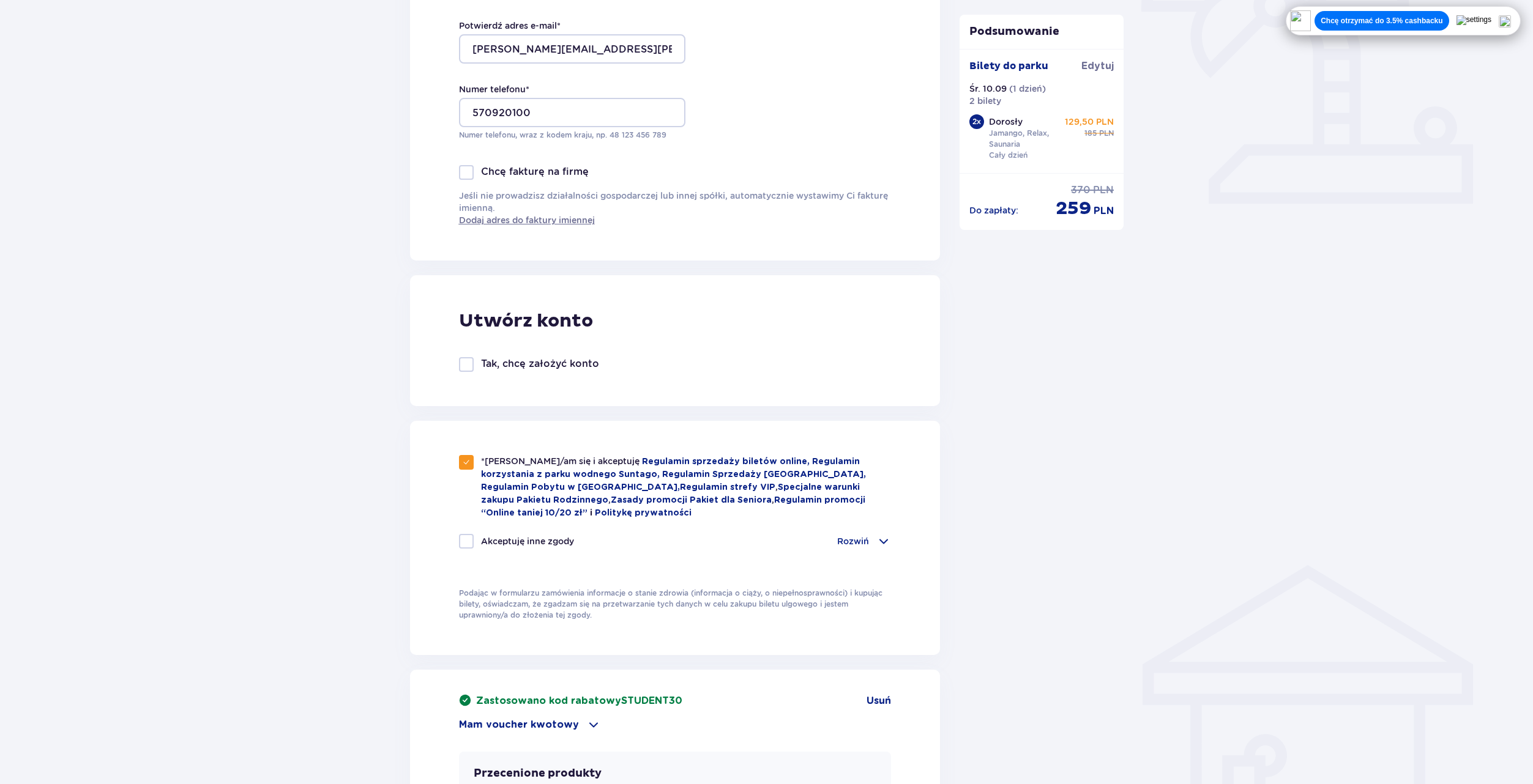
checkbox input "true"
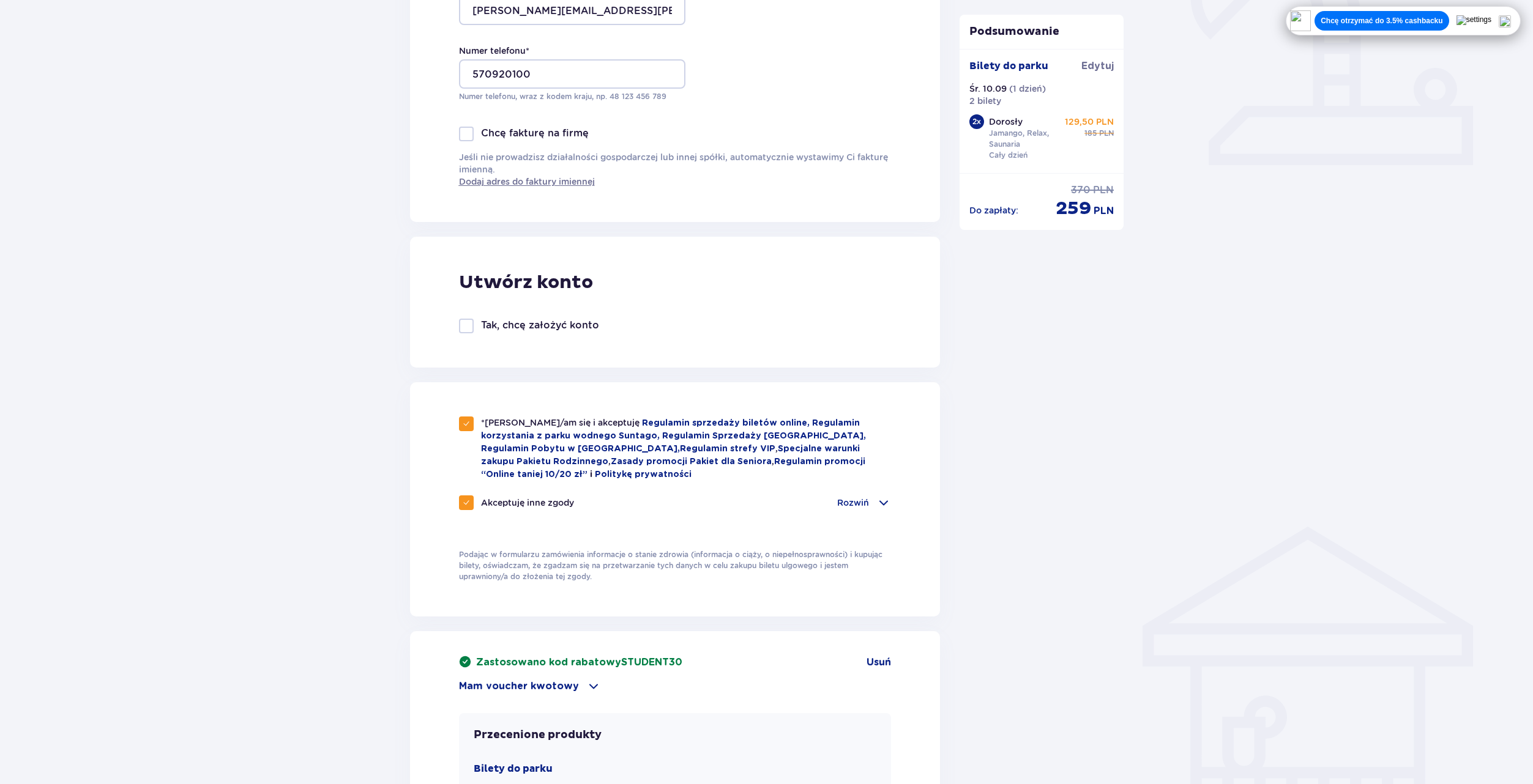
scroll to position [734, 0]
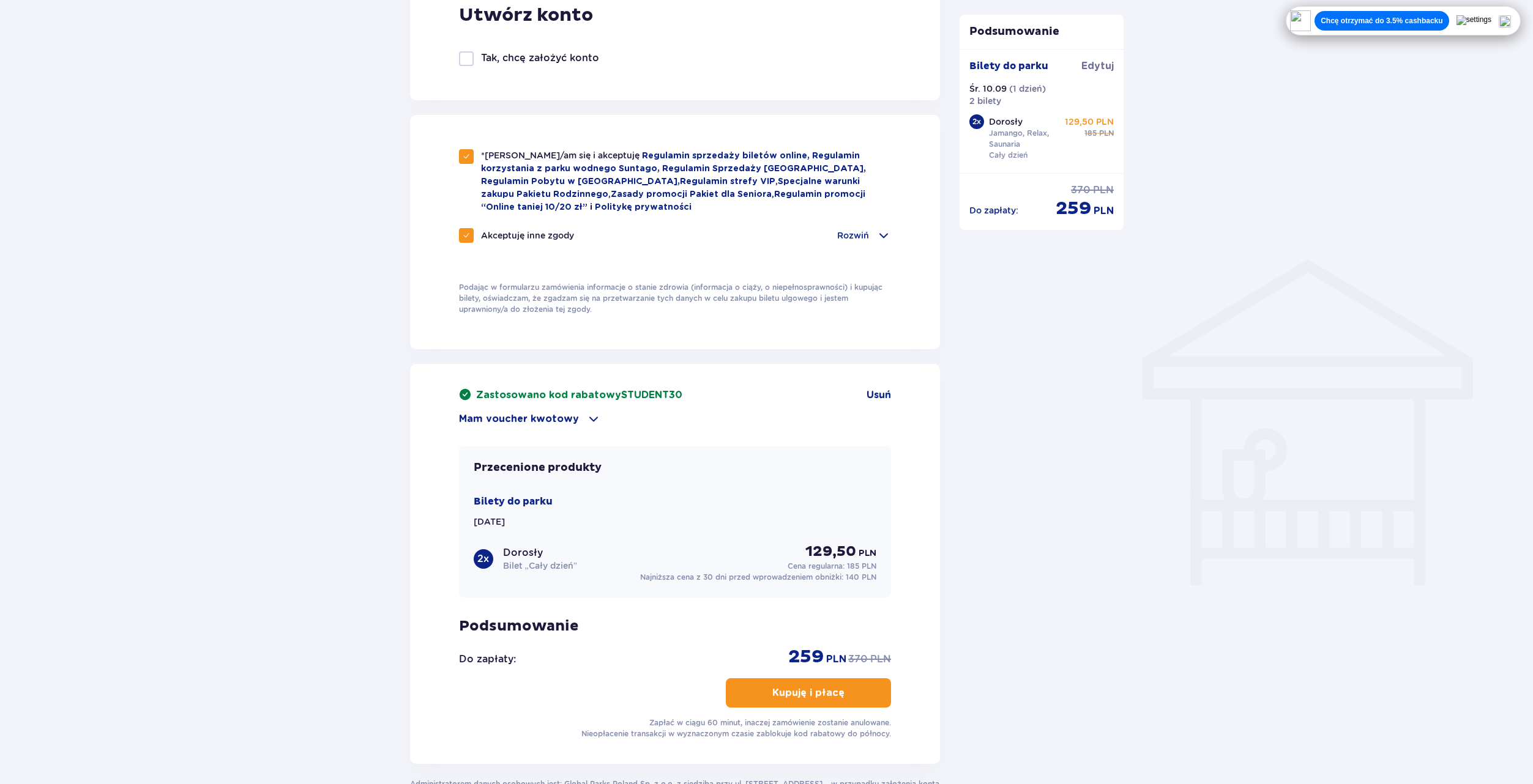
click at [773, 687] on p "Kupuję i płacę" at bounding box center [808, 694] width 72 height 13
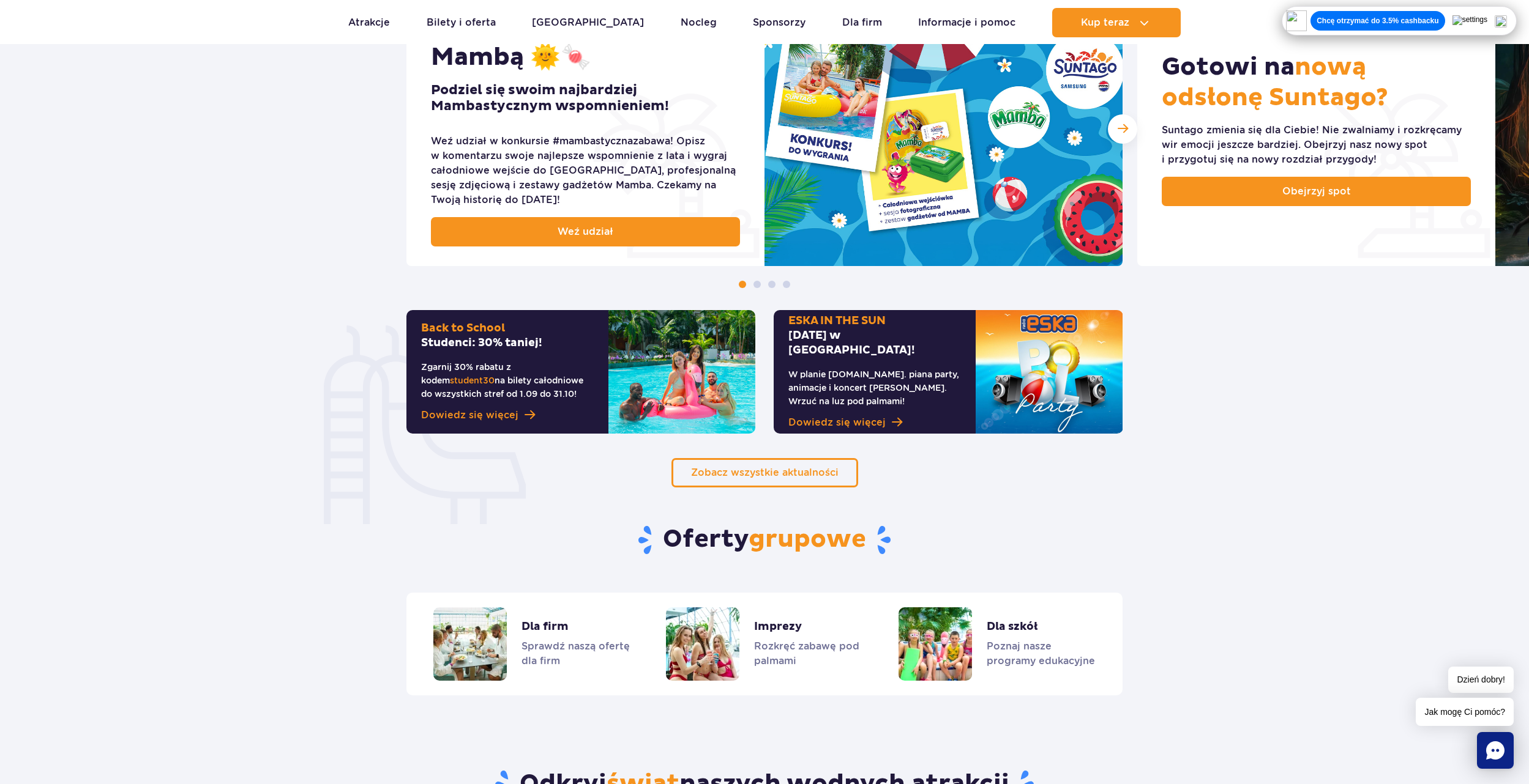
scroll to position [734, 0]
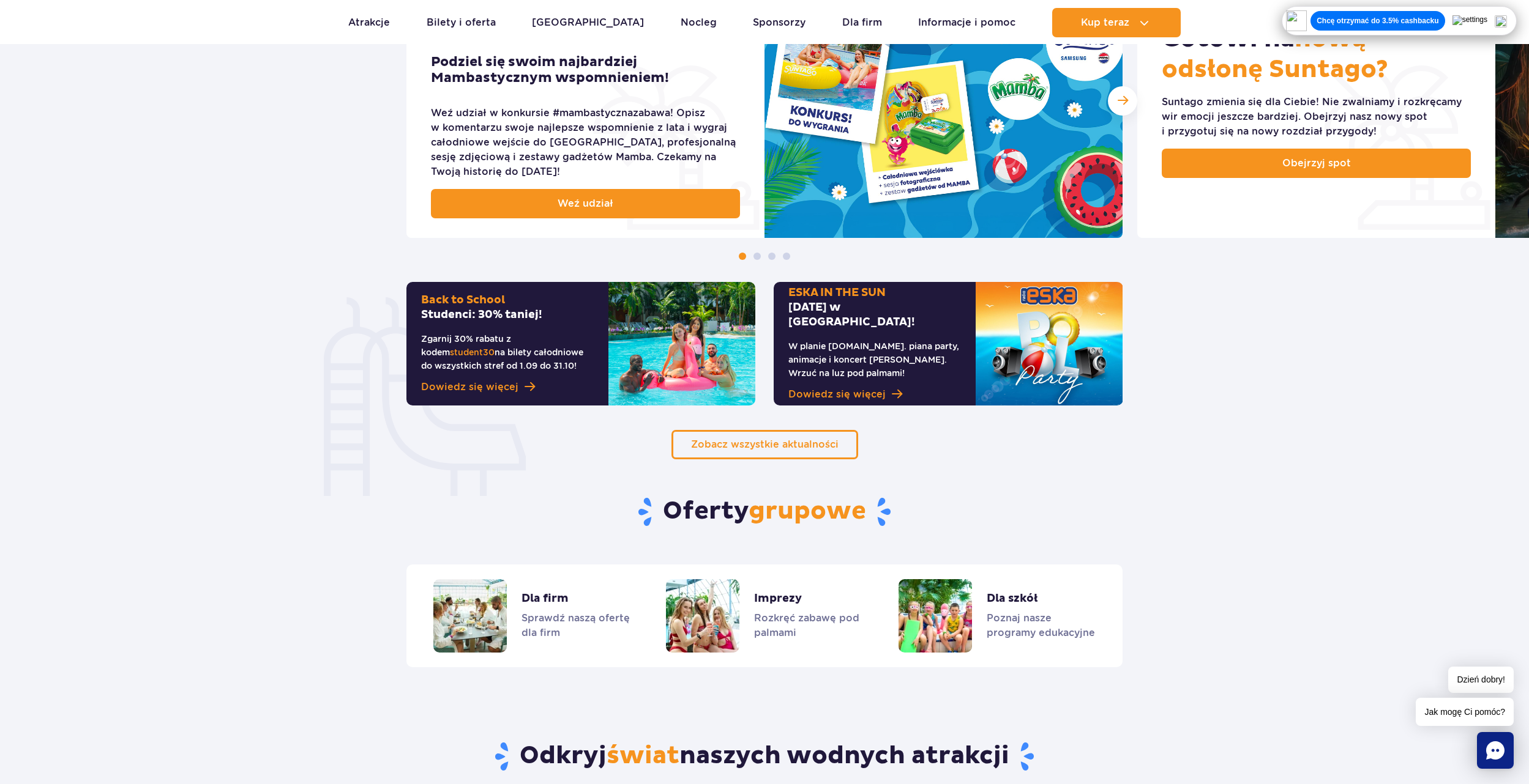
scroll to position [612, 0]
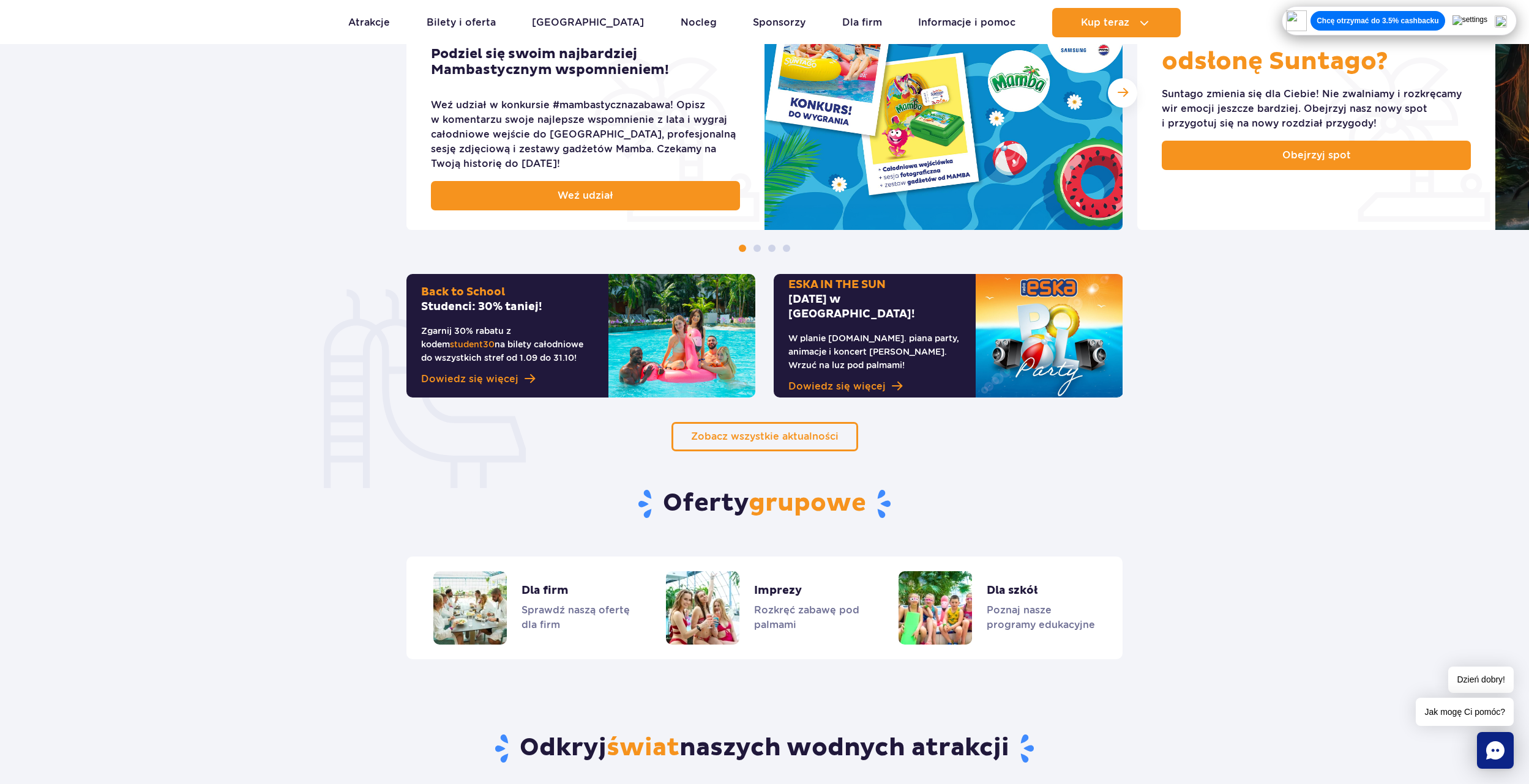
drag, startPoint x: 520, startPoint y: 358, endPoint x: 458, endPoint y: 355, distance: 62.1
click at [458, 355] on p "Zgarnij 30% rabatu z kodem student30 na bilety całodniowe do wszystkich stref o…" at bounding box center [507, 345] width 173 height 40
click at [757, 248] on span at bounding box center [757, 249] width 8 height 8
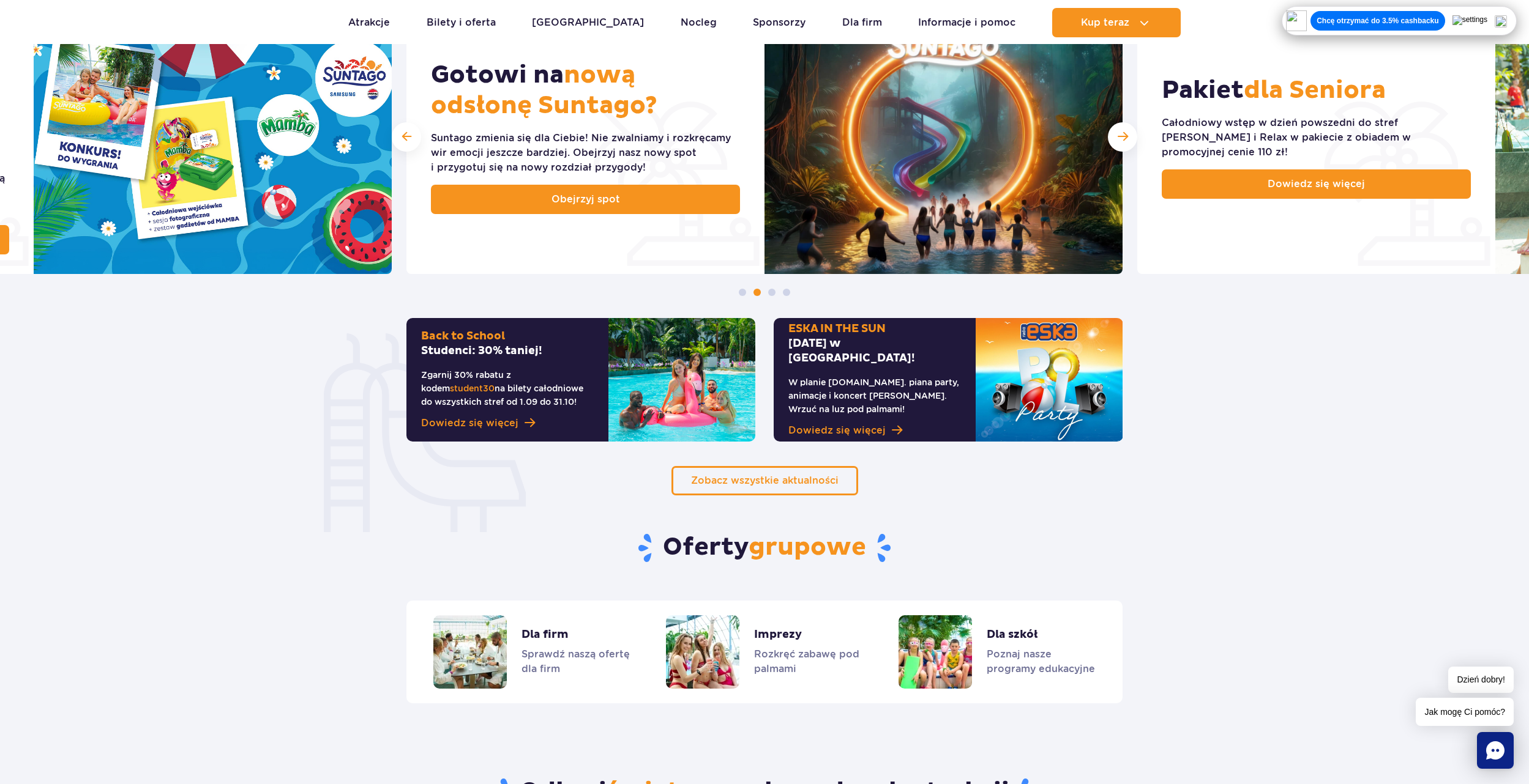
scroll to position [367, 0]
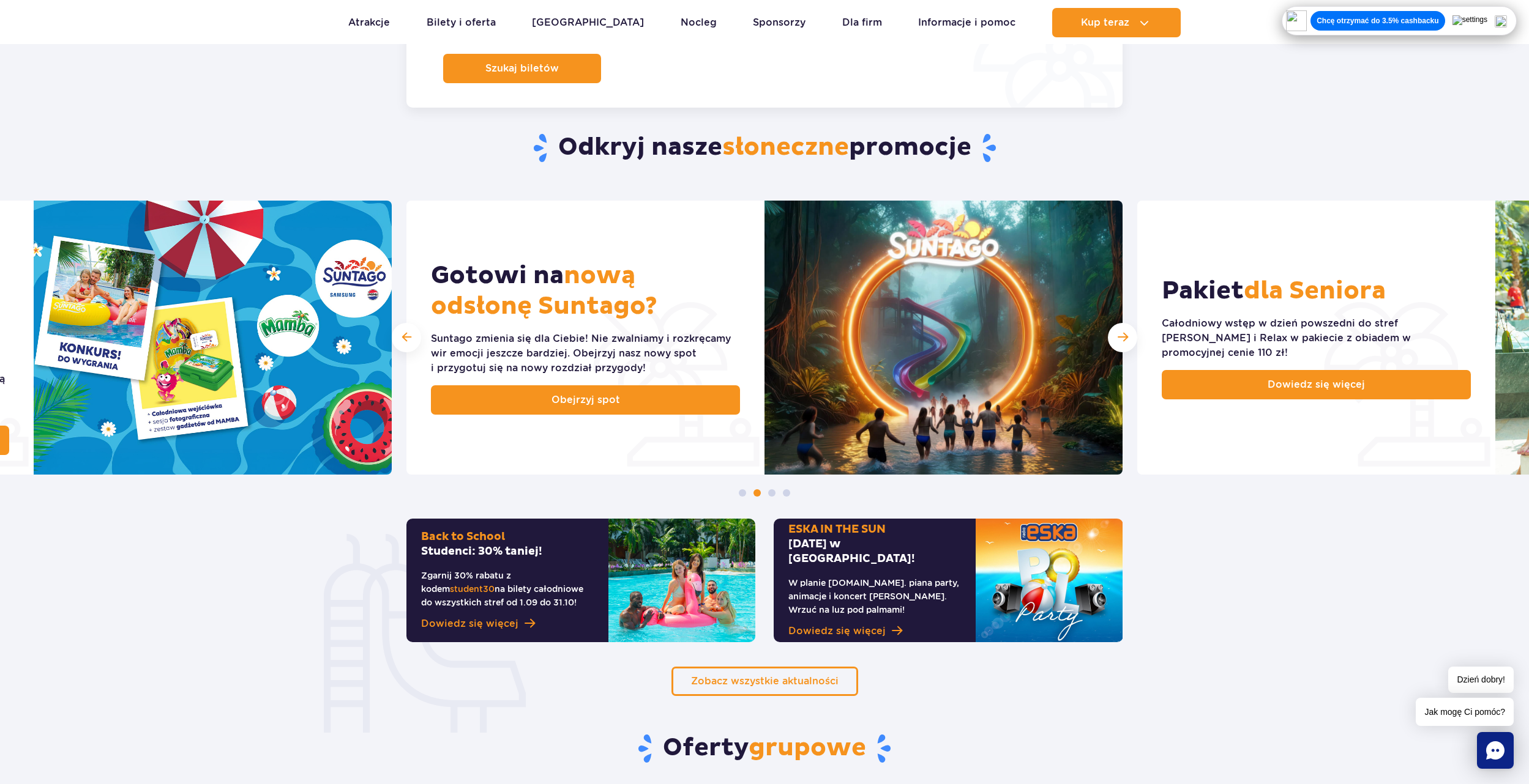
click at [767, 495] on div at bounding box center [764, 493] width 1529 height 8
click at [773, 497] on div at bounding box center [764, 493] width 1529 height 8
click at [775, 497] on div at bounding box center [764, 493] width 1529 height 8
click at [786, 496] on span at bounding box center [787, 493] width 8 height 8
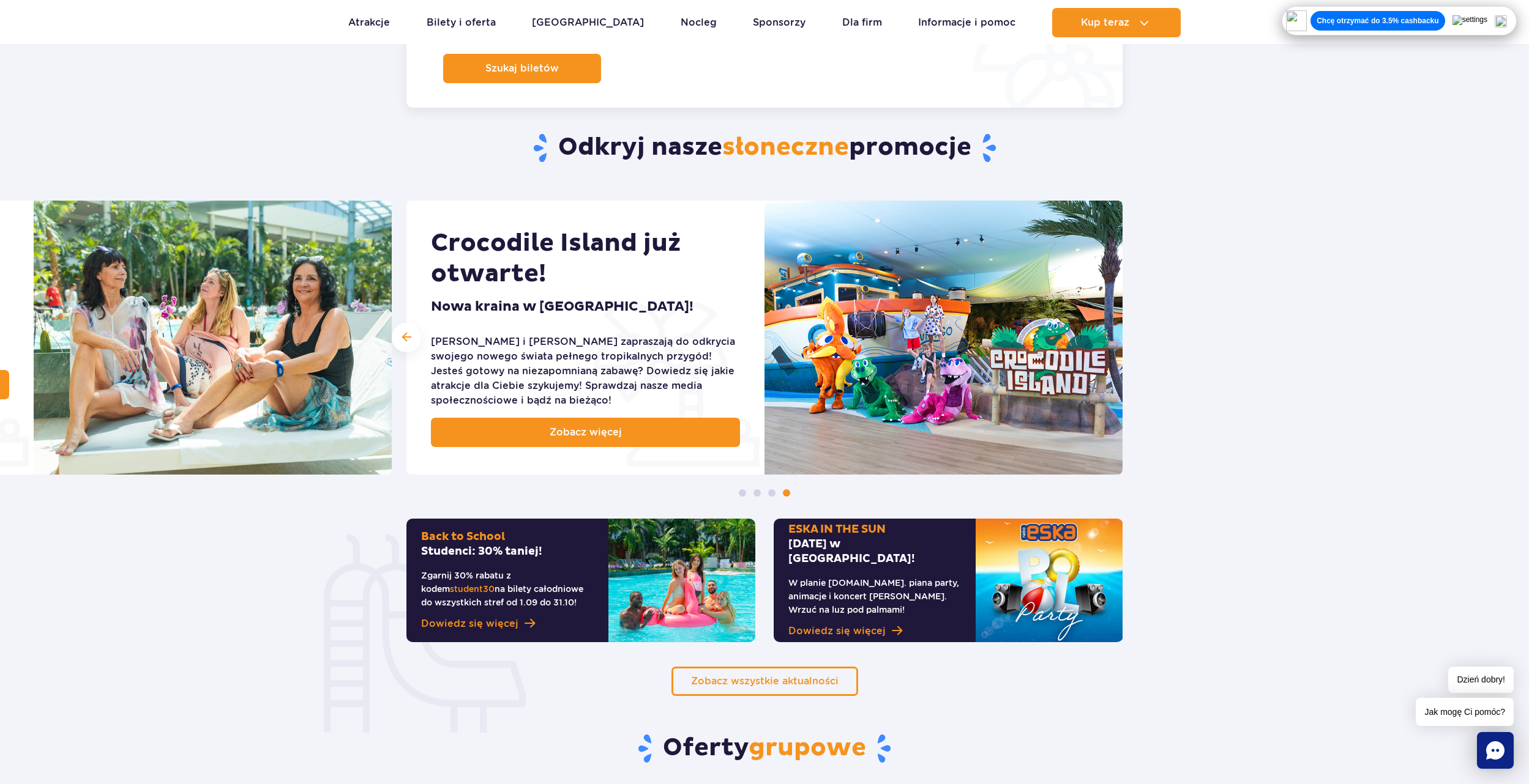
click at [777, 494] on div at bounding box center [764, 493] width 1529 height 8
click at [771, 493] on span at bounding box center [772, 493] width 8 height 8
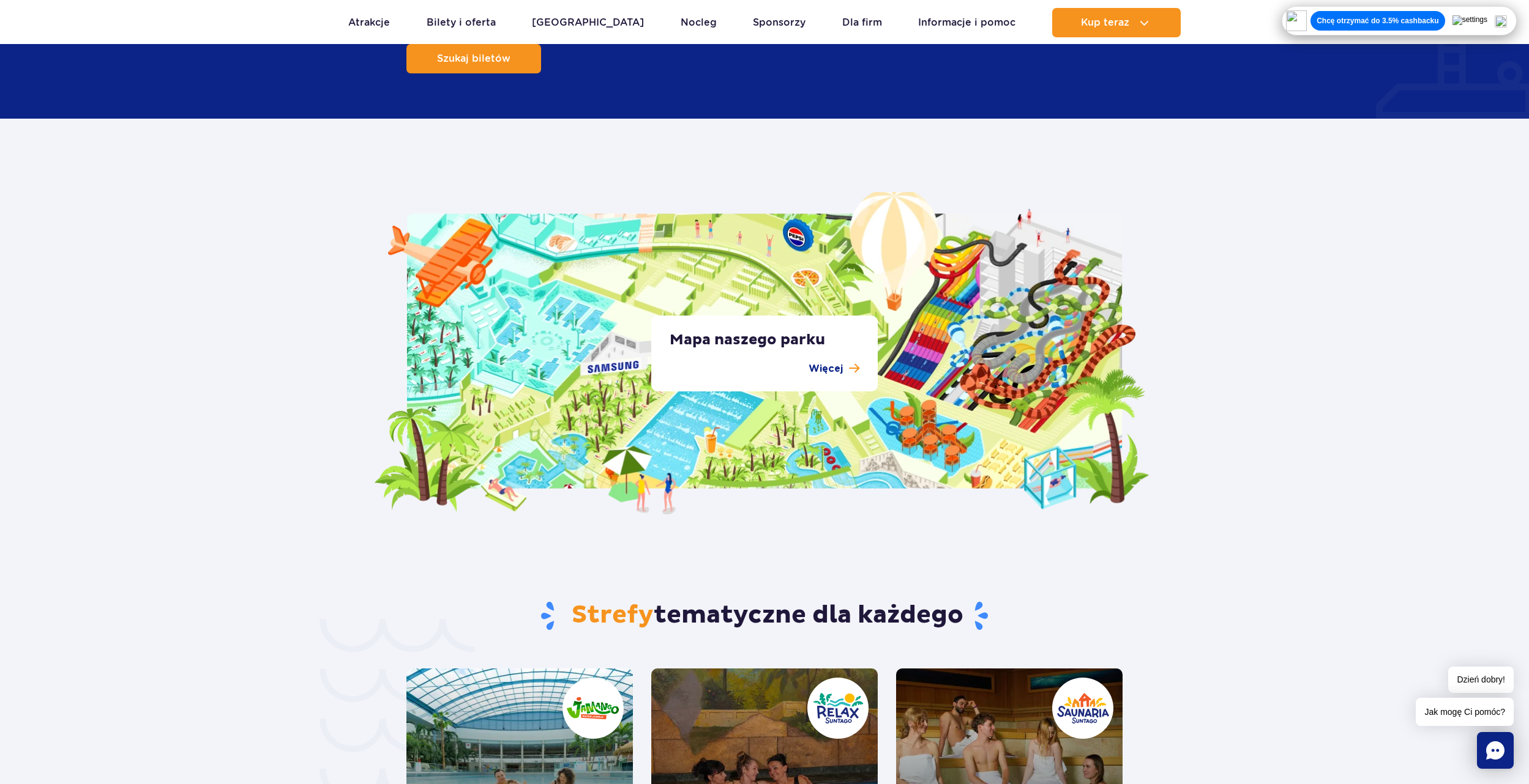
scroll to position [2264, 0]
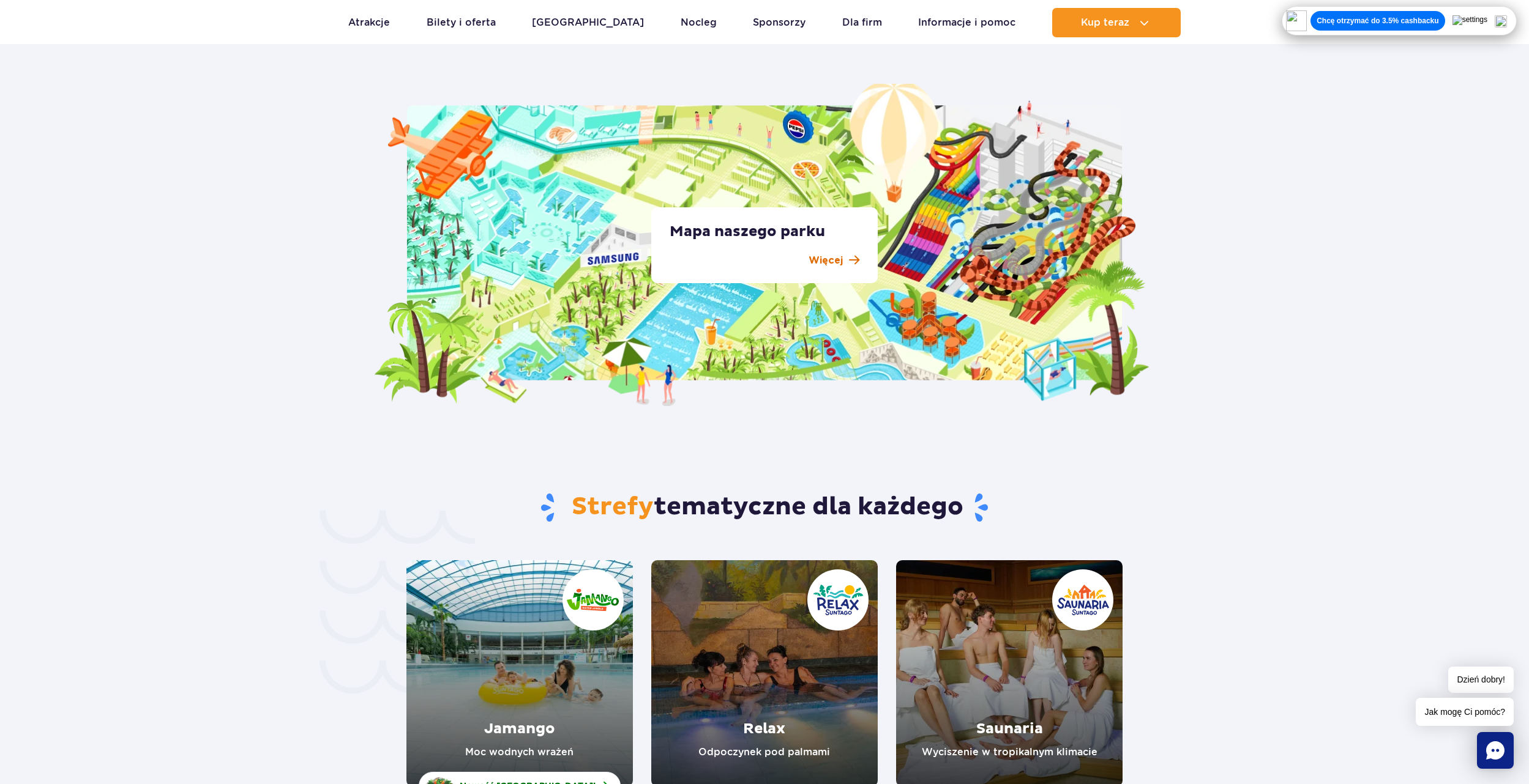
click at [839, 255] on p "Więcej" at bounding box center [826, 260] width 35 height 14
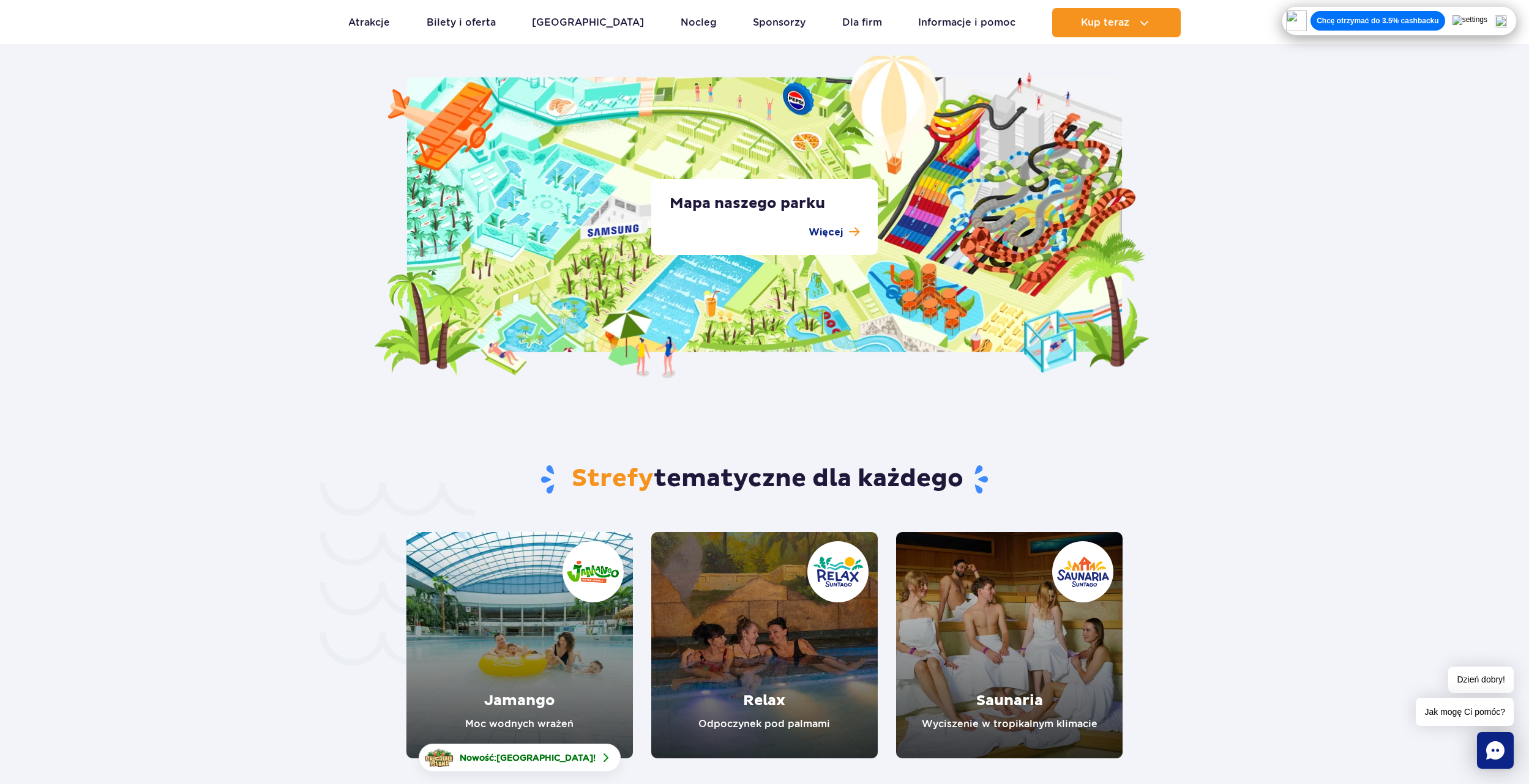
scroll to position [2142, 0]
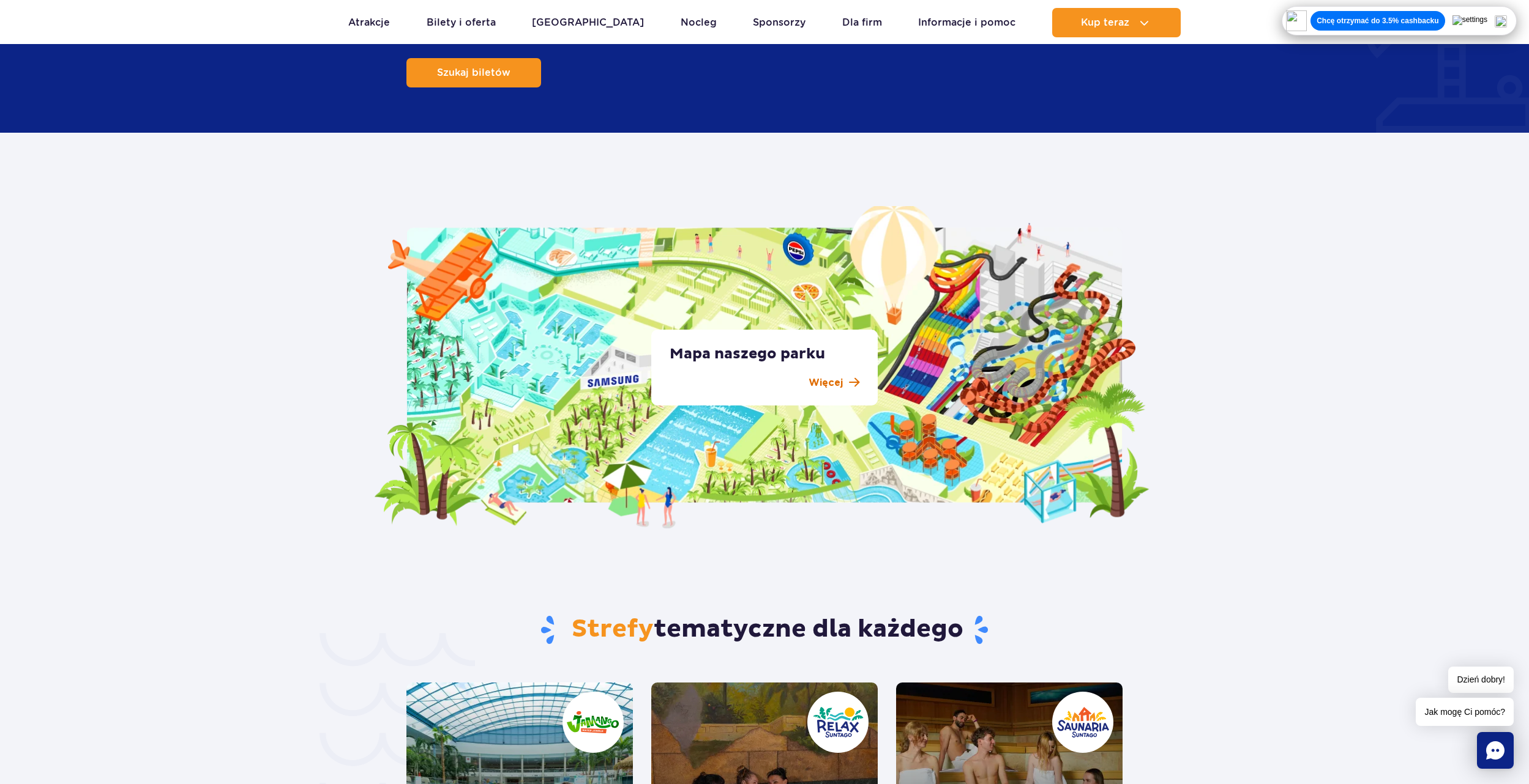
click at [847, 385] on link "Więcej" at bounding box center [764, 382] width 189 height 14
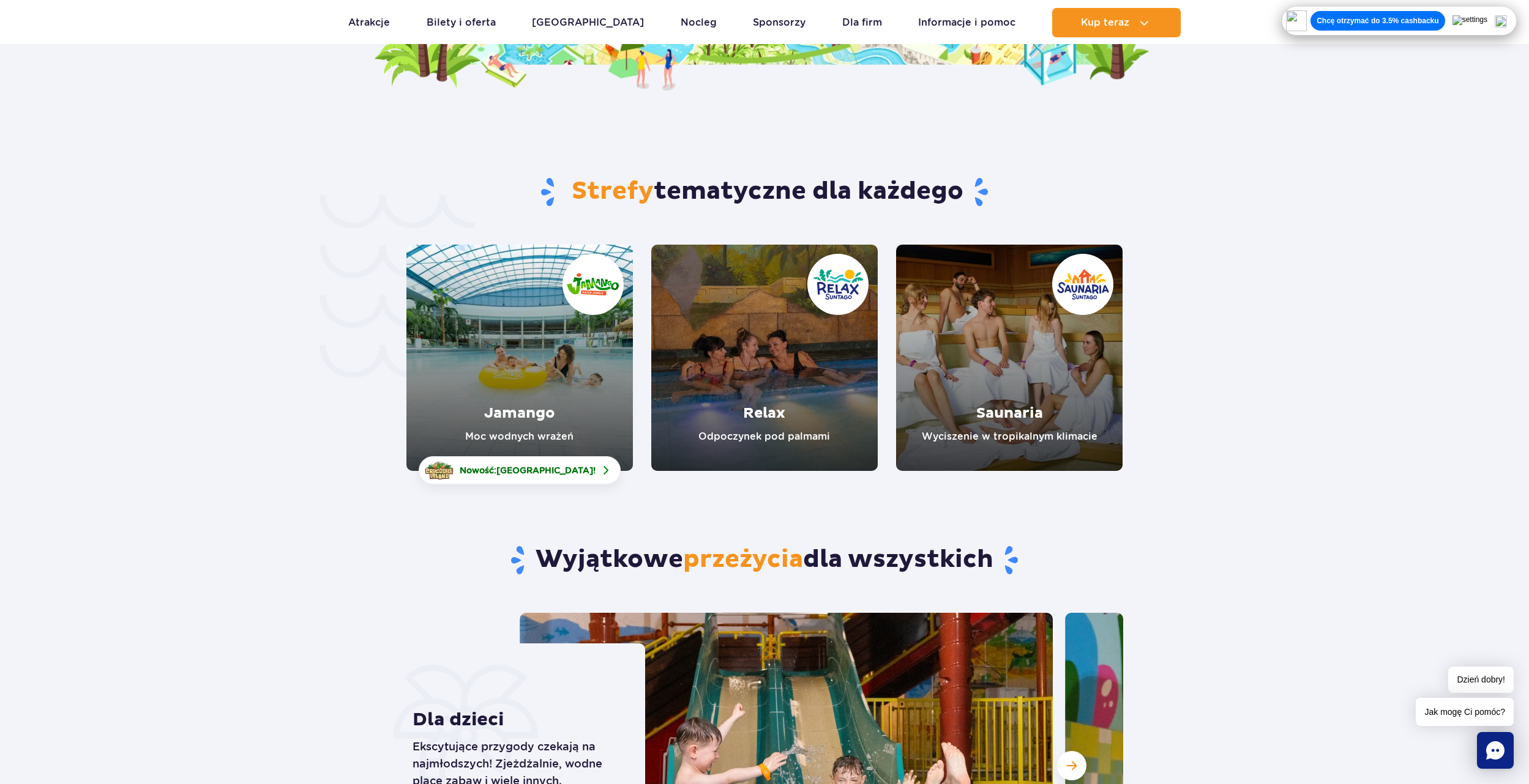
scroll to position [2754, 0]
